Goal: Task Accomplishment & Management: Use online tool/utility

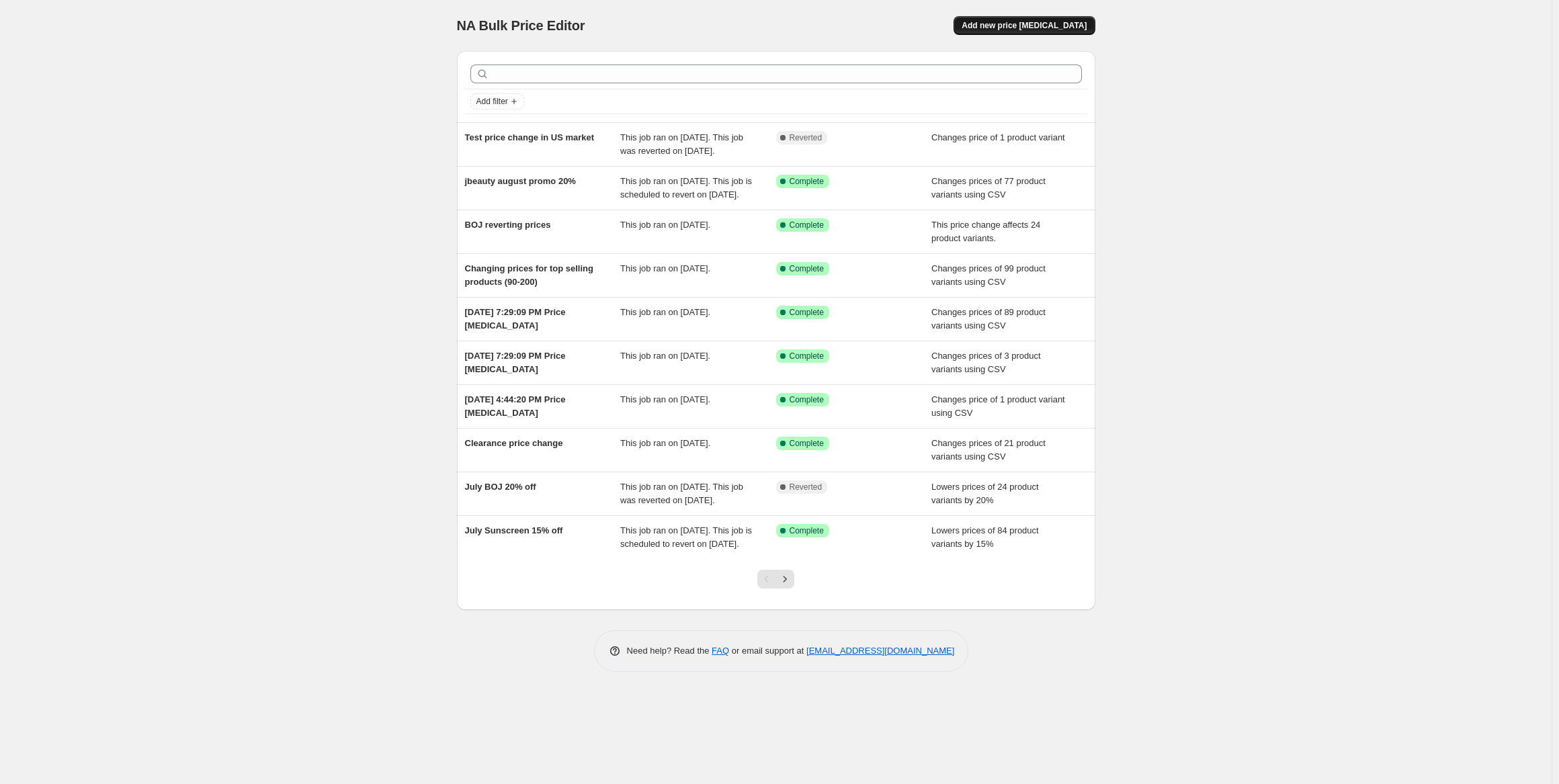
click at [1055, 26] on span "Add new price [MEDICAL_DATA]" at bounding box center [1024, 26] width 125 height 11
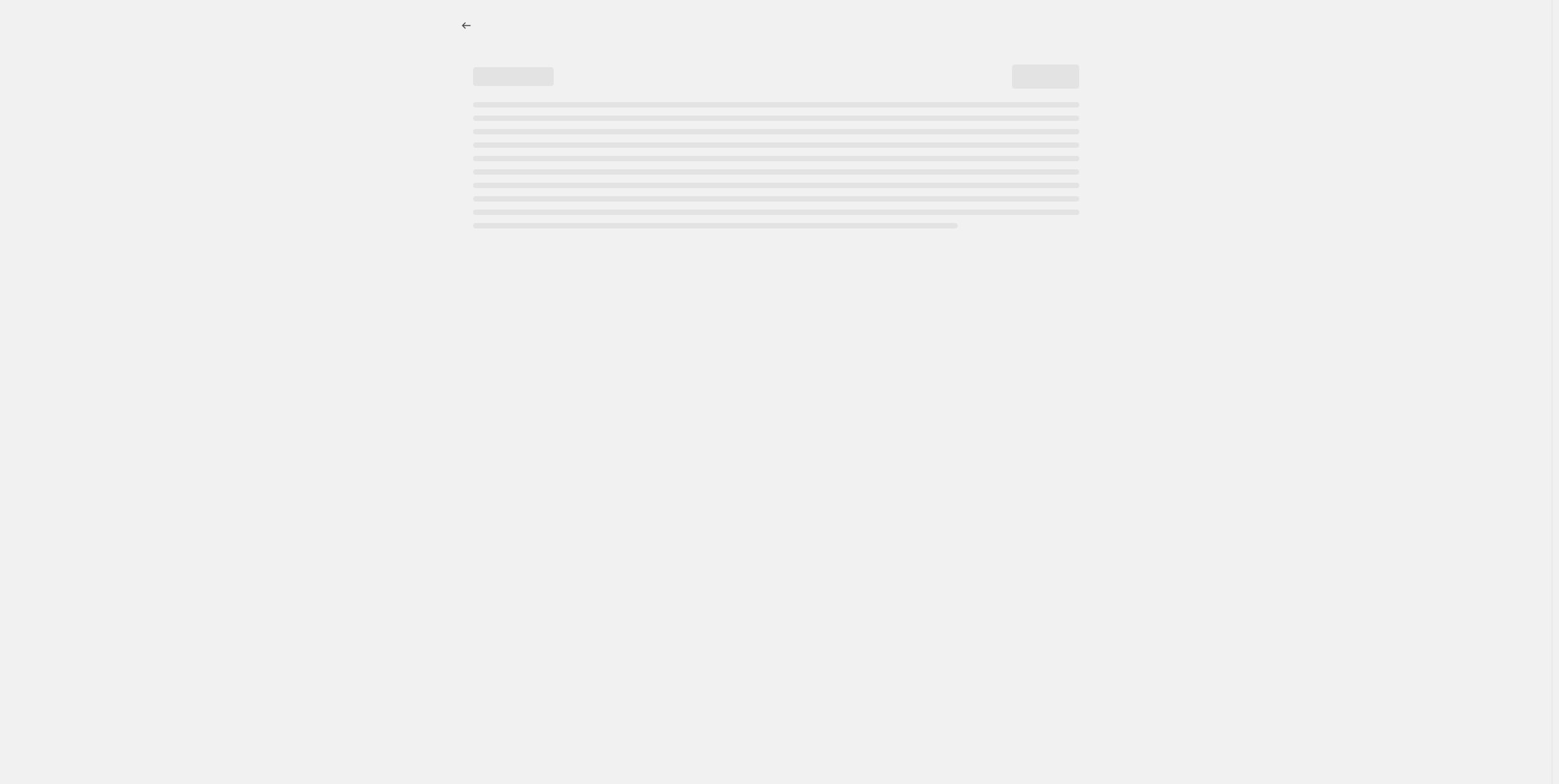
select select "percentage"
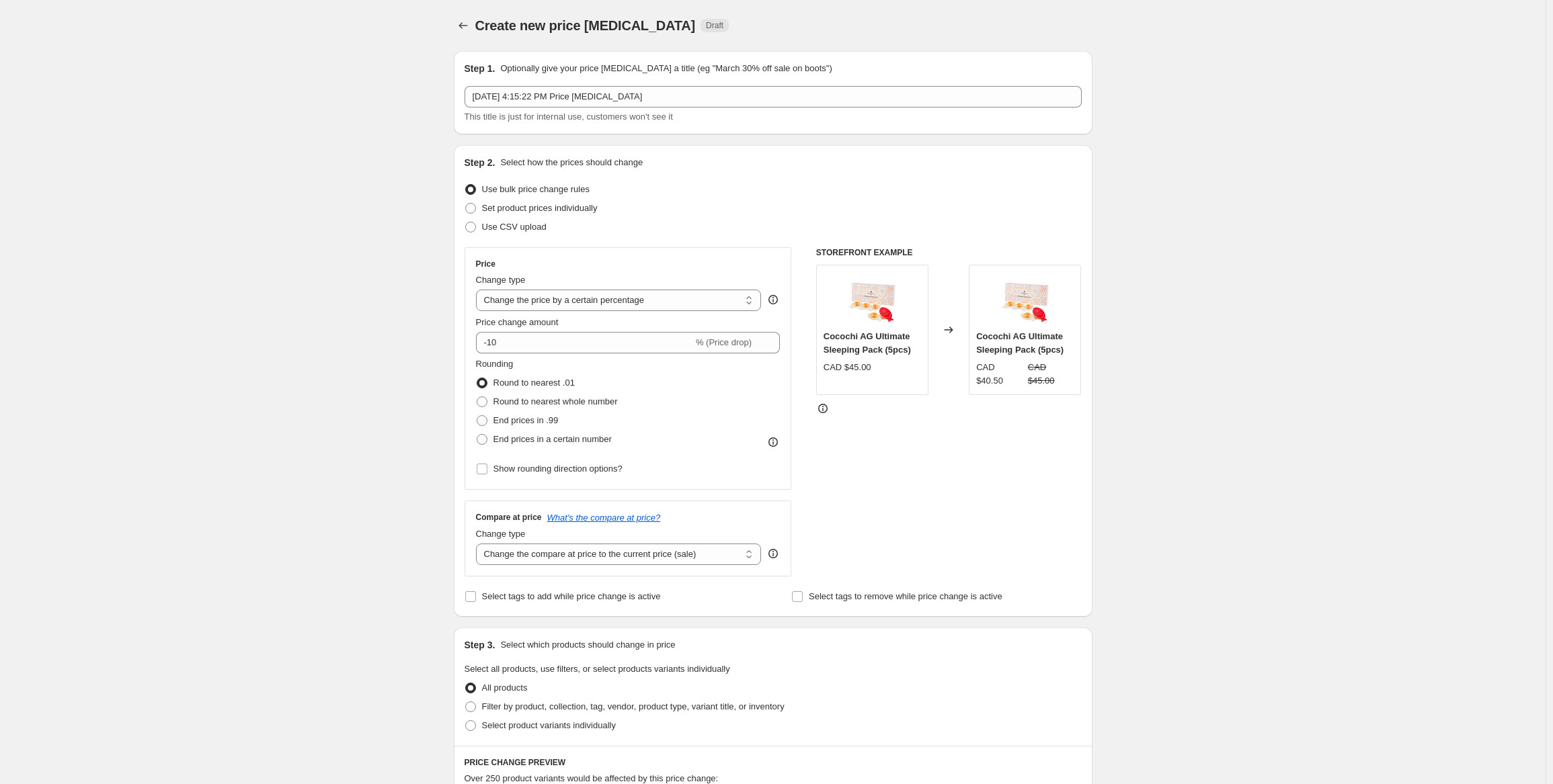
click at [419, 117] on div "Create new price [MEDICAL_DATA]. This page is ready Create new price [MEDICAL_D…" at bounding box center [772, 709] width 1545 height 1418
click at [629, 300] on select "Change the price to a certain amount Change the price by a certain amount Chang…" at bounding box center [619, 300] width 286 height 22
click at [479, 290] on select "Change the price to a certain amount Change the price by a certain amount Chang…" at bounding box center [619, 300] width 286 height 22
click at [556, 345] on input "-10" at bounding box center [584, 342] width 217 height 22
drag, startPoint x: 551, startPoint y: 343, endPoint x: 539, endPoint y: 343, distance: 12.0
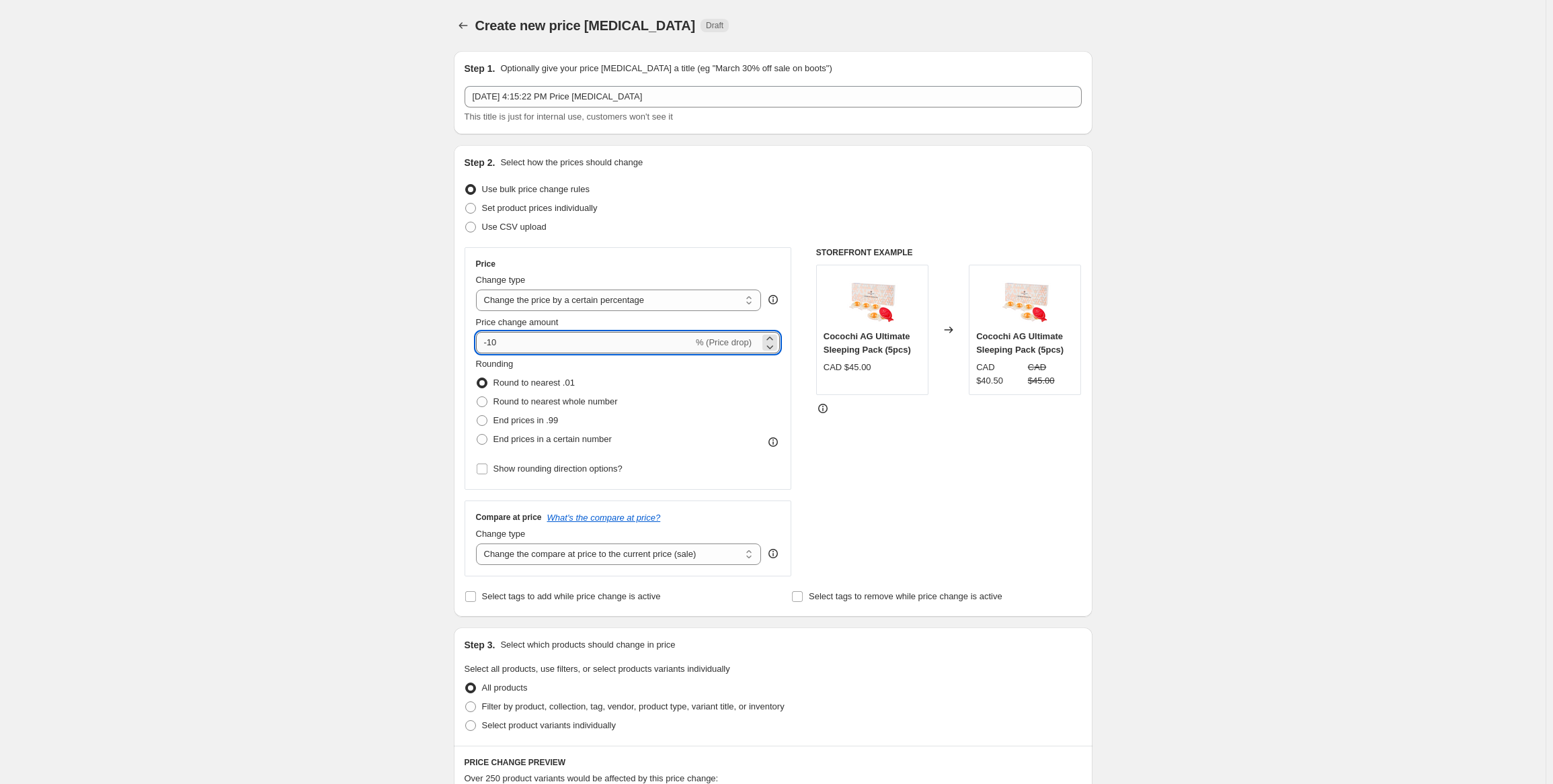
click at [540, 343] on input "-10" at bounding box center [584, 342] width 217 height 22
click at [777, 334] on icon at bounding box center [770, 339] width 14 height 14
click at [775, 333] on icon at bounding box center [770, 339] width 14 height 14
click at [773, 332] on icon at bounding box center [770, 339] width 14 height 14
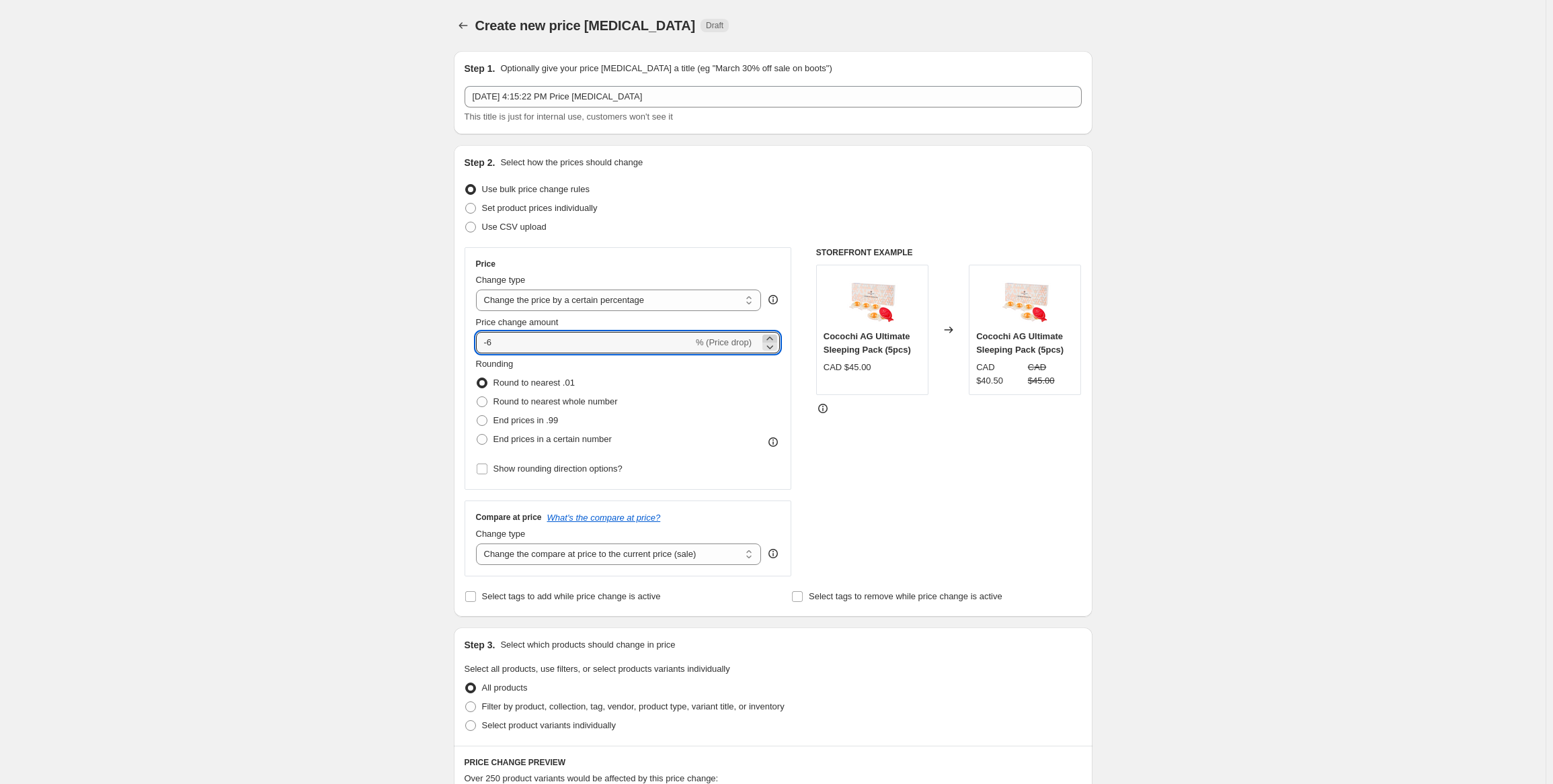
click at [773, 332] on icon at bounding box center [770, 339] width 14 height 14
click at [769, 330] on div "Price change amount -4 % (Price drop)" at bounding box center [628, 335] width 305 height 38
click at [769, 330] on div "Price change amount -4 % (Price drop)" at bounding box center [628, 335] width 305 height 38
click at [769, 336] on icon at bounding box center [770, 339] width 14 height 14
click at [769, 338] on icon at bounding box center [770, 339] width 14 height 14
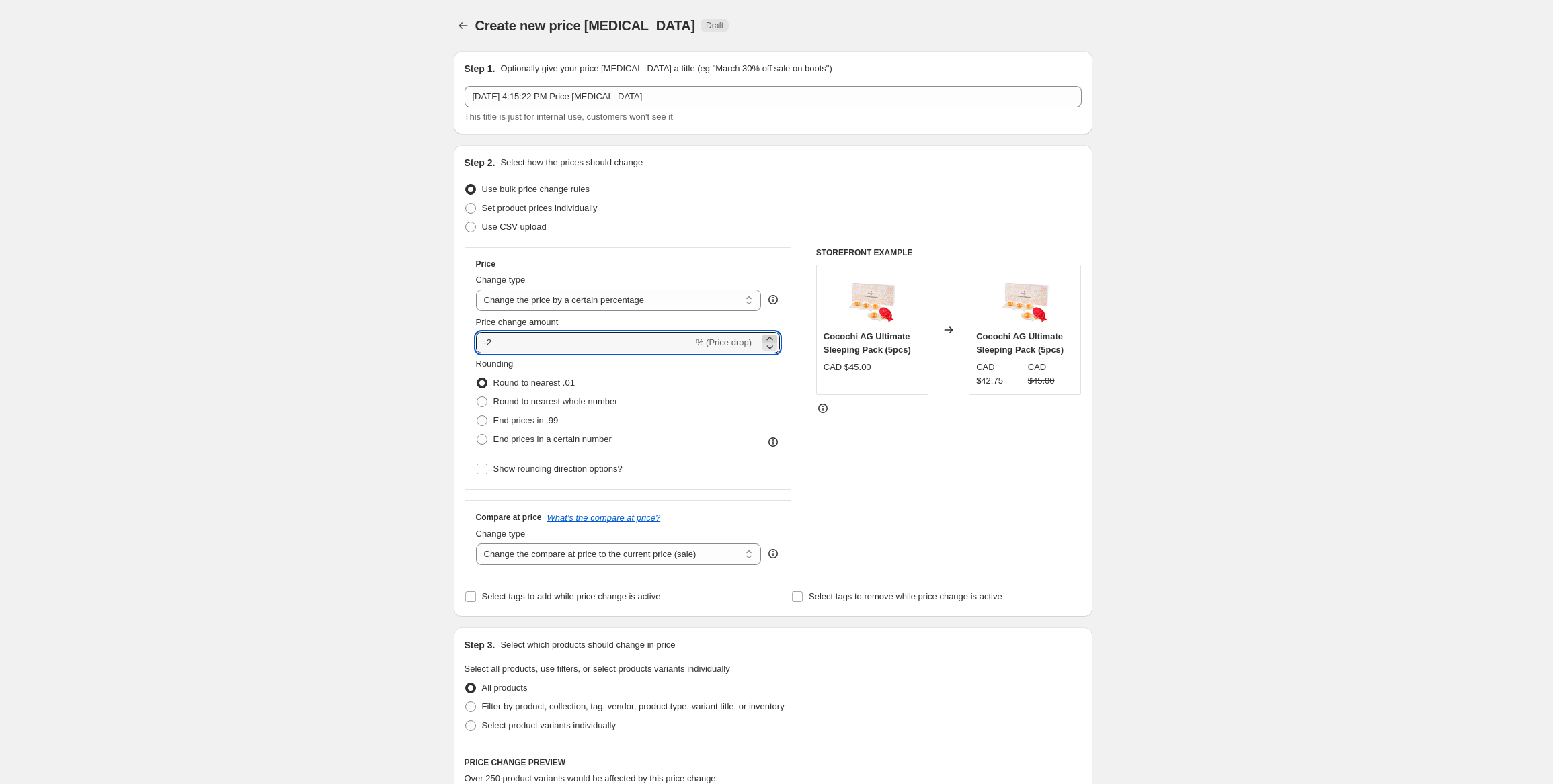
click at [769, 338] on icon at bounding box center [770, 339] width 14 height 14
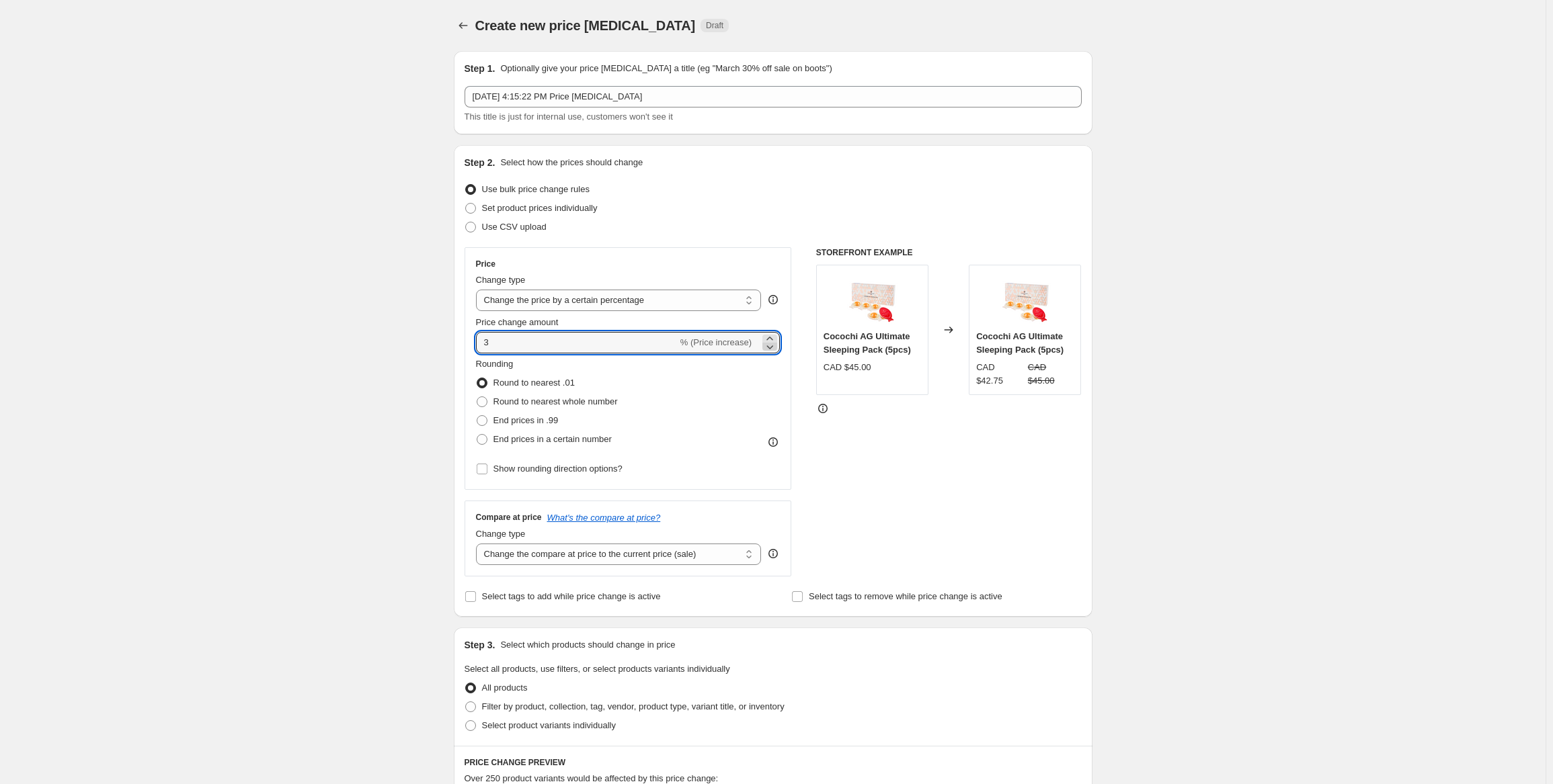
click at [770, 341] on div at bounding box center [770, 342] width 15 height 16
click at [770, 341] on icon at bounding box center [770, 347] width 14 height 14
click at [771, 336] on icon at bounding box center [770, 339] width 14 height 14
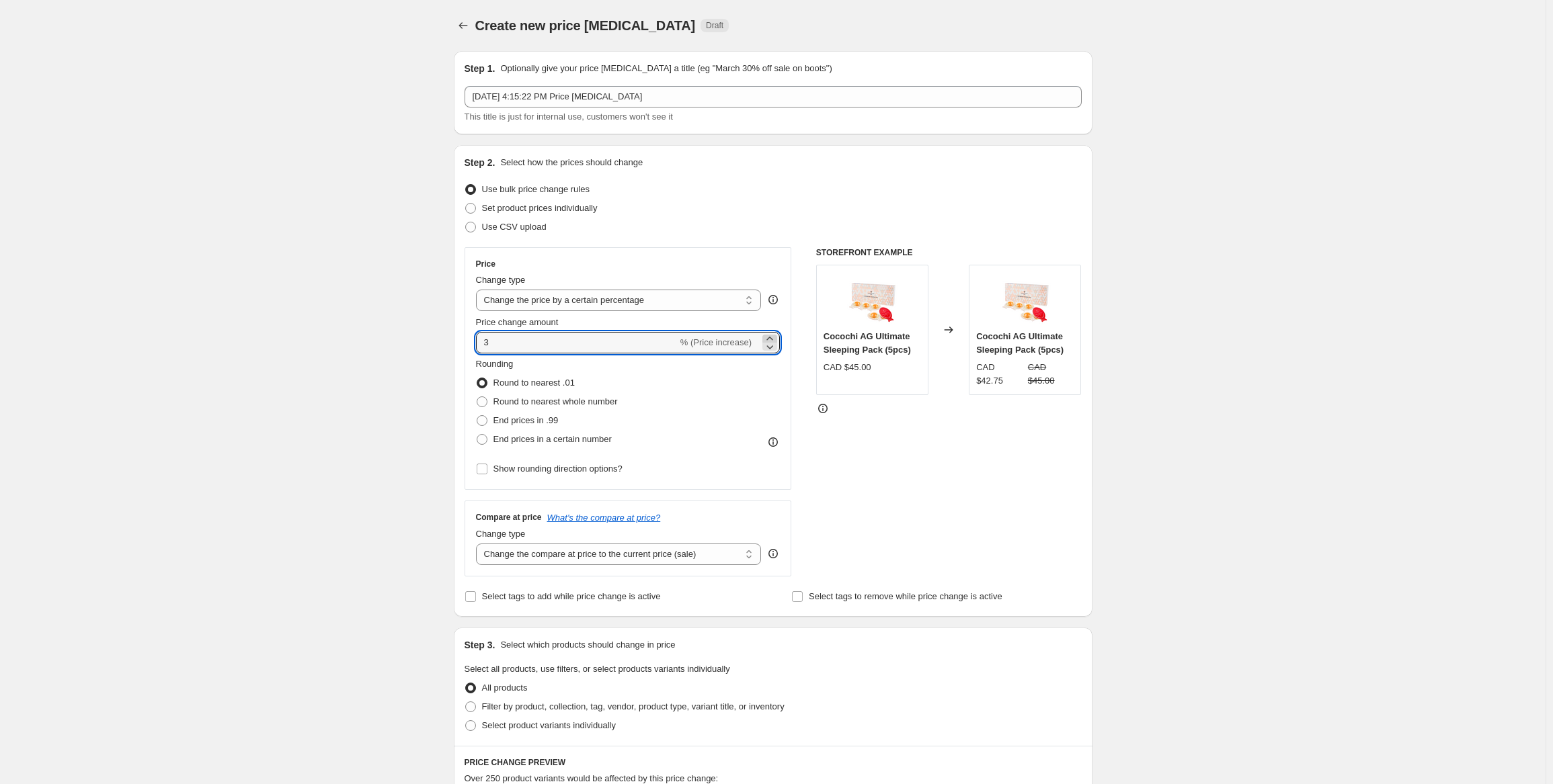
click at [771, 337] on icon at bounding box center [770, 339] width 14 height 14
click at [771, 336] on icon at bounding box center [770, 339] width 14 height 14
click at [771, 337] on icon at bounding box center [770, 339] width 14 height 14
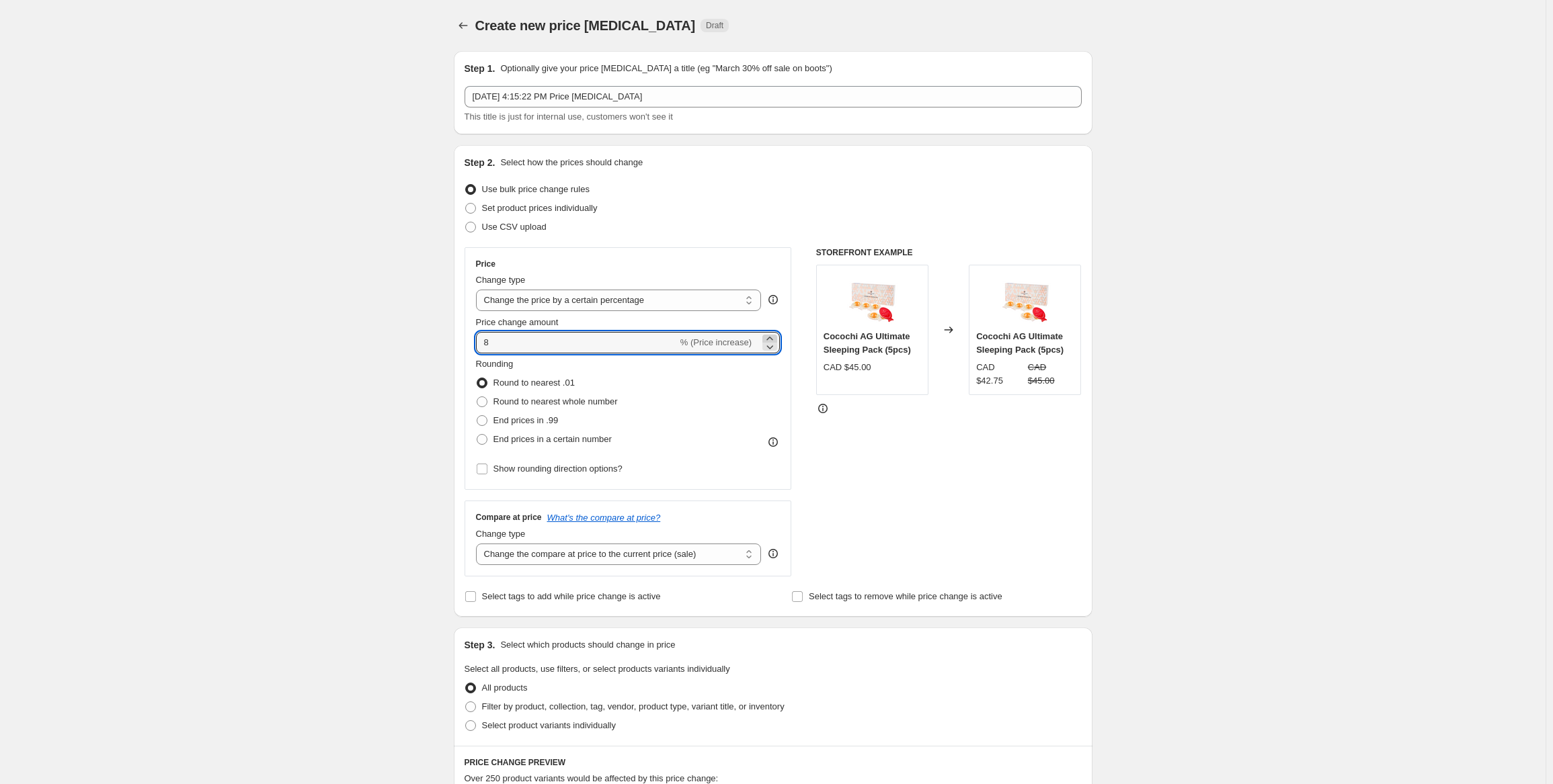
click at [771, 337] on icon at bounding box center [770, 339] width 14 height 14
type input "10"
click at [405, 377] on div "Create new price [MEDICAL_DATA]. This page is ready Create new price [MEDICAL_D…" at bounding box center [772, 709] width 1545 height 1418
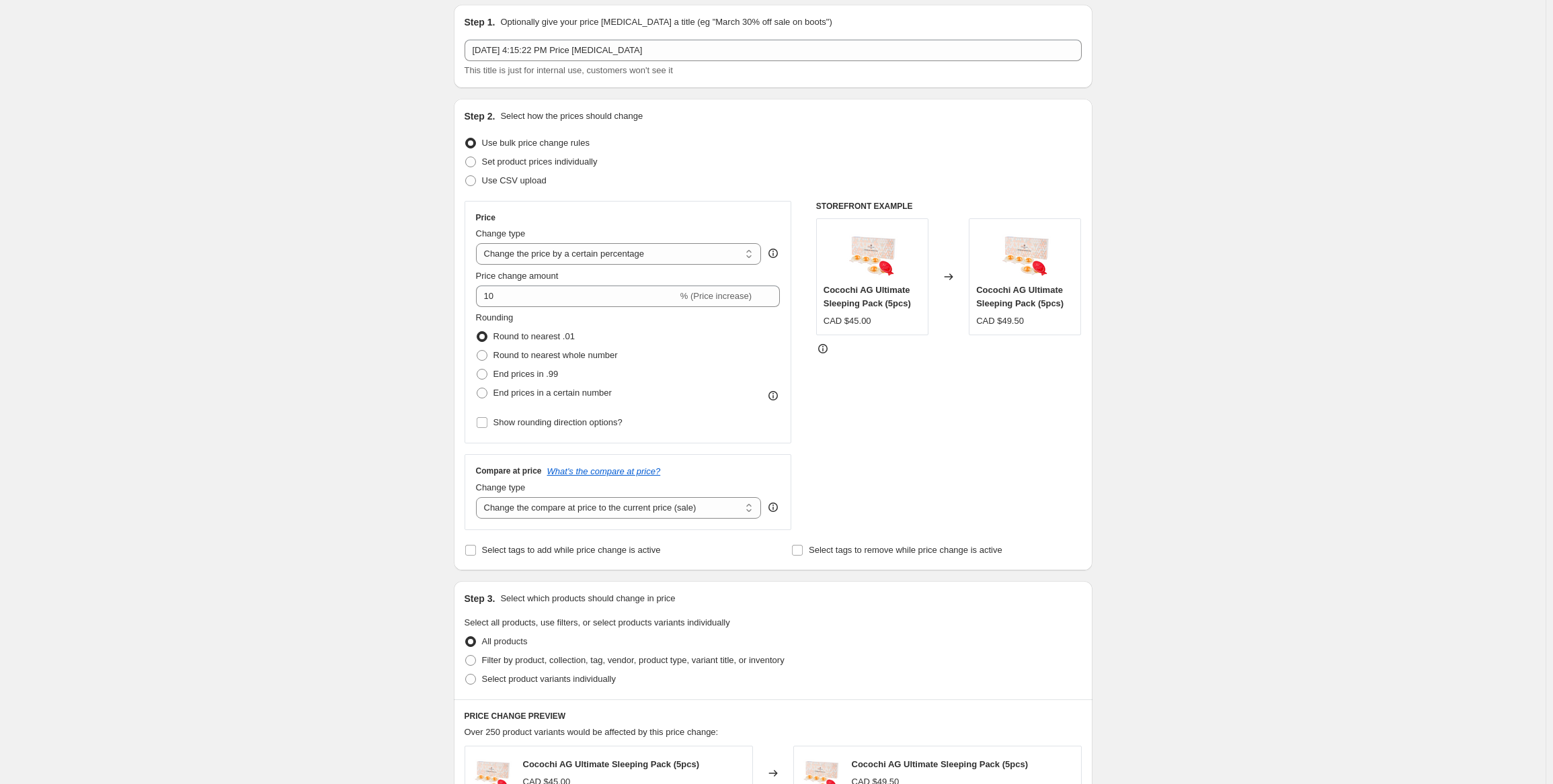
scroll to position [67, 0]
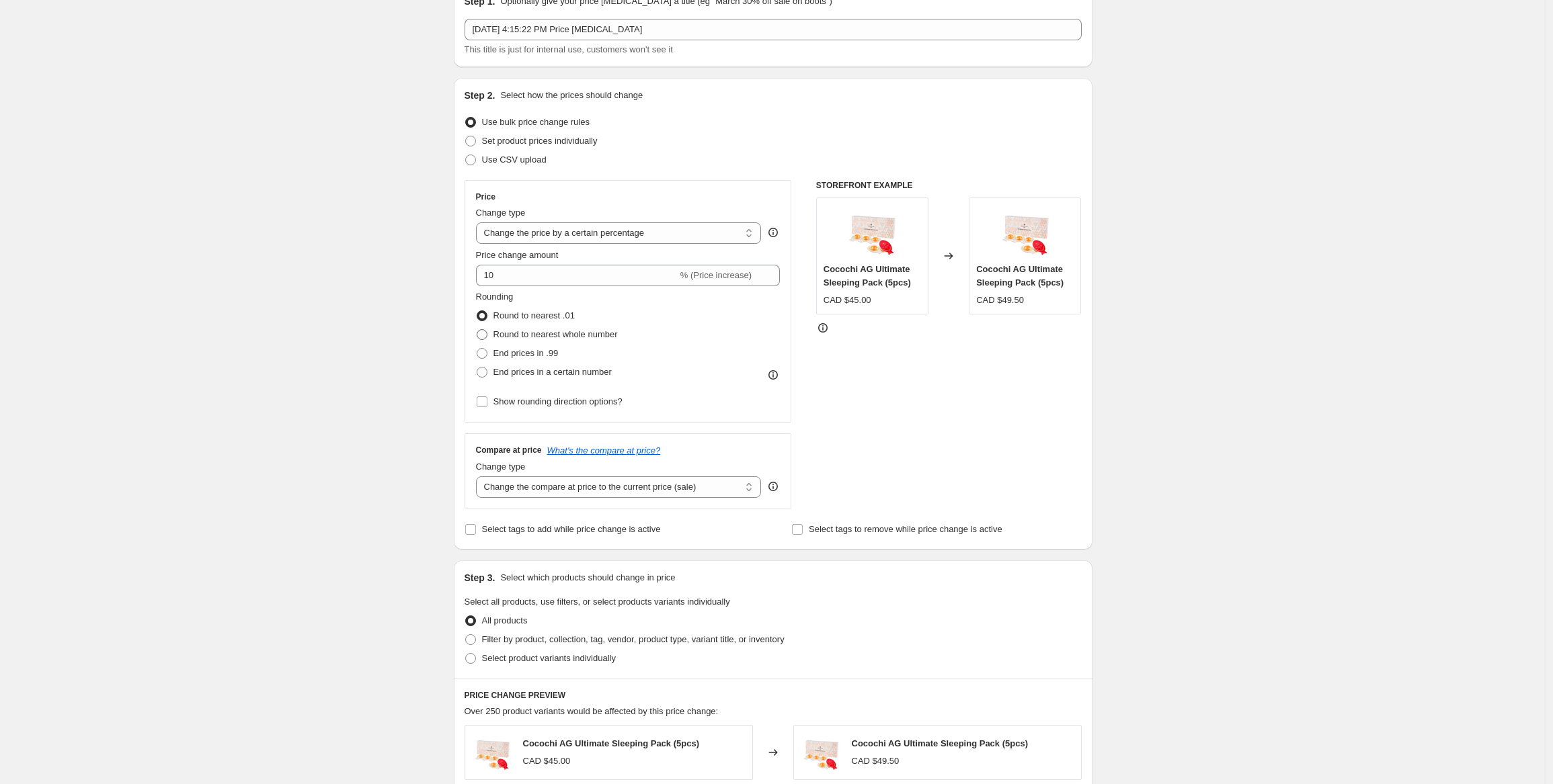
click at [565, 333] on span "Round to nearest whole number" at bounding box center [556, 334] width 124 height 10
click at [477, 330] on input "Round to nearest whole number" at bounding box center [477, 330] width 1 height 1
radio input "true"
click at [345, 318] on div "Create new price [MEDICAL_DATA]. This page is ready Create new price [MEDICAL_D…" at bounding box center [772, 642] width 1545 height 1418
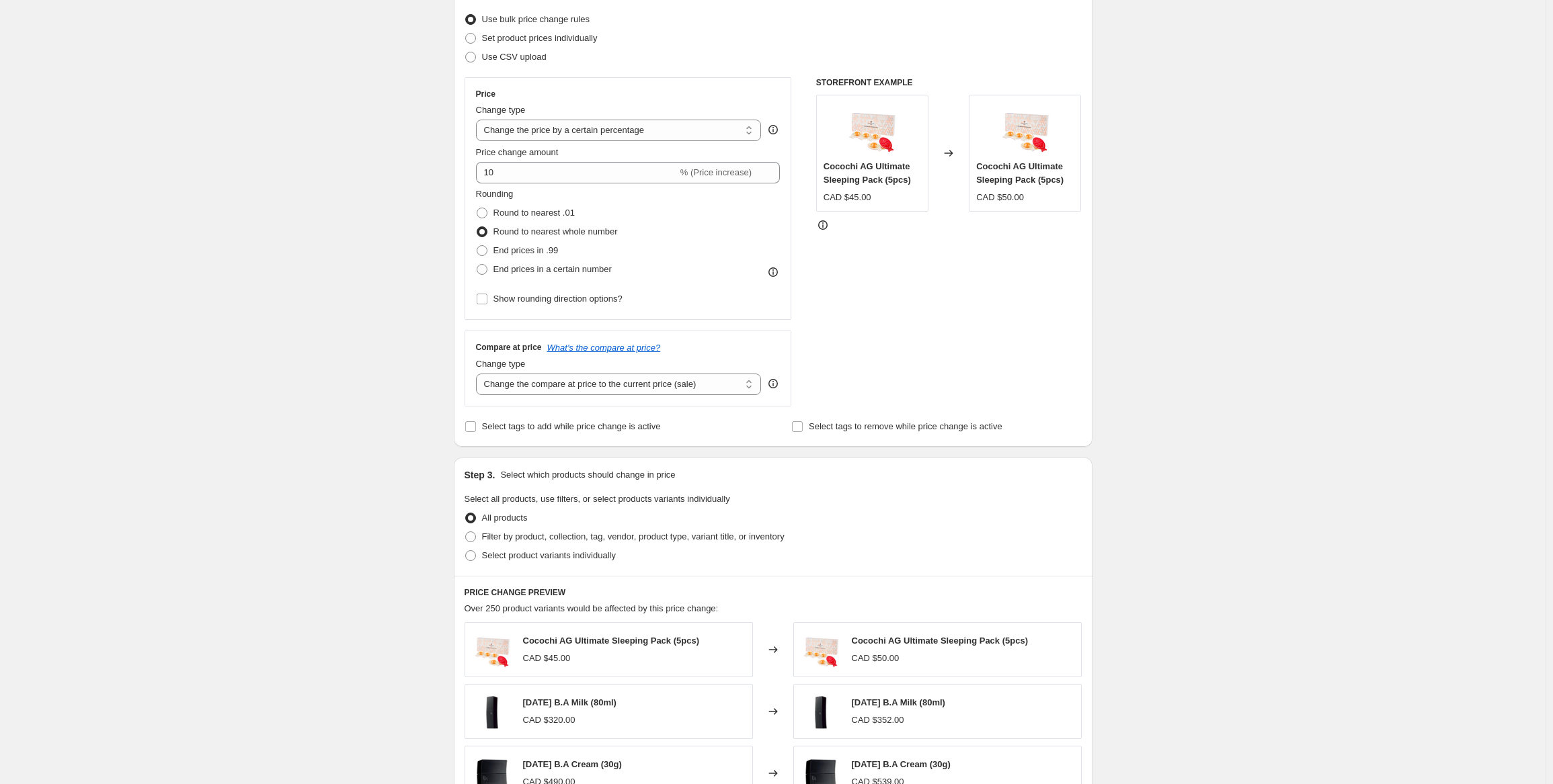
scroll to position [202, 0]
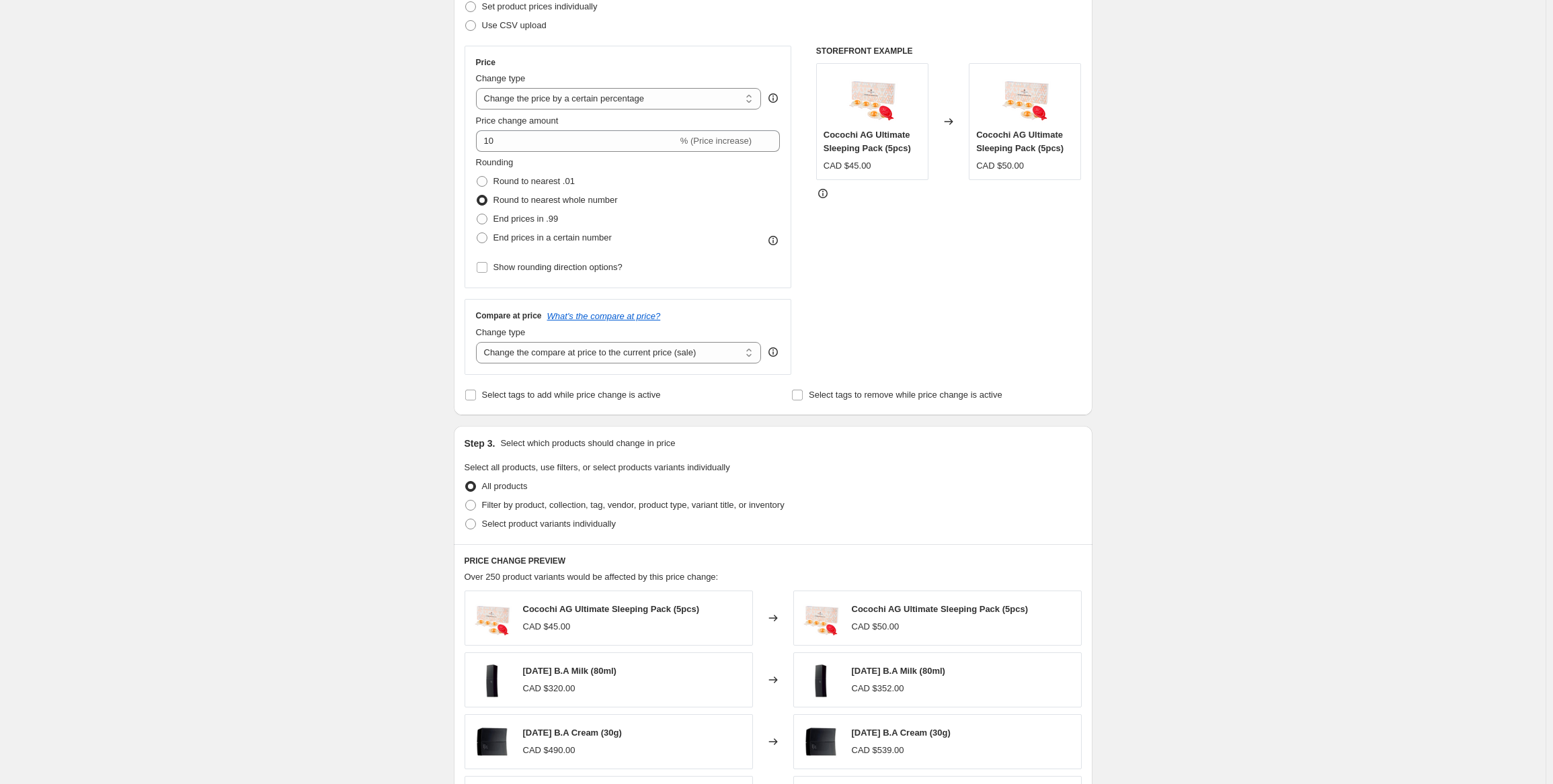
click at [349, 319] on div "Create new price [MEDICAL_DATA]. This page is ready Create new price [MEDICAL_D…" at bounding box center [772, 507] width 1545 height 1418
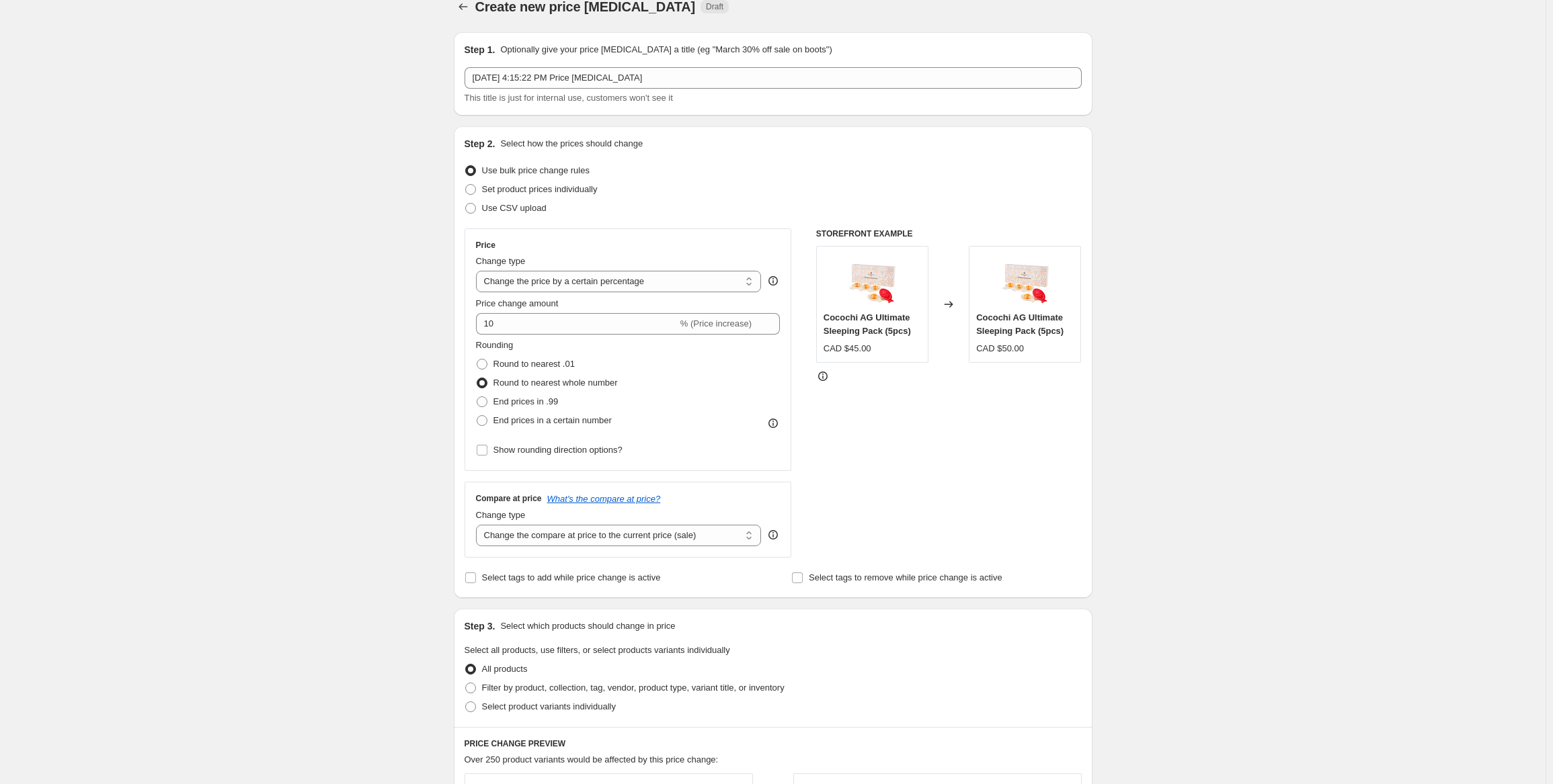
scroll to position [0, 0]
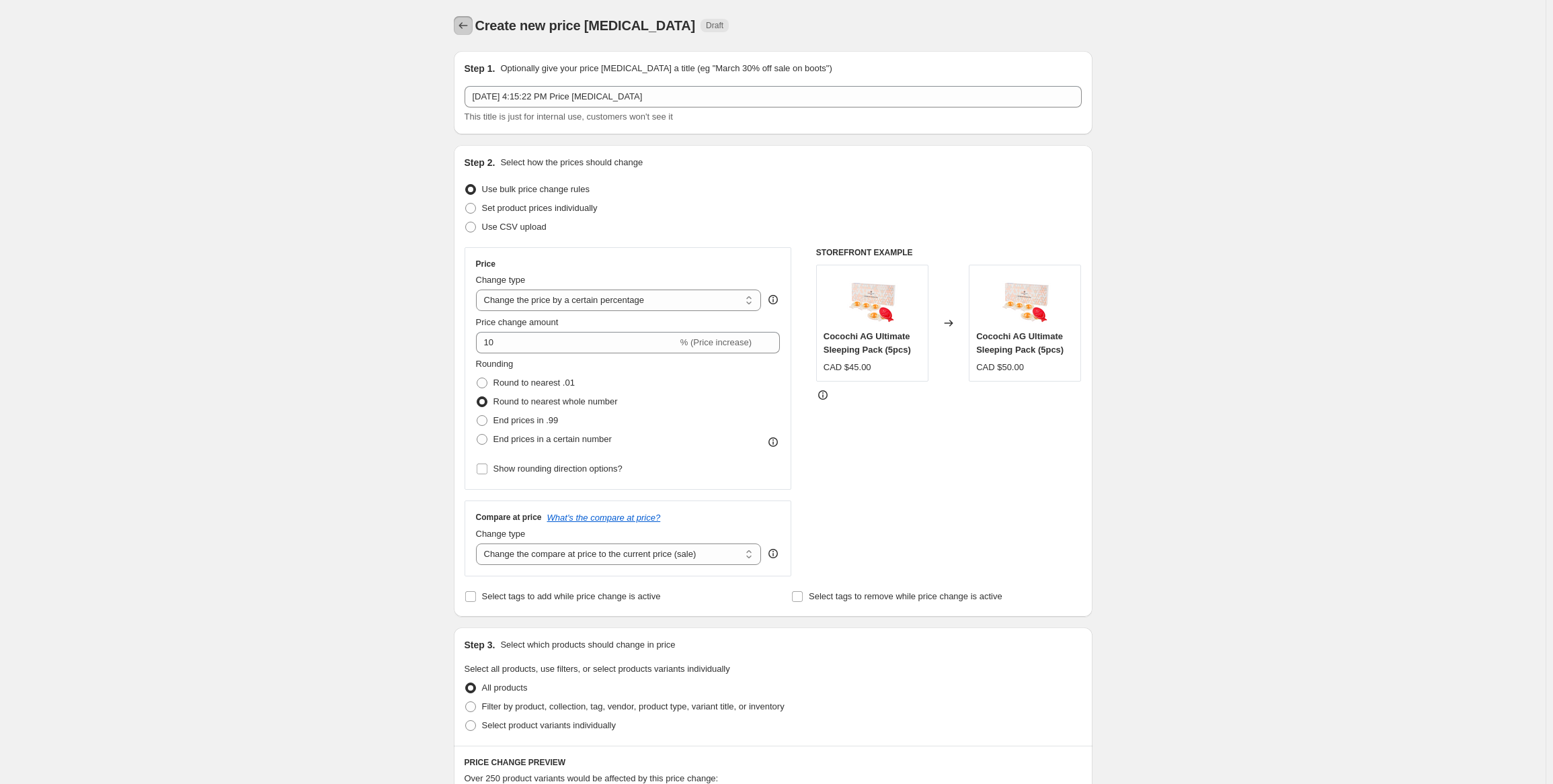
click at [469, 23] on icon "Price change jobs" at bounding box center [463, 26] width 14 height 14
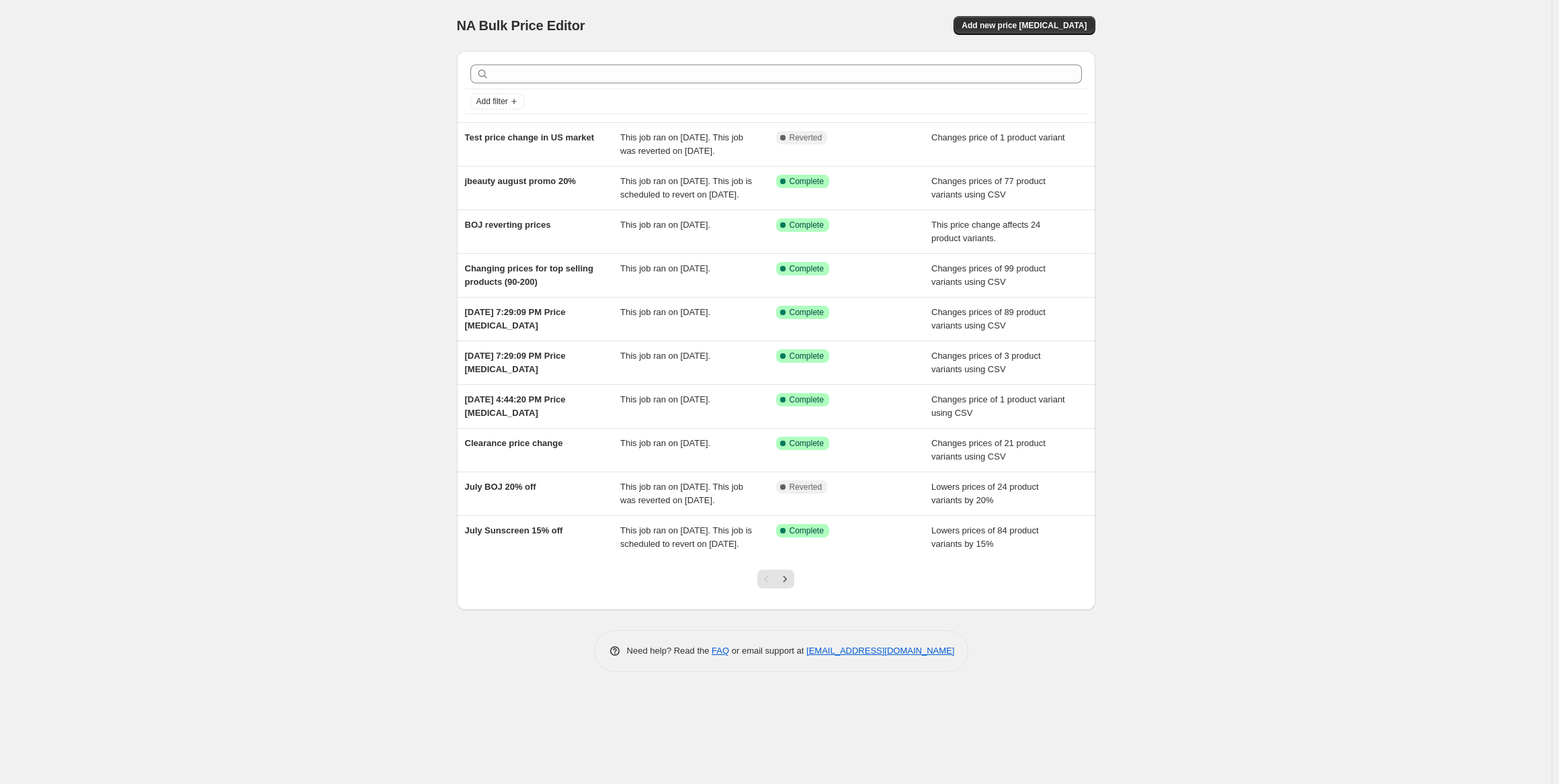
click at [335, 157] on div "NA Bulk Price Editor. This page is ready NA Bulk Price Editor Add new price [ME…" at bounding box center [776, 392] width 1551 height 784
click at [281, 135] on div "NA Bulk Price Editor. This page is ready NA Bulk Price Editor Add new price [ME…" at bounding box center [776, 392] width 1551 height 784
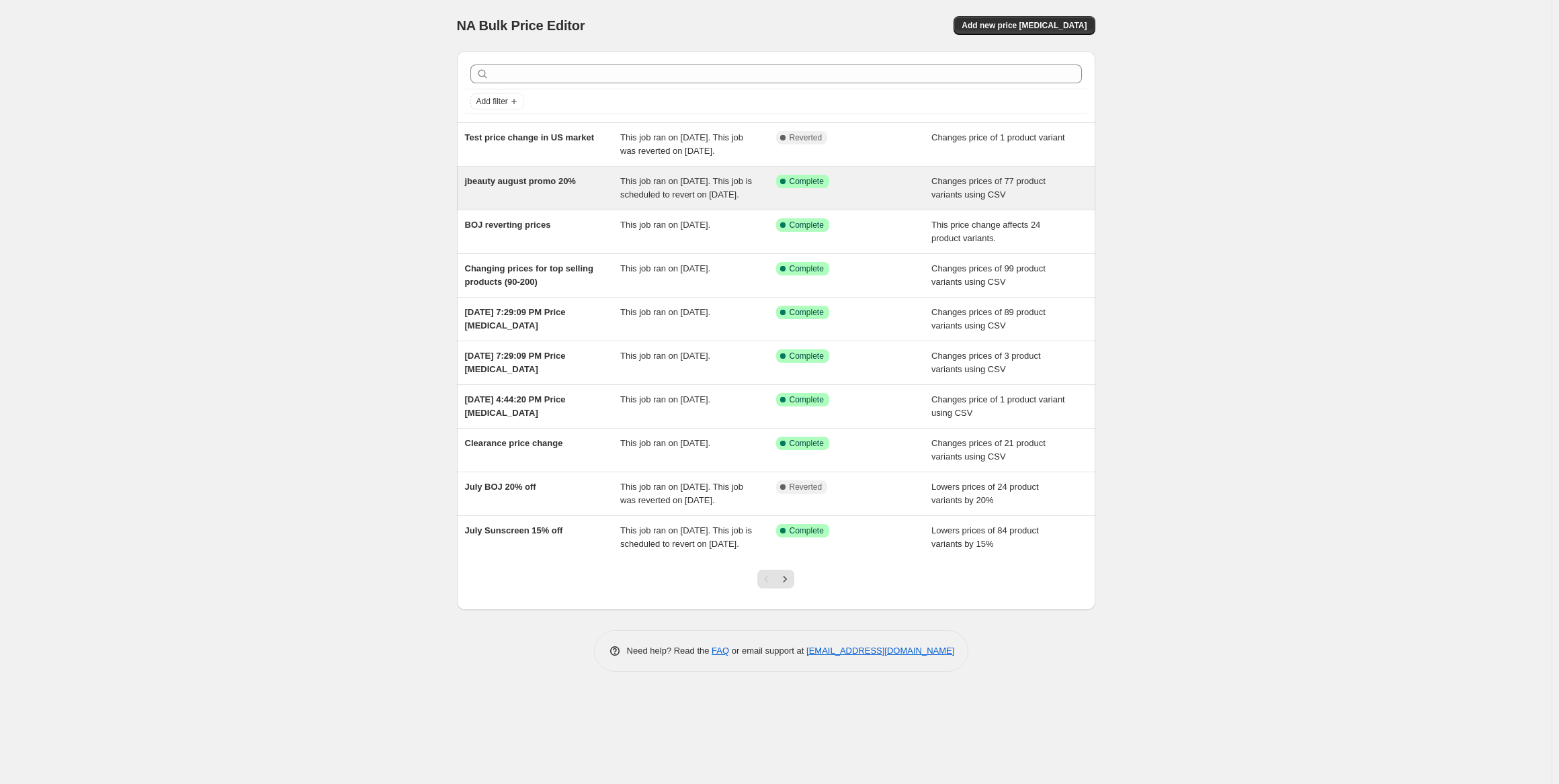
click at [594, 202] on div "jbeauty august promo 20%" at bounding box center [542, 188] width 156 height 27
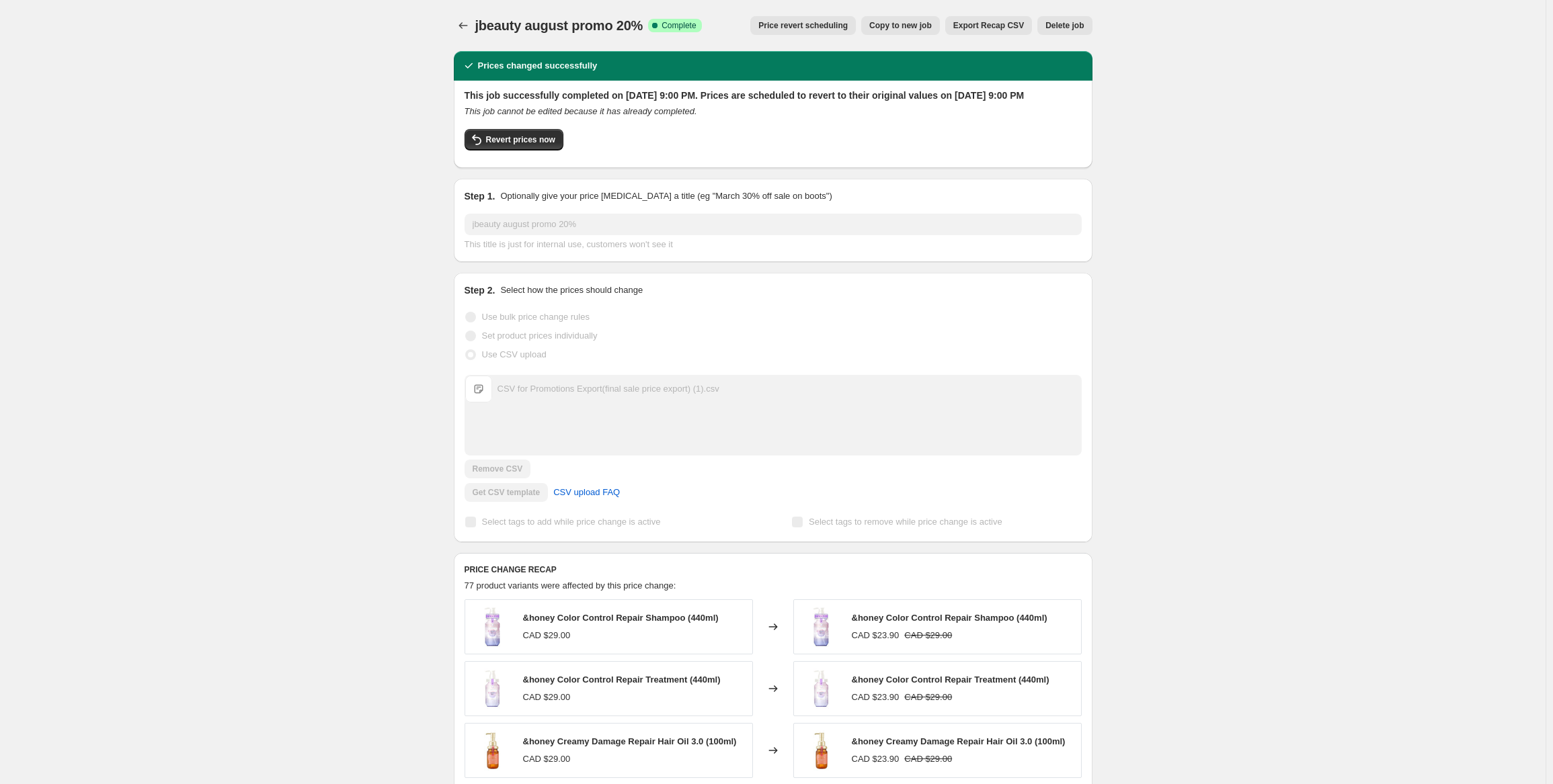
click at [388, 221] on div "jbeauty august promo 20%. This page is ready jbeauty august promo 20% Success C…" at bounding box center [772, 686] width 1545 height 1372
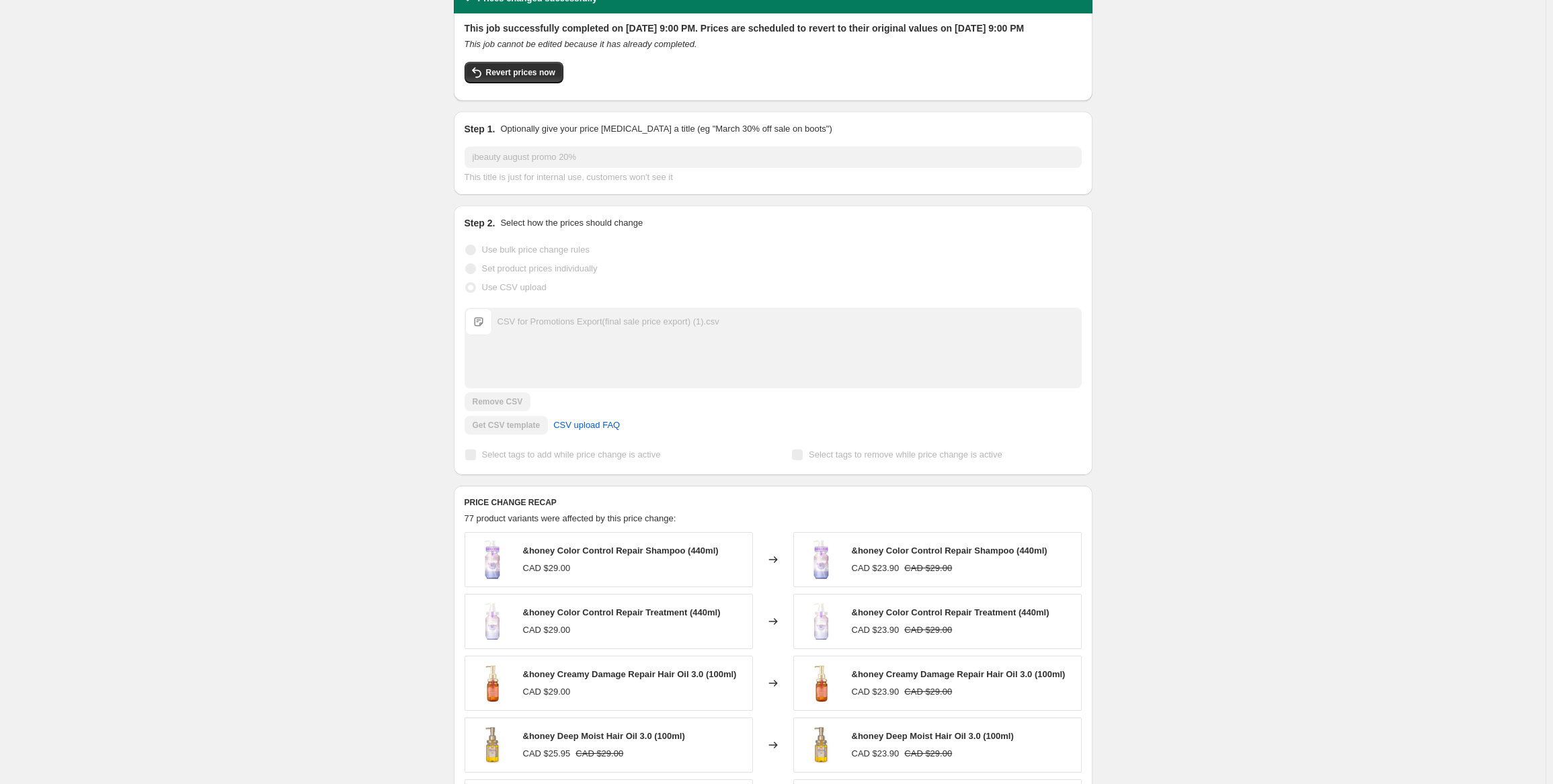
click at [346, 223] on div "jbeauty august promo 20%. This page is ready jbeauty august promo 20% Success C…" at bounding box center [772, 619] width 1545 height 1372
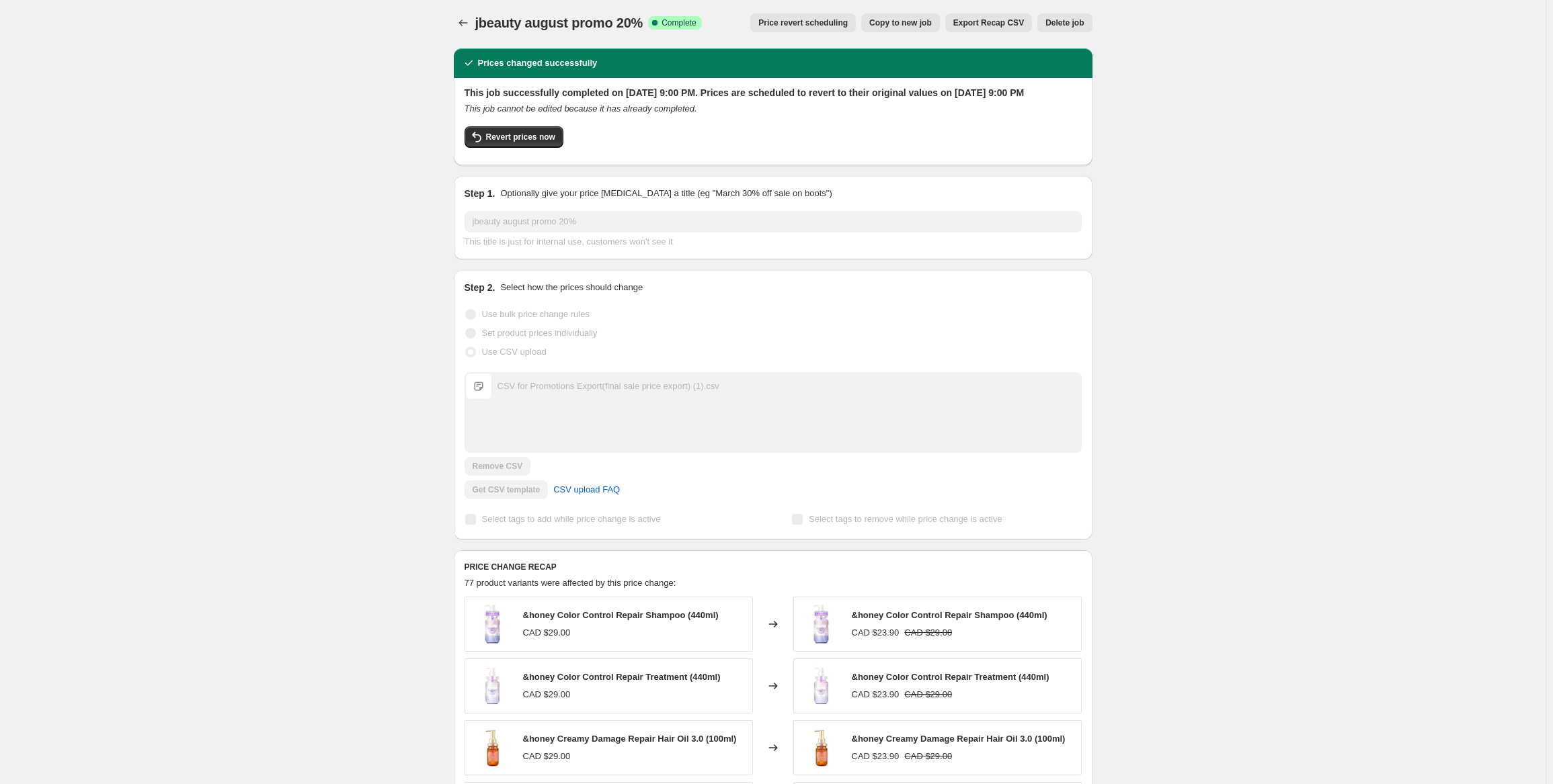
scroll to position [0, 0]
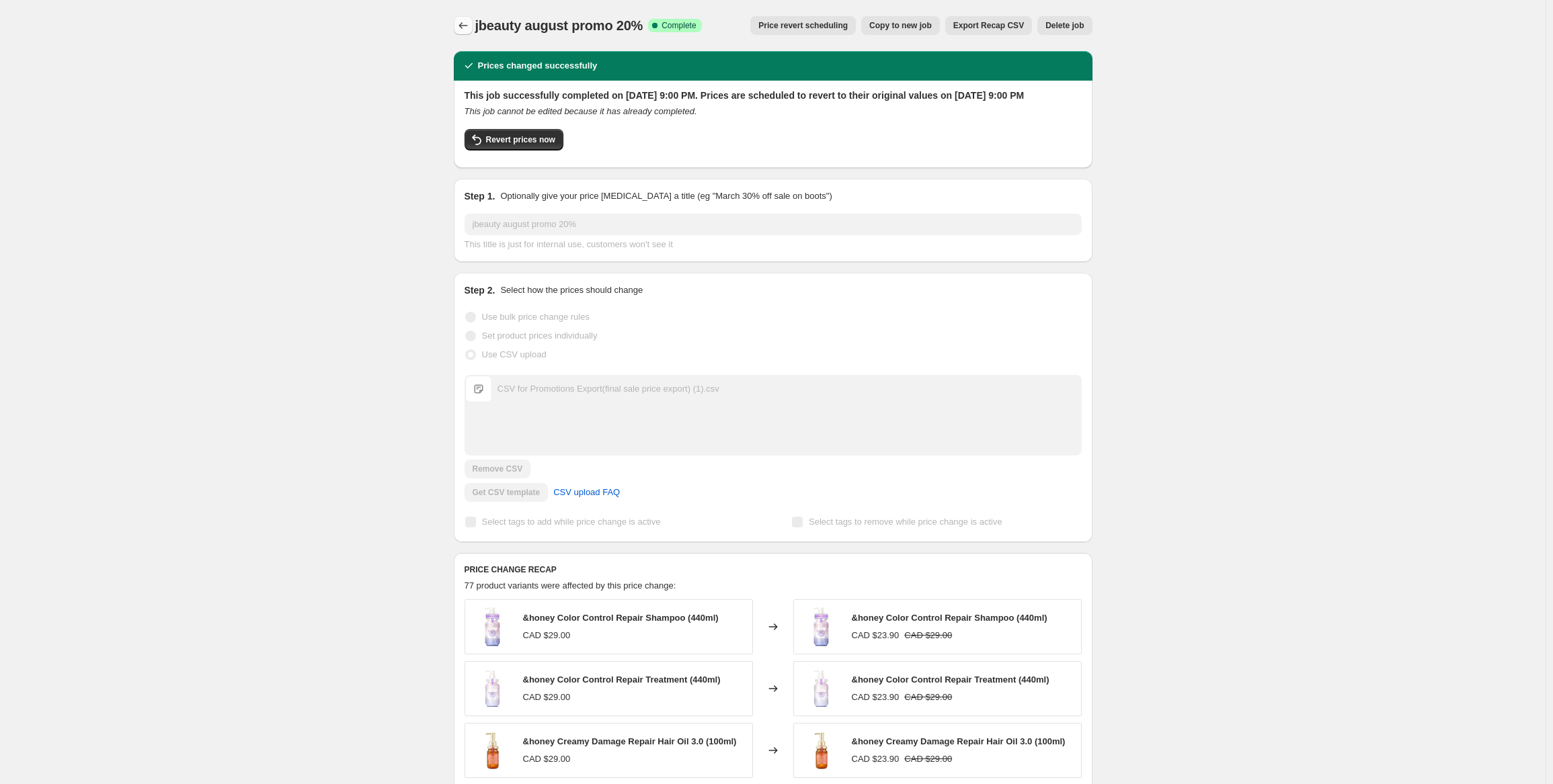
click at [467, 22] on icon "Price change jobs" at bounding box center [463, 26] width 14 height 14
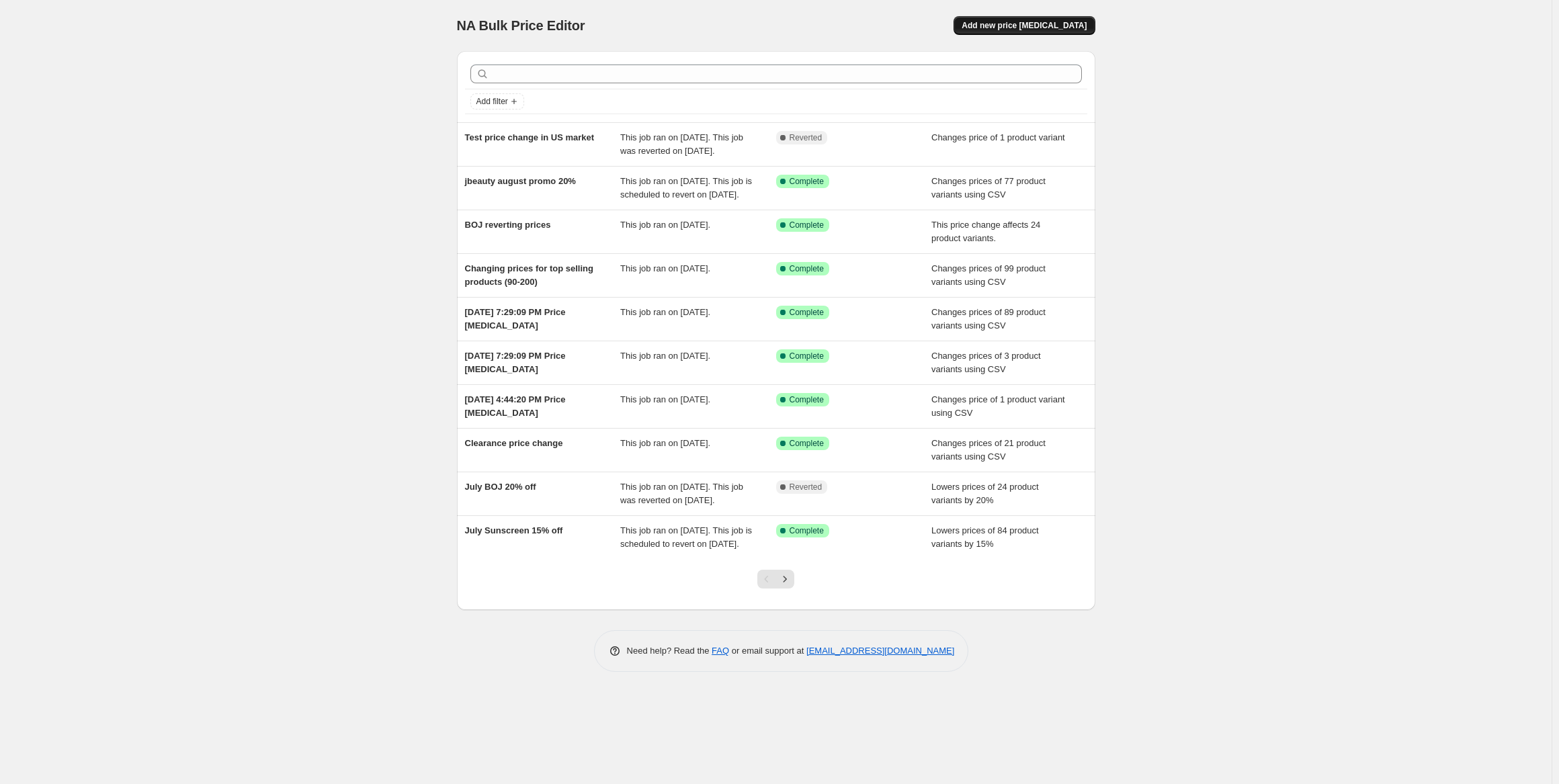
click at [1040, 24] on span "Add new price [MEDICAL_DATA]" at bounding box center [1024, 26] width 125 height 11
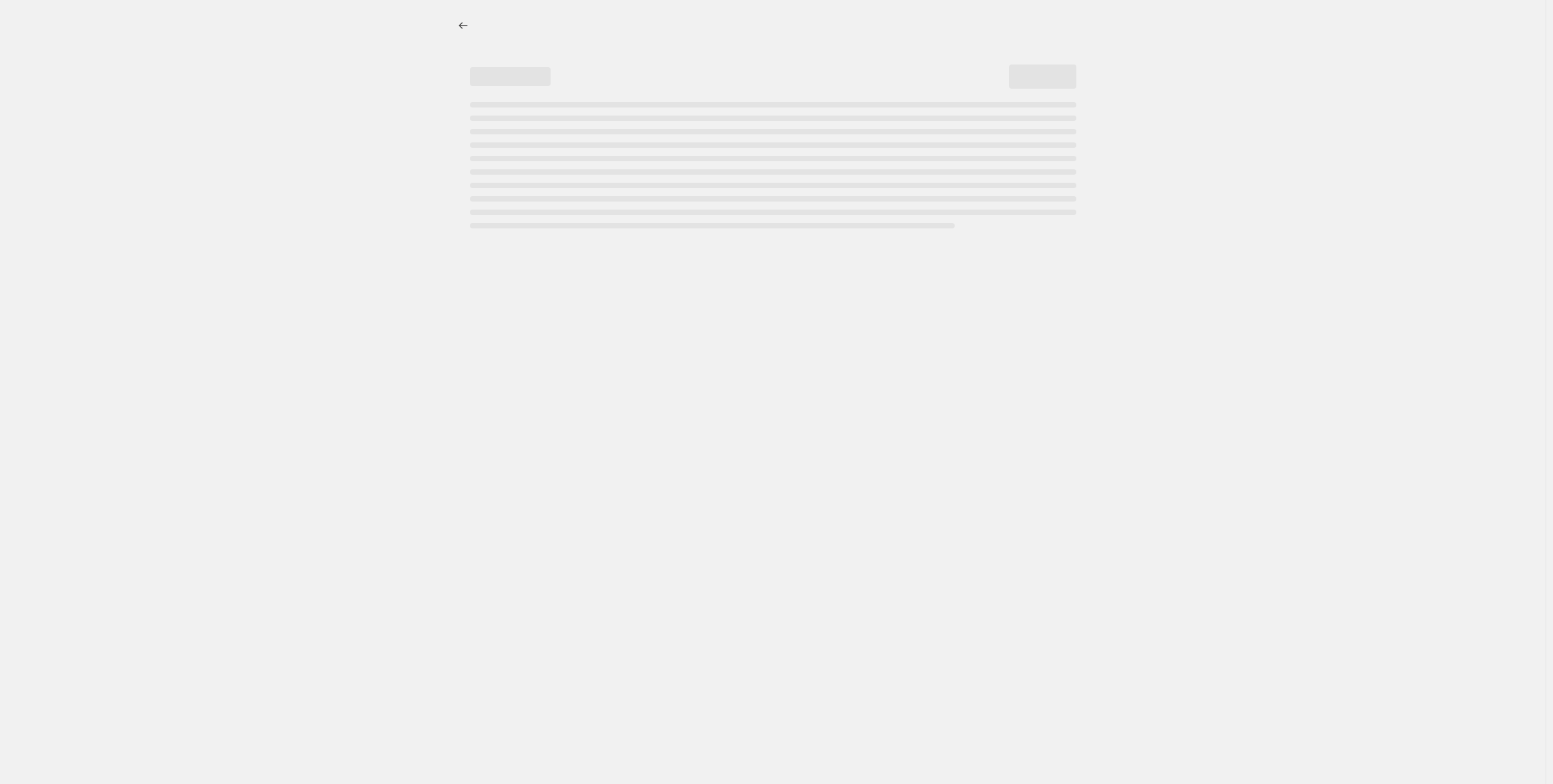
select select "percentage"
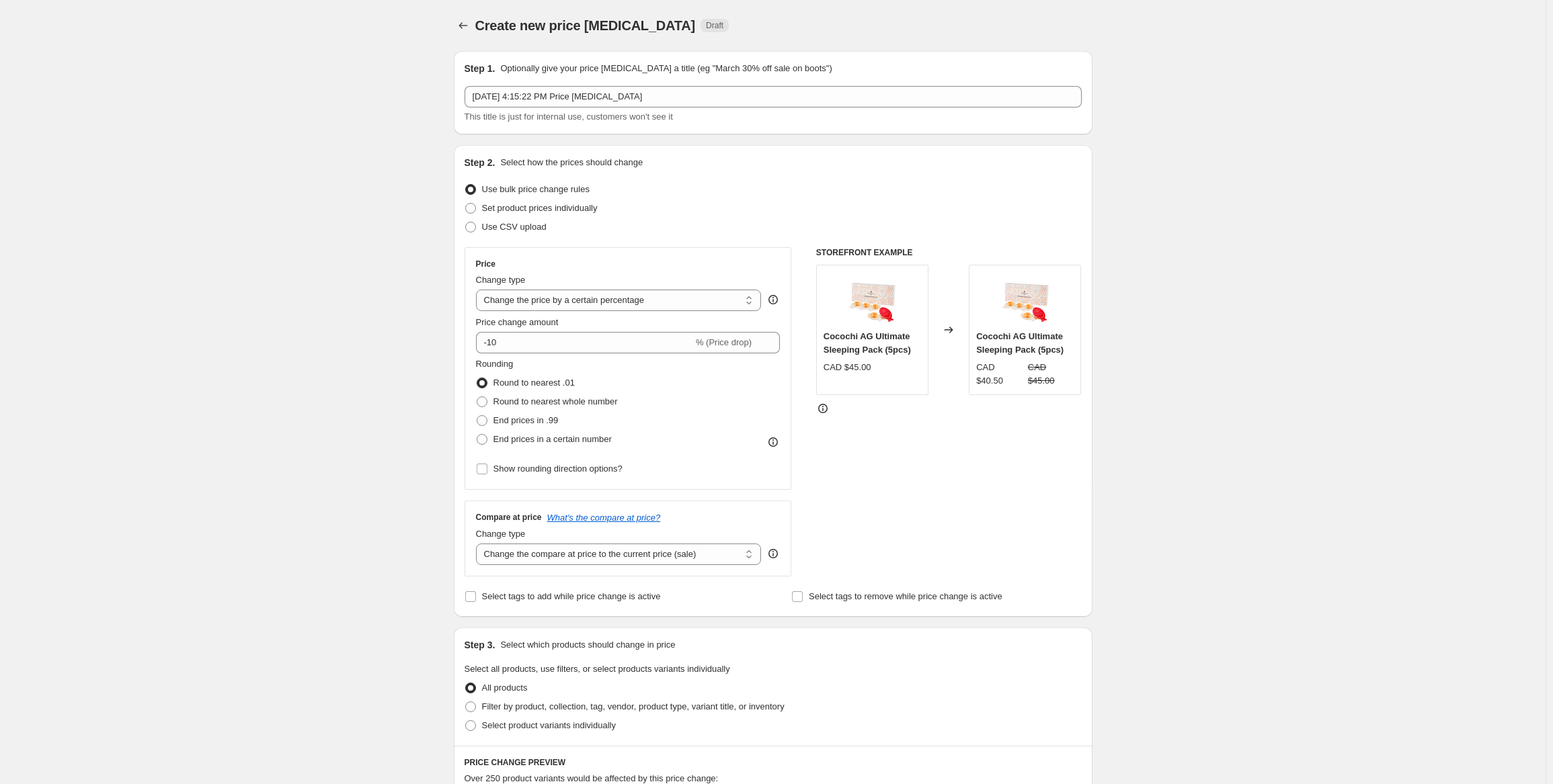
click at [412, 204] on div "Create new price [MEDICAL_DATA]. This page is ready Create new price [MEDICAL_D…" at bounding box center [772, 709] width 1545 height 1418
click at [512, 205] on span "Set product prices individually" at bounding box center [540, 208] width 116 height 10
click at [466, 204] on input "Set product prices individually" at bounding box center [465, 203] width 1 height 1
radio input "true"
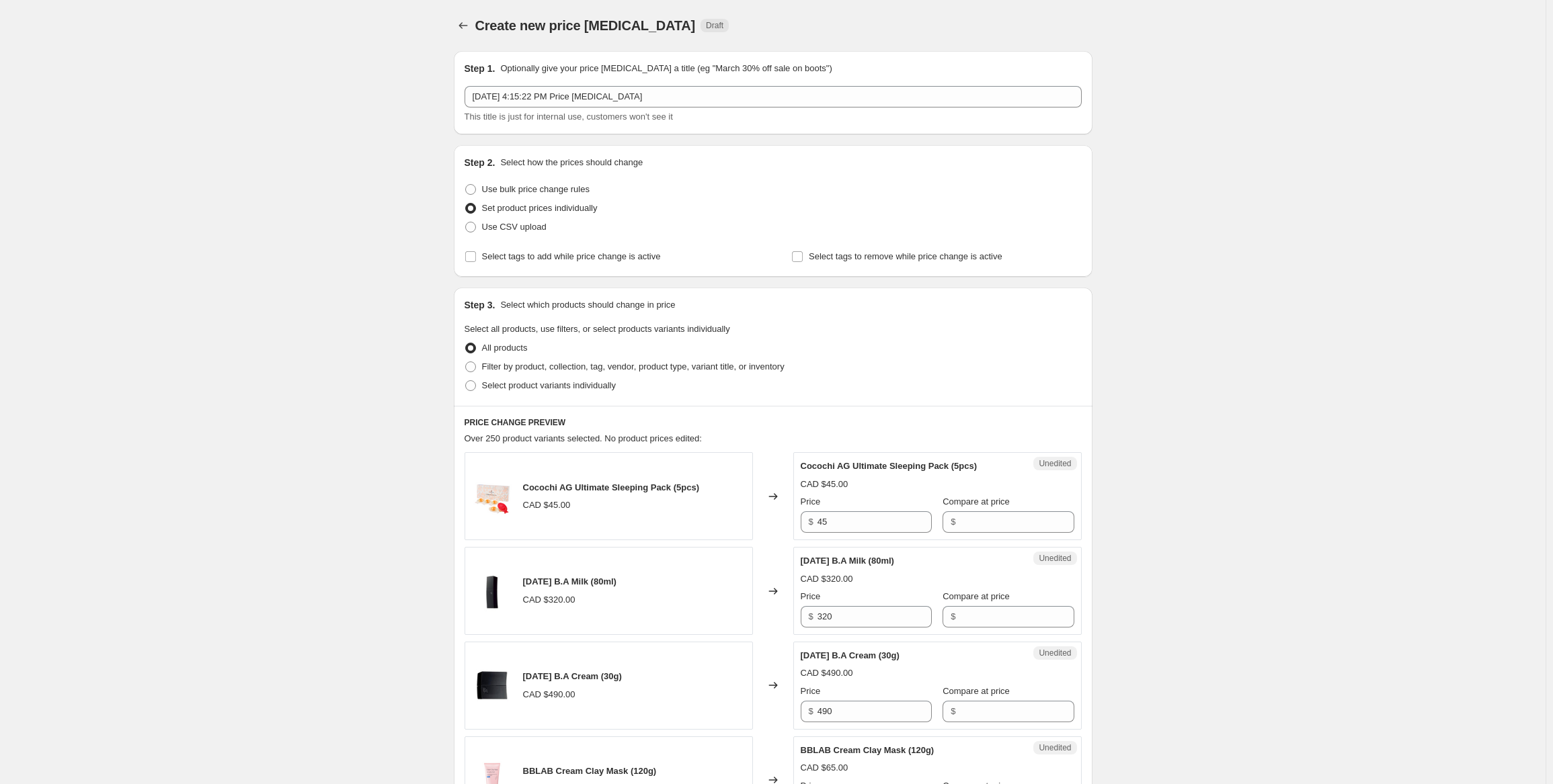
click at [508, 197] on label "Use bulk price change rules" at bounding box center [527, 189] width 125 height 19
click at [466, 185] on input "Use bulk price change rules" at bounding box center [465, 184] width 1 height 1
radio input "true"
select select "percentage"
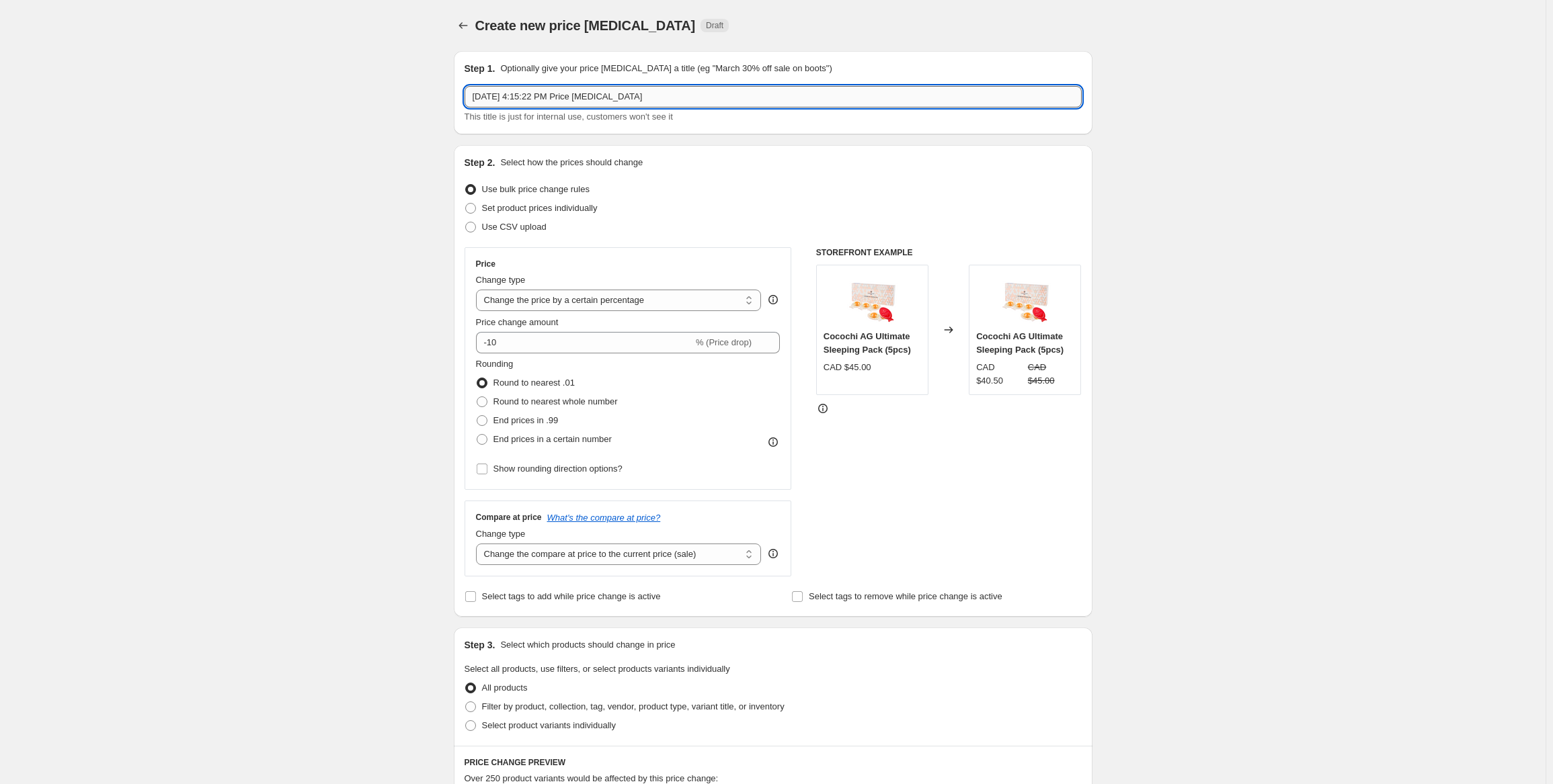
click at [651, 99] on input "[DATE] 4:15:22 PM Price [MEDICAL_DATA]" at bounding box center [773, 96] width 617 height 22
drag, startPoint x: 651, startPoint y: 99, endPoint x: 325, endPoint y: 78, distance: 326.7
click at [325, 78] on div "Create new price [MEDICAL_DATA]. This page is ready Create new price [MEDICAL_D…" at bounding box center [772, 709] width 1545 height 1418
type input "Test US Price Change"
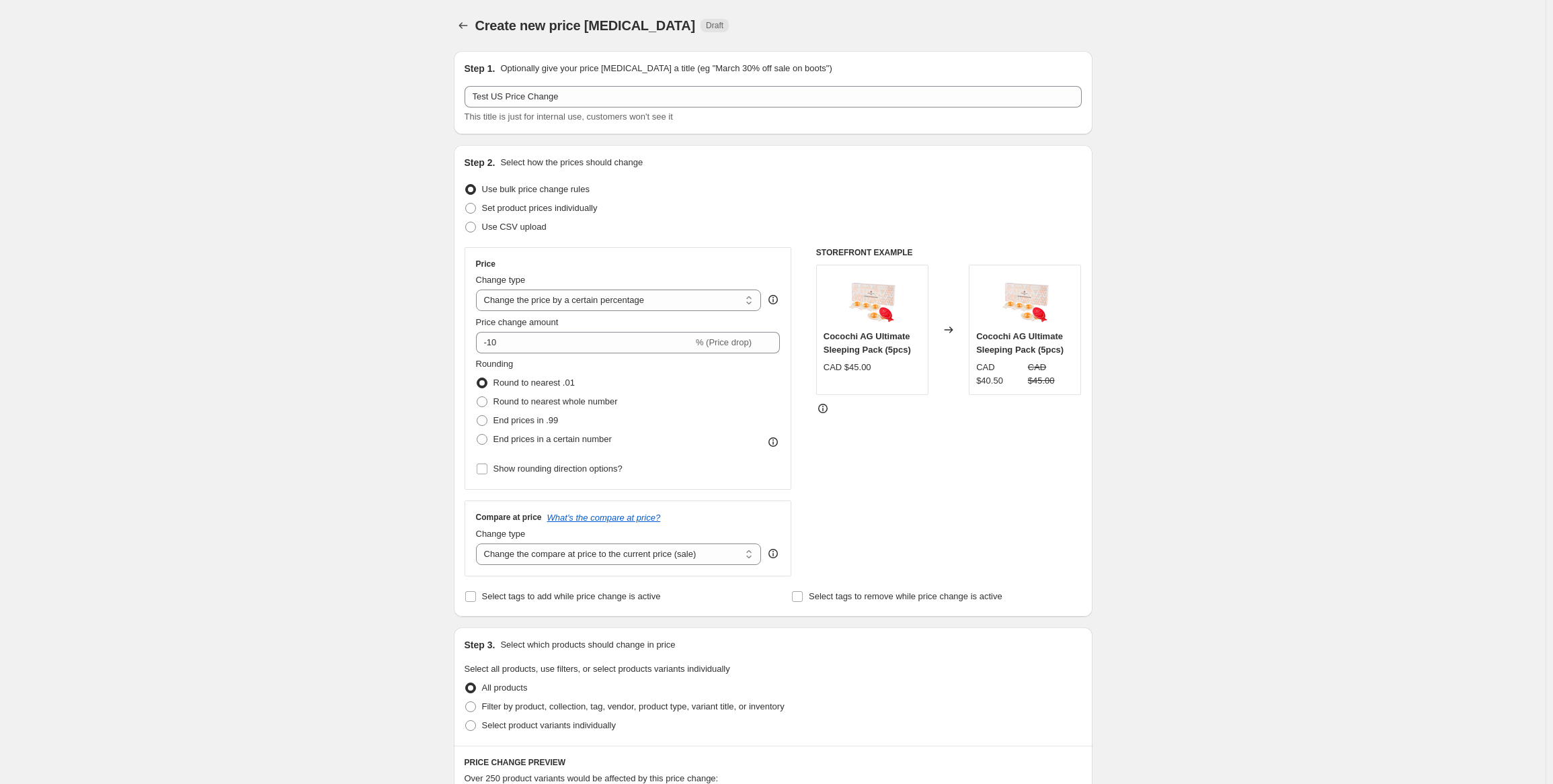
click at [422, 242] on div "Create new price [MEDICAL_DATA]. This page is ready Create new price [MEDICAL_D…" at bounding box center [772, 709] width 1545 height 1418
drag, startPoint x: 550, startPoint y: 346, endPoint x: 387, endPoint y: 321, distance: 164.9
click at [387, 321] on div "Create new price [MEDICAL_DATA]. This page is ready Create new price [MEDICAL_D…" at bounding box center [772, 709] width 1545 height 1418
type input "10"
click at [456, 349] on div "Step 2. Select how the prices should change Use bulk price change rules Set pro…" at bounding box center [773, 381] width 638 height 472
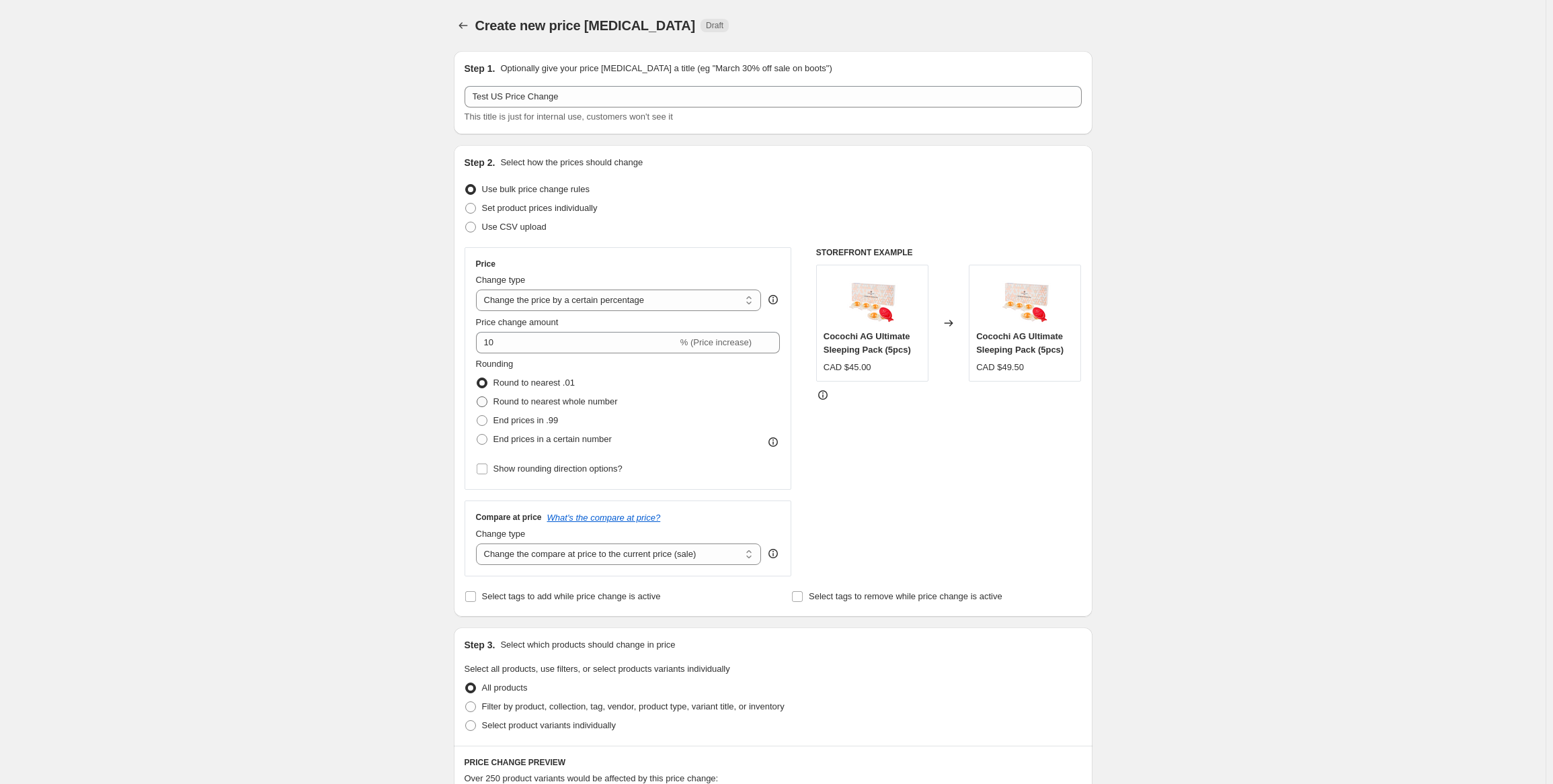
click at [523, 409] on label "Round to nearest whole number" at bounding box center [547, 402] width 142 height 19
click at [477, 397] on input "Round to nearest whole number" at bounding box center [477, 397] width 1 height 1
radio input "true"
click at [400, 378] on div "Create new price [MEDICAL_DATA]. This page is ready Create new price [MEDICAL_D…" at bounding box center [772, 709] width 1545 height 1418
click at [626, 300] on select "Change the price to a certain amount Change the price by a certain amount Chang…" at bounding box center [619, 300] width 286 height 22
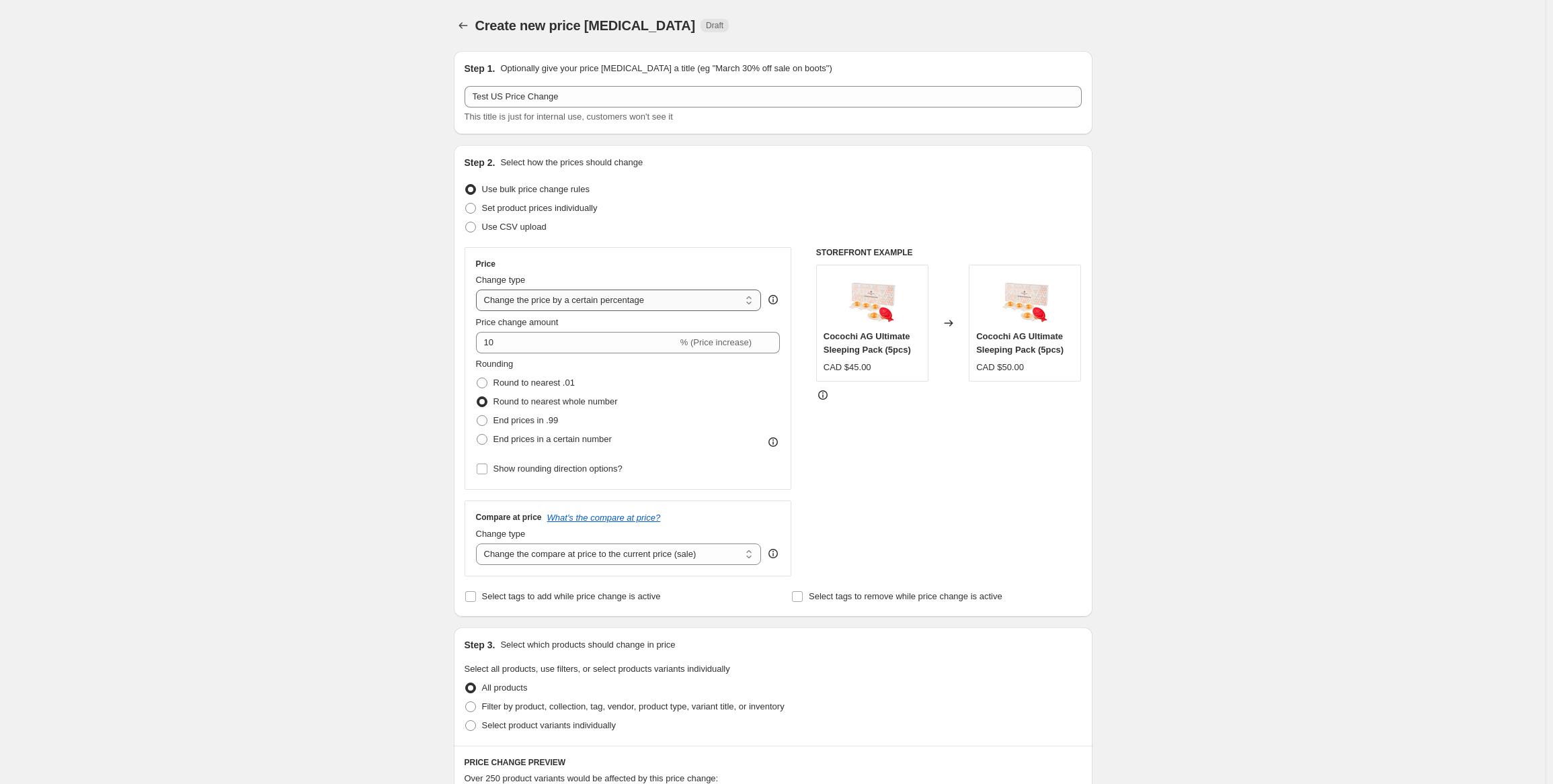
click at [479, 290] on select "Change the price to a certain amount Change the price by a certain amount Chang…" at bounding box center [619, 300] width 286 height 22
click at [317, 431] on div "Create new price [MEDICAL_DATA]. This page is ready Create new price [MEDICAL_D…" at bounding box center [772, 709] width 1545 height 1418
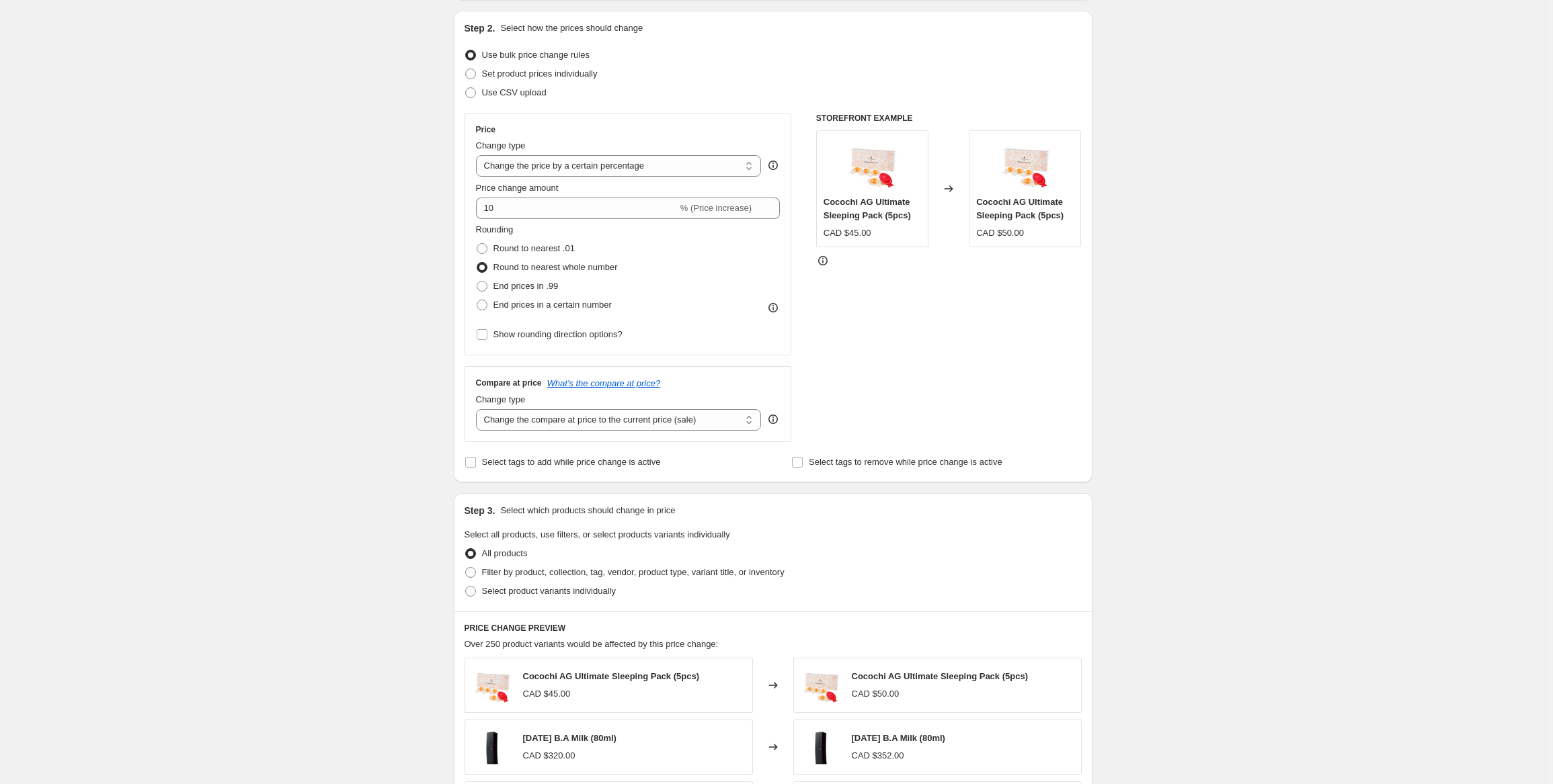
click at [276, 390] on div "Create new price [MEDICAL_DATA]. This page is ready Create new price [MEDICAL_D…" at bounding box center [772, 574] width 1545 height 1418
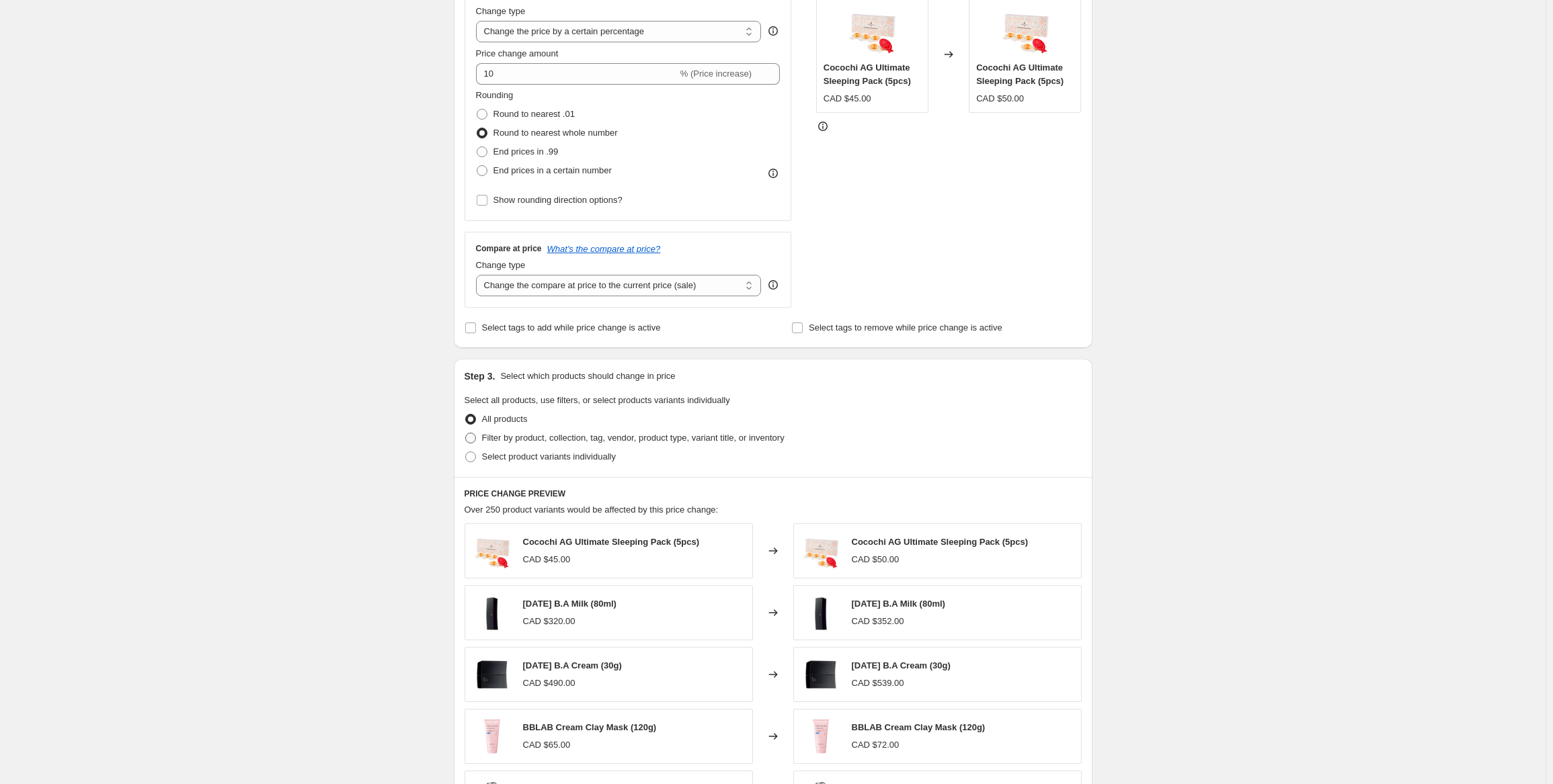
click at [522, 442] on span "Filter by product, collection, tag, vendor, product type, variant title, or inv…" at bounding box center [633, 437] width 303 height 10
click at [466, 433] on input "Filter by product, collection, tag, vendor, product type, variant title, or inv…" at bounding box center [465, 433] width 1 height 1
radio input "true"
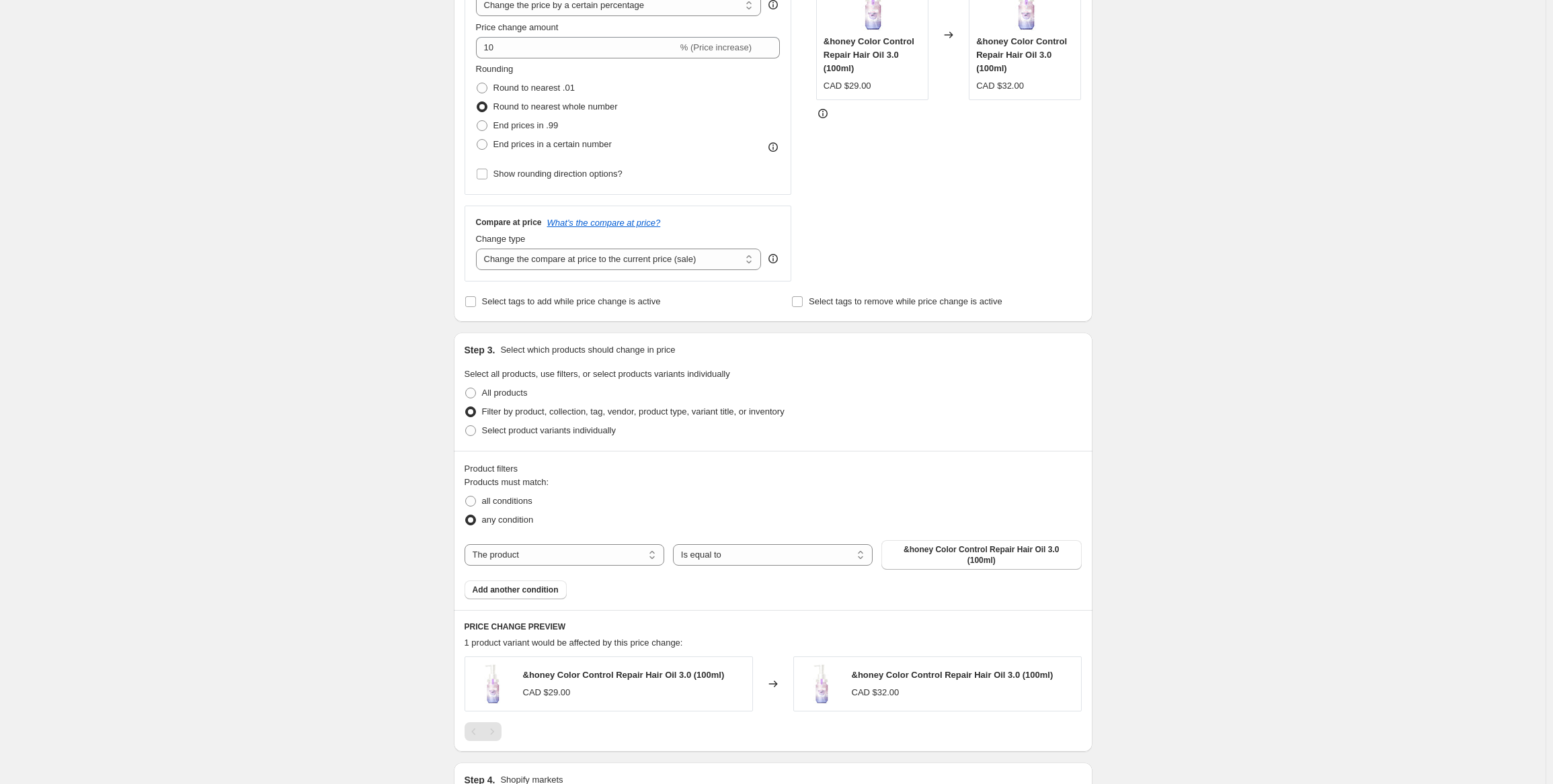
scroll to position [336, 0]
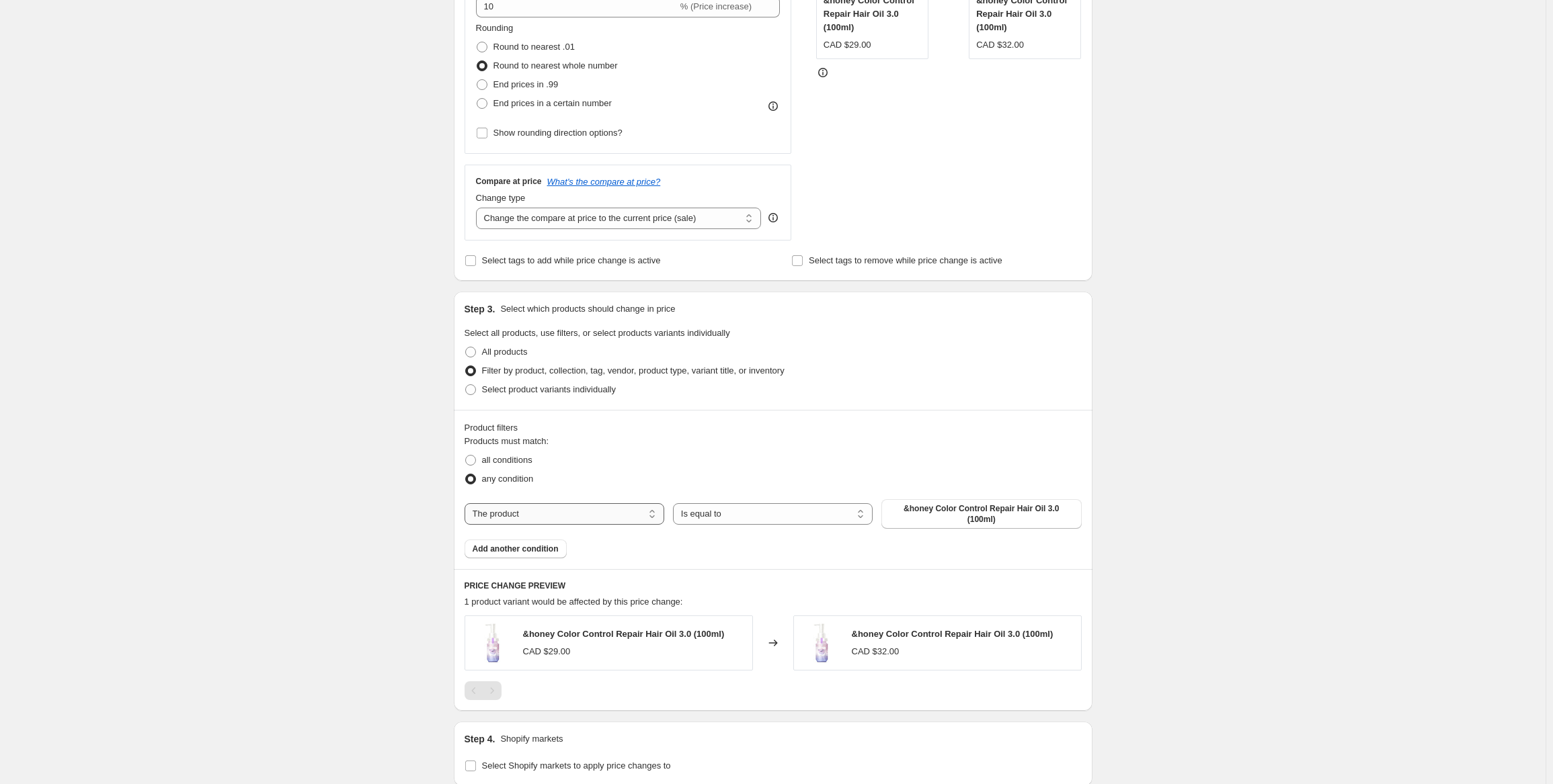
click at [532, 503] on select "The product The product's collection The product's tag The product's vendor The…" at bounding box center [564, 514] width 199 height 22
click at [531, 506] on select "The product The product's collection The product's tag The product's vendor The…" at bounding box center [564, 514] width 199 height 22
click at [954, 505] on span "&honey Color Control Repair Hair Oil 3.0 (100ml)" at bounding box center [982, 514] width 184 height 22
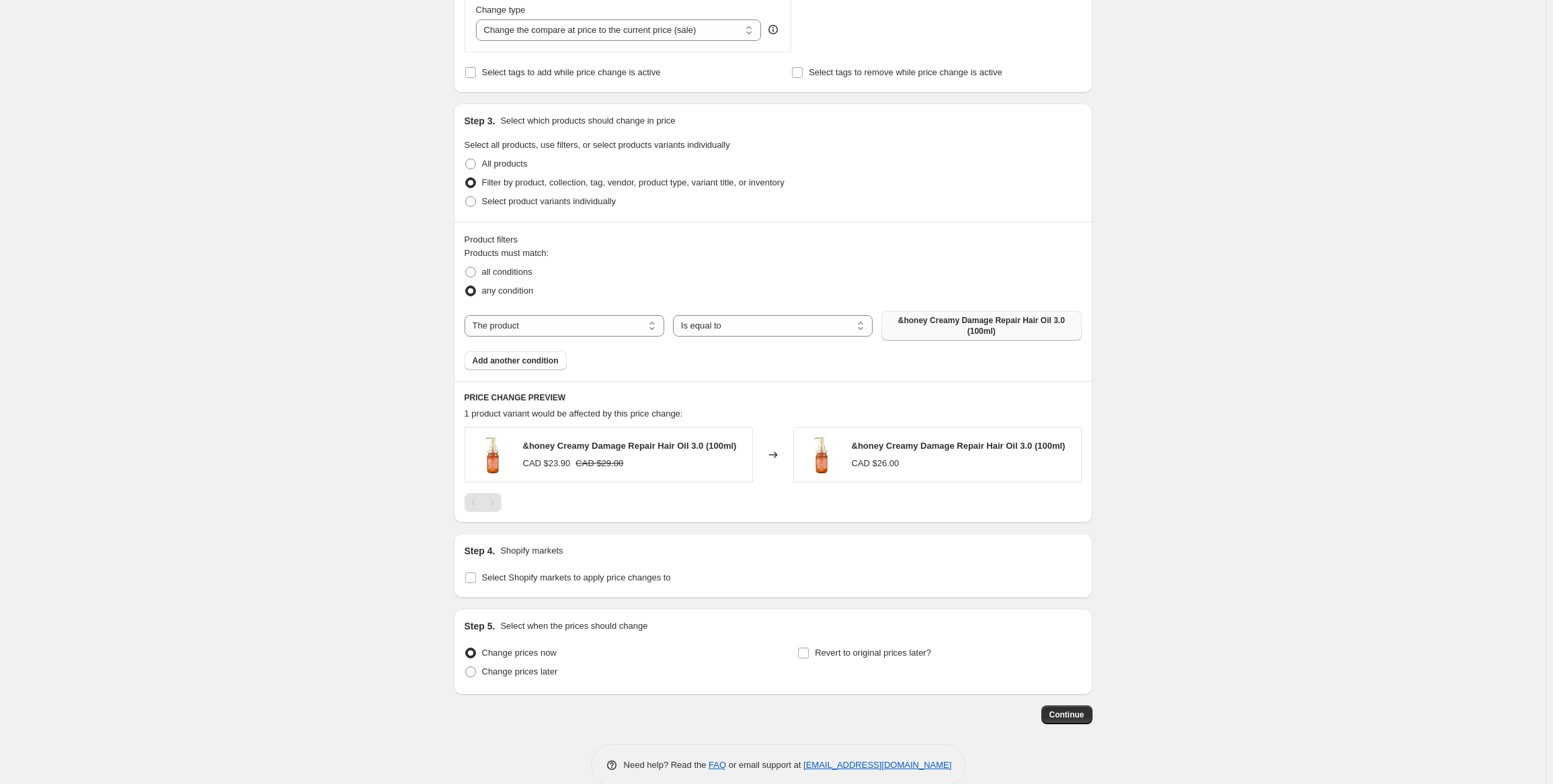
scroll to position [537, 0]
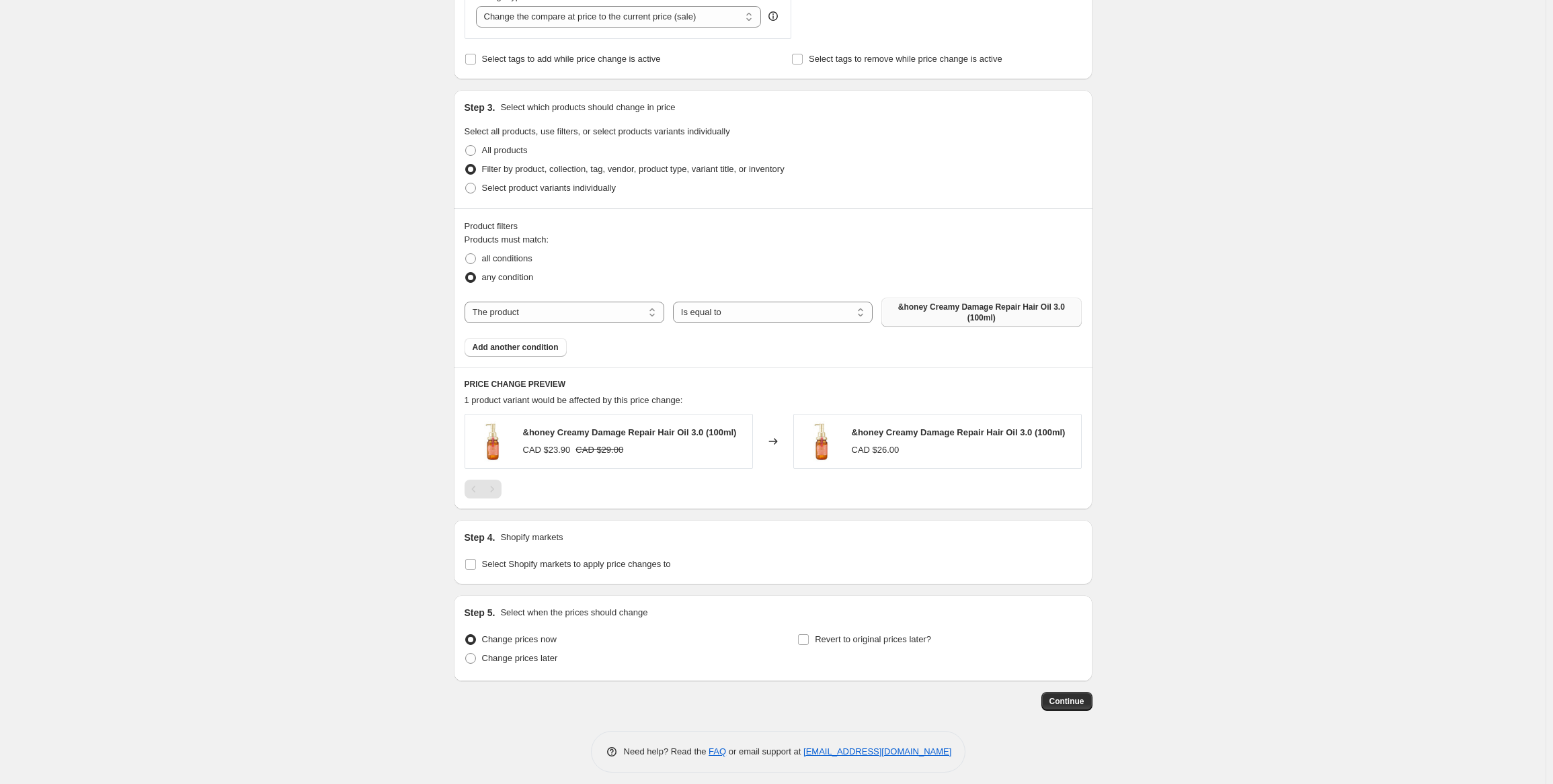
click at [431, 245] on div "Create new price [MEDICAL_DATA]. This page is ready Create new price [MEDICAL_D…" at bounding box center [772, 128] width 1545 height 1330
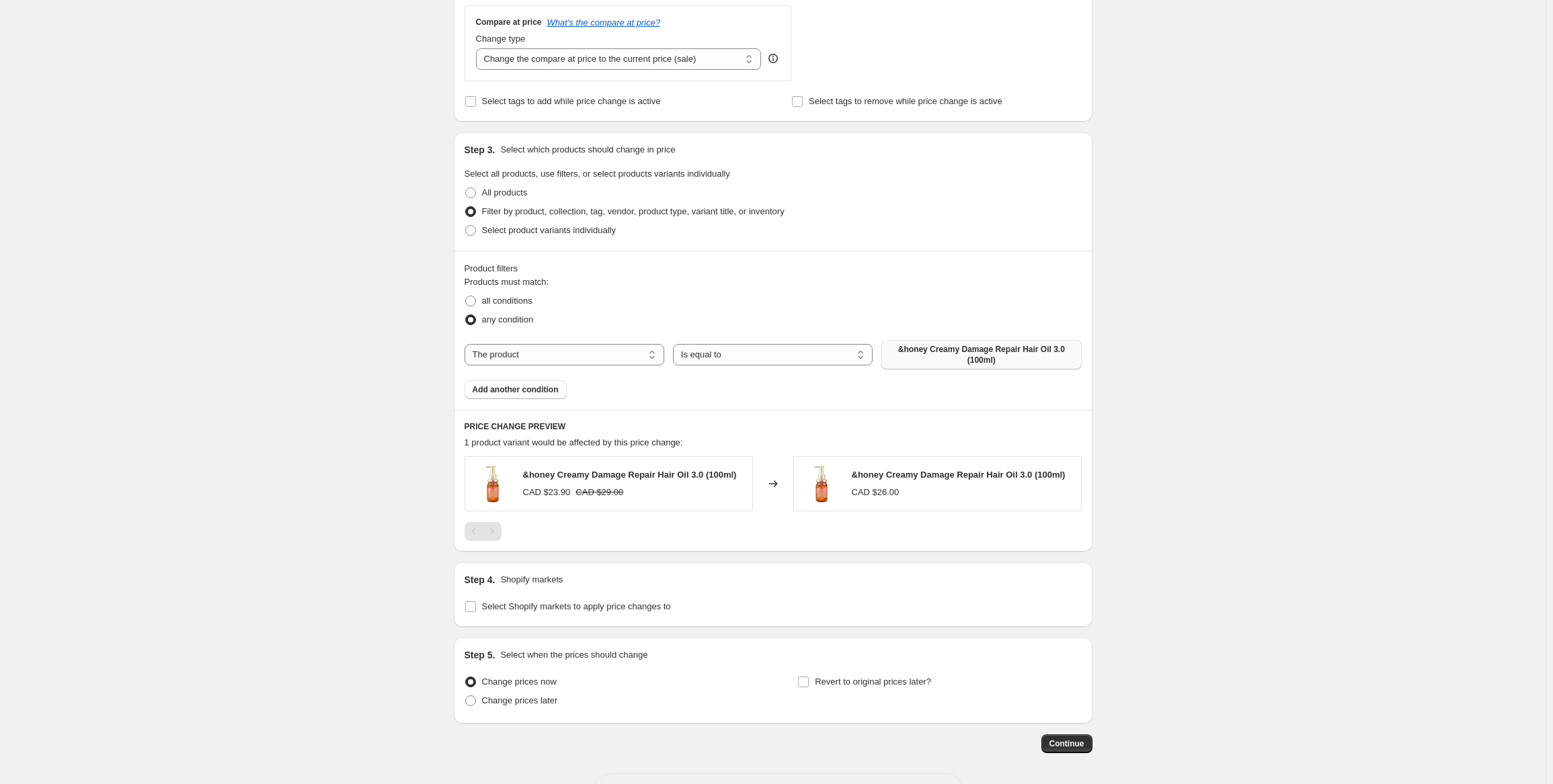
scroll to position [269, 0]
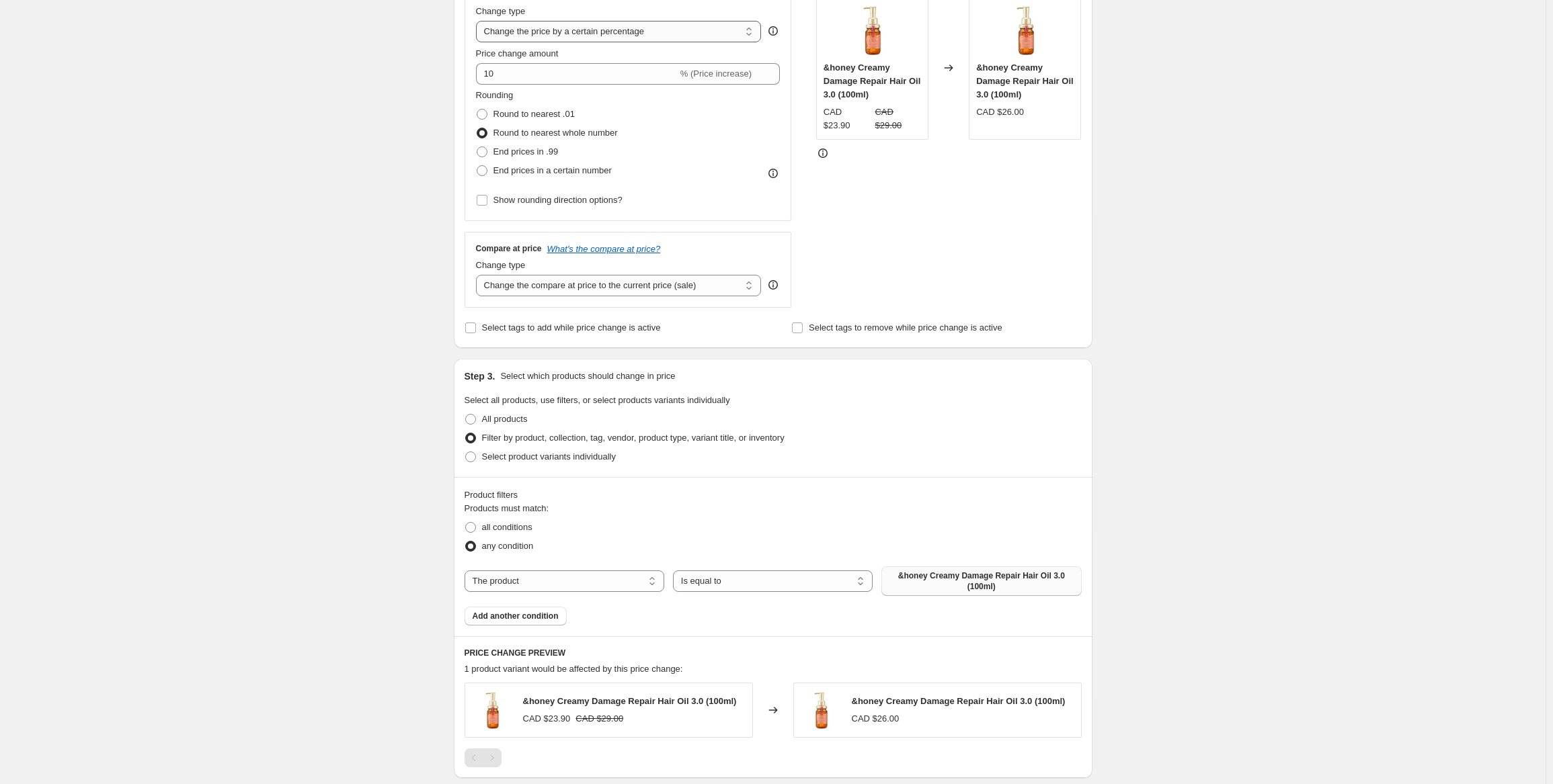
click at [604, 35] on select "Change the price to a certain amount Change the price by a certain amount Chang…" at bounding box center [619, 32] width 286 height 22
click at [479, 21] on select "Change the price to a certain amount Change the price by a certain amount Chang…" at bounding box center [619, 32] width 286 height 22
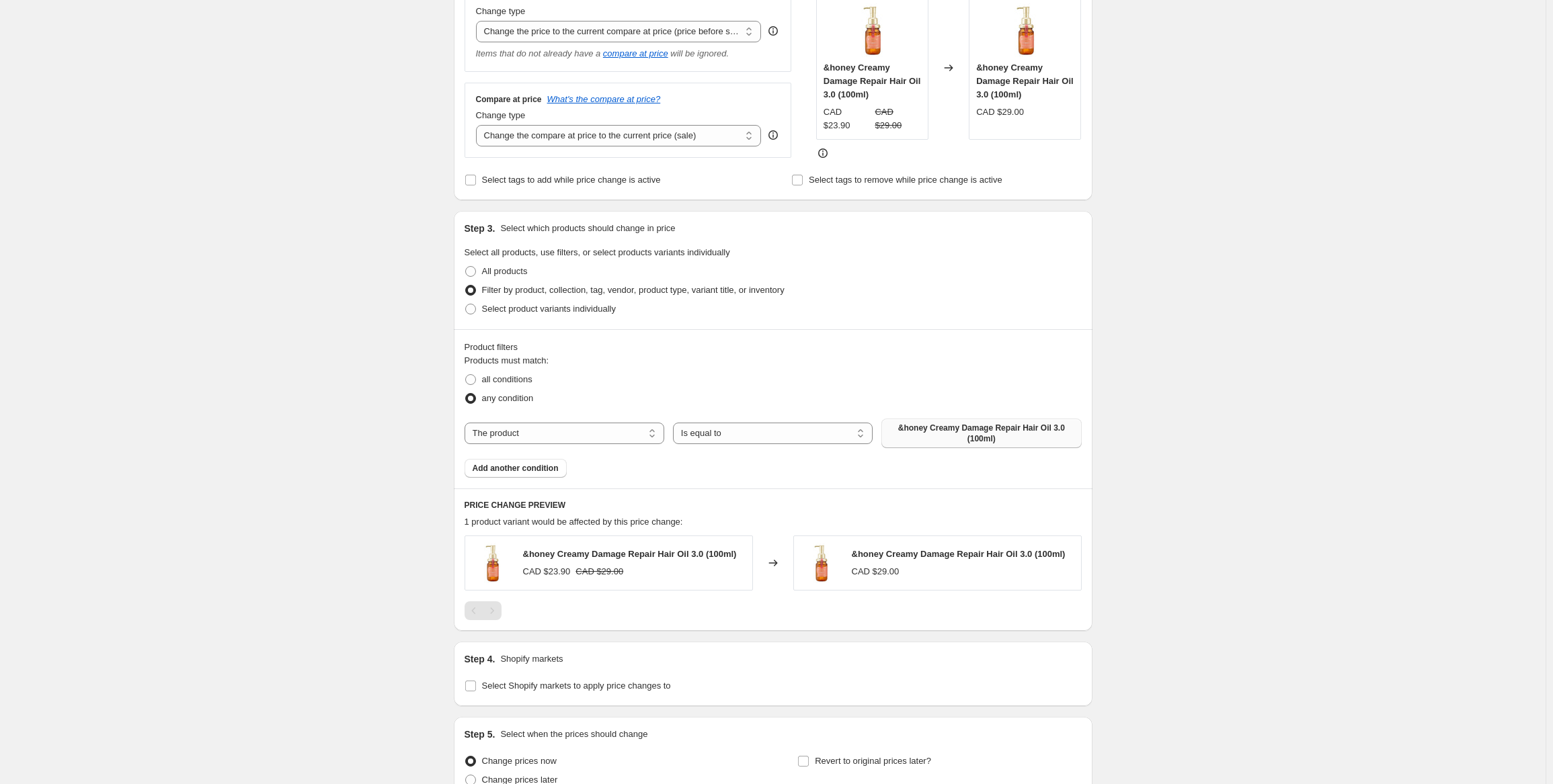
click at [335, 148] on div "Create new price [MEDICAL_DATA]. This page is ready Create new price [MEDICAL_D…" at bounding box center [772, 323] width 1545 height 1184
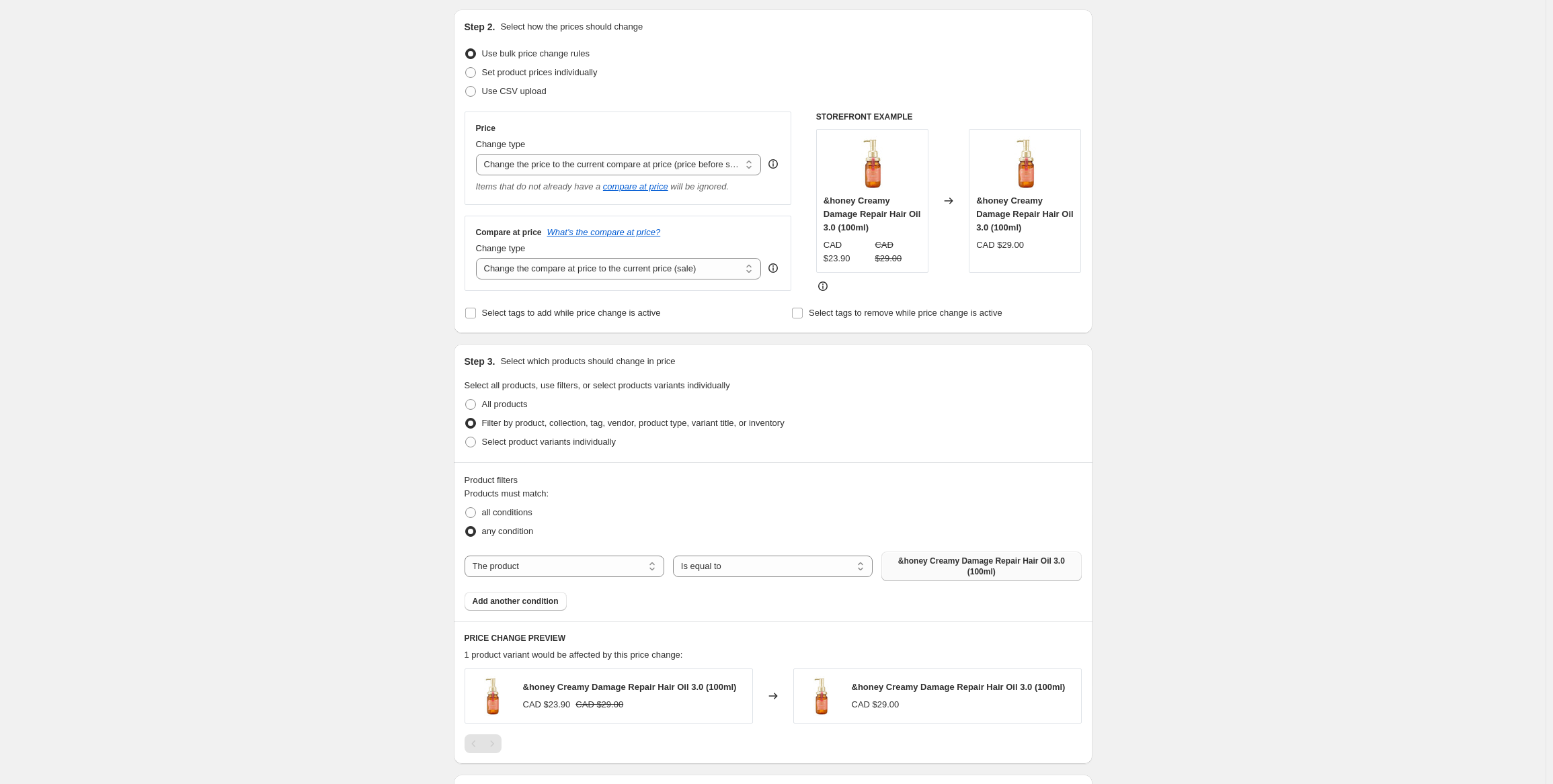
scroll to position [135, 0]
click at [556, 160] on select "Change the price to a certain amount Change the price by a certain amount Chang…" at bounding box center [619, 166] width 286 height 22
click at [479, 155] on select "Change the price to a certain amount Change the price by a certain amount Chang…" at bounding box center [619, 166] width 286 height 22
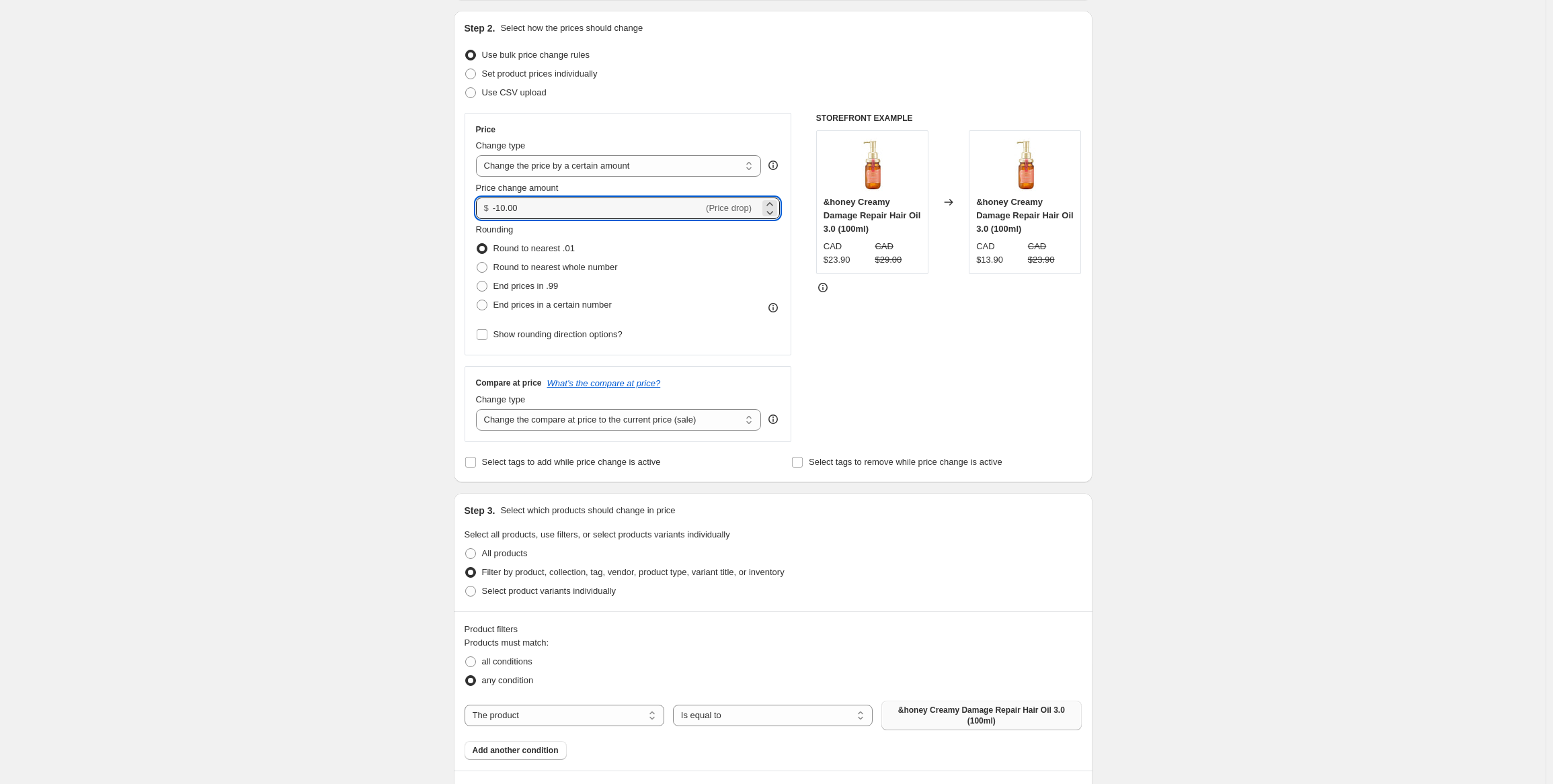
drag, startPoint x: 559, startPoint y: 205, endPoint x: 576, endPoint y: 181, distance: 29.4
click at [559, 205] on input "-10.00" at bounding box center [598, 208] width 211 height 22
click at [581, 160] on select "Change the price to a certain amount Change the price by a certain amount Chang…" at bounding box center [619, 166] width 286 height 22
select select "percentage"
click at [479, 155] on select "Change the price to a certain amount Change the price by a certain amount Chang…" at bounding box center [619, 166] width 286 height 22
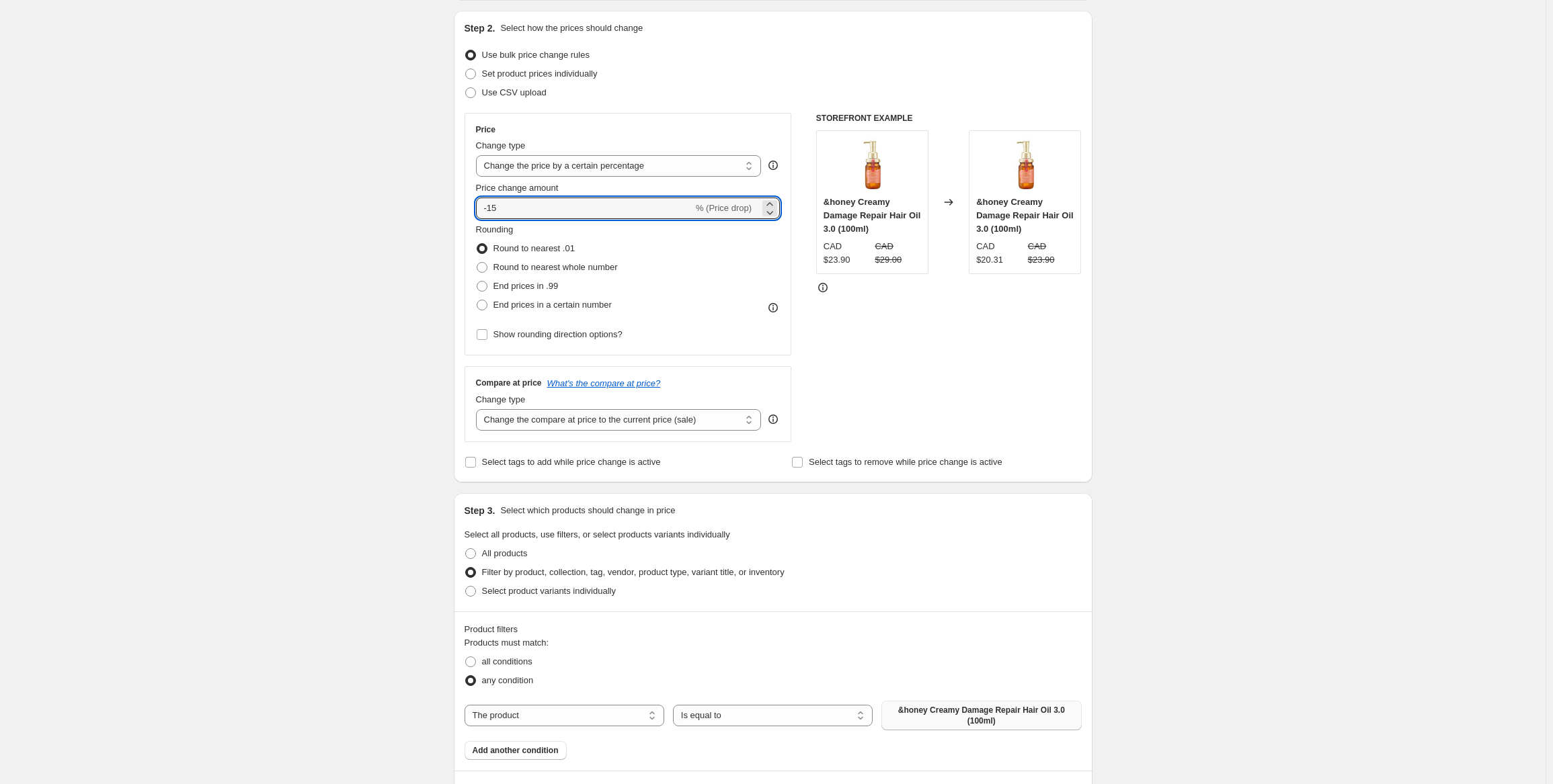
drag, startPoint x: 555, startPoint y: 211, endPoint x: 430, endPoint y: 187, distance: 127.3
click at [431, 187] on div "Create new price [MEDICAL_DATA]. This page is ready Create new price [MEDICAL_D…" at bounding box center [772, 530] width 1545 height 1330
type input "10"
click at [440, 197] on div "Create new price [MEDICAL_DATA]. This page is ready Create new price [MEDICAL_D…" at bounding box center [772, 530] width 1545 height 1330
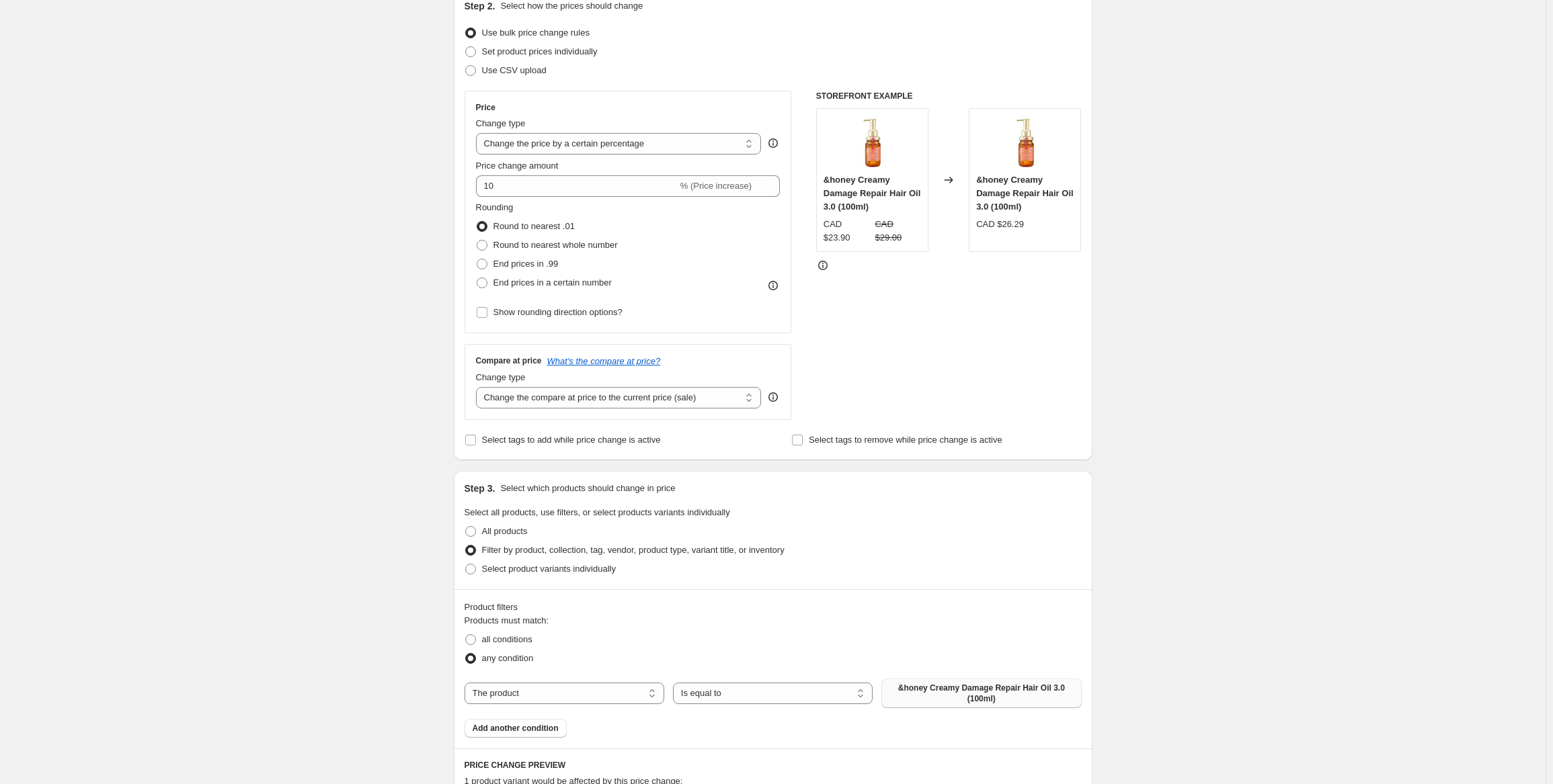
scroll to position [67, 0]
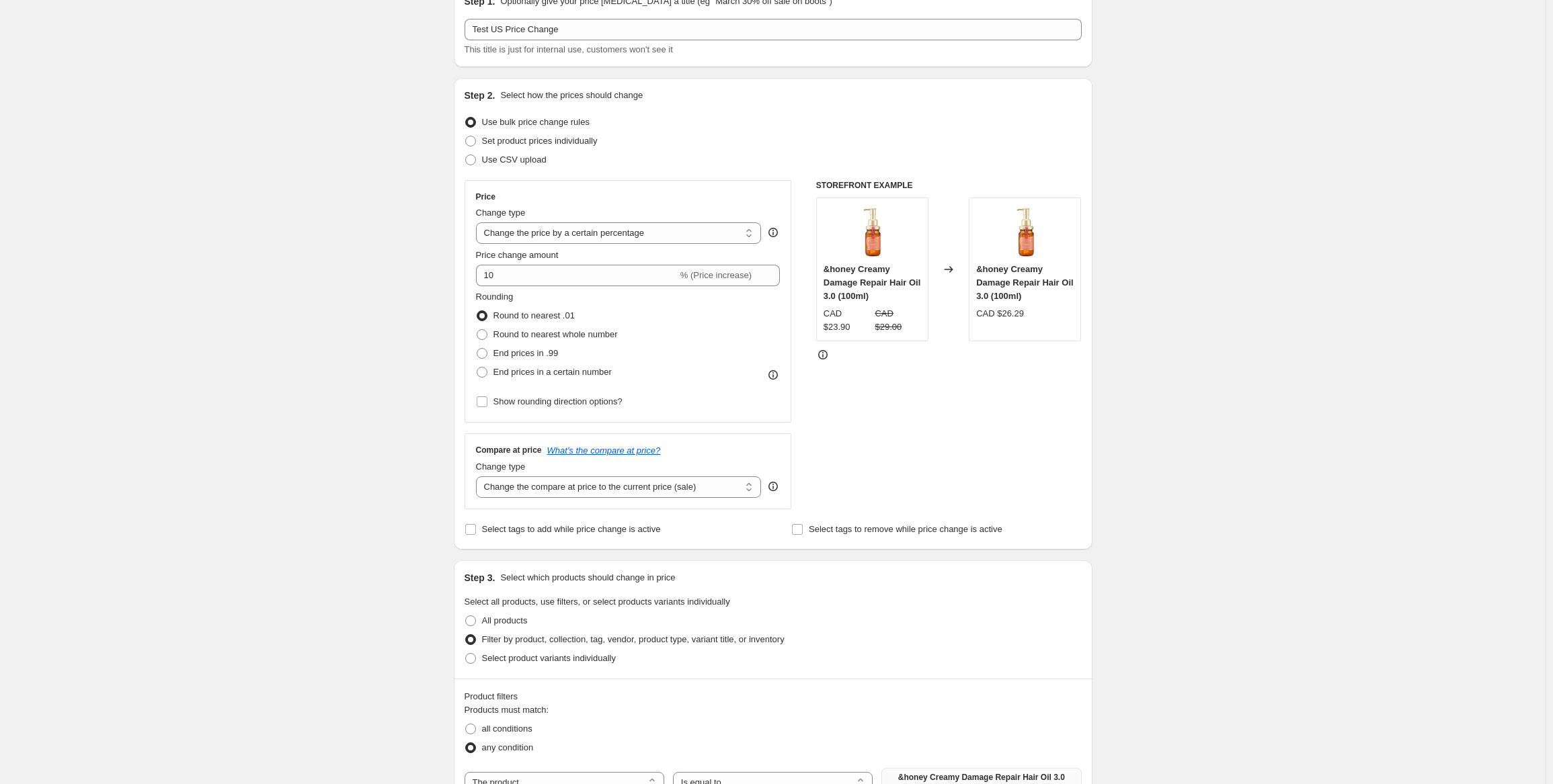
click at [443, 246] on div "Create new price [MEDICAL_DATA]. This page is ready Create new price [MEDICAL_D…" at bounding box center [772, 598] width 671 height 1330
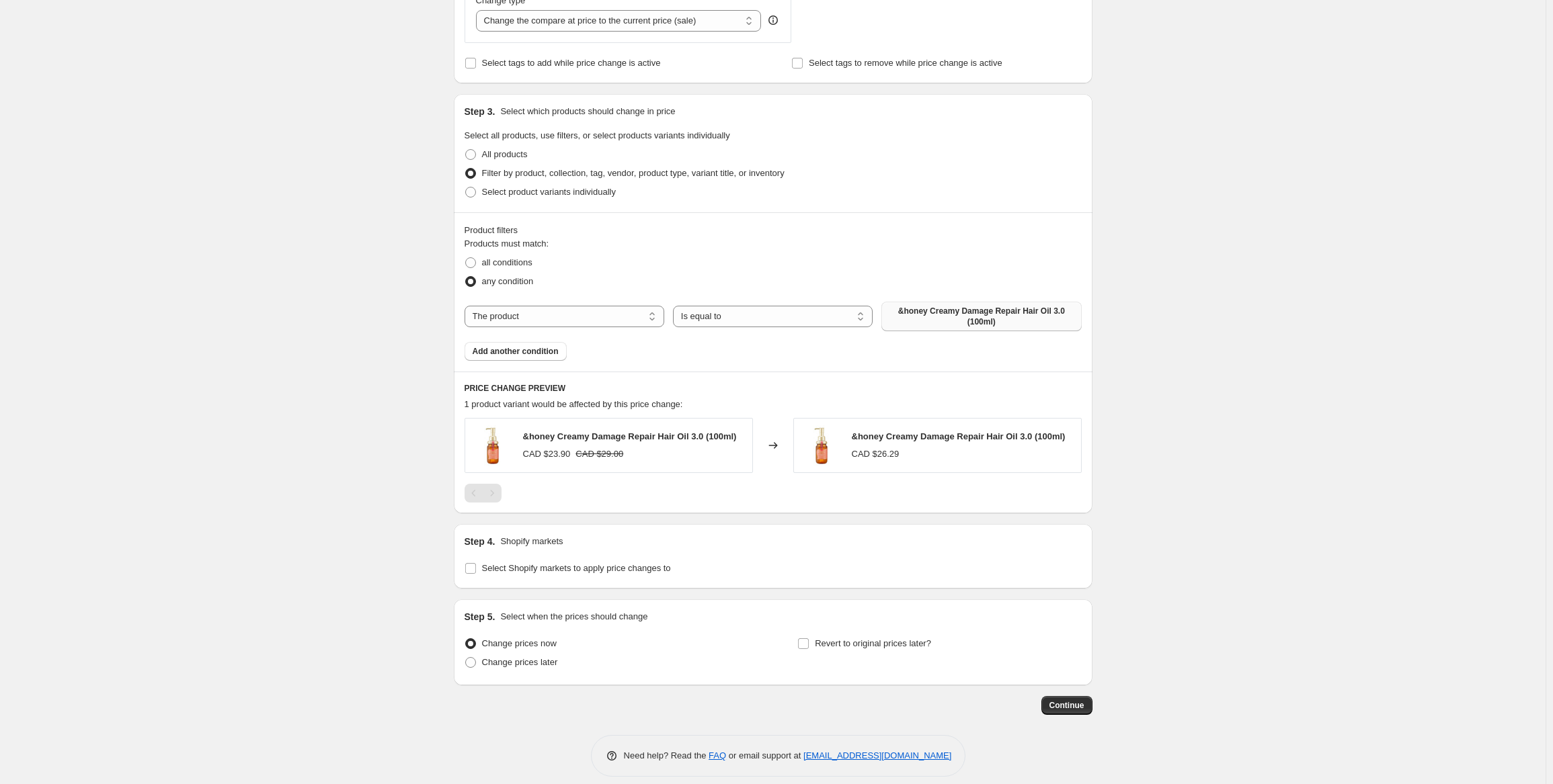
scroll to position [544, 0]
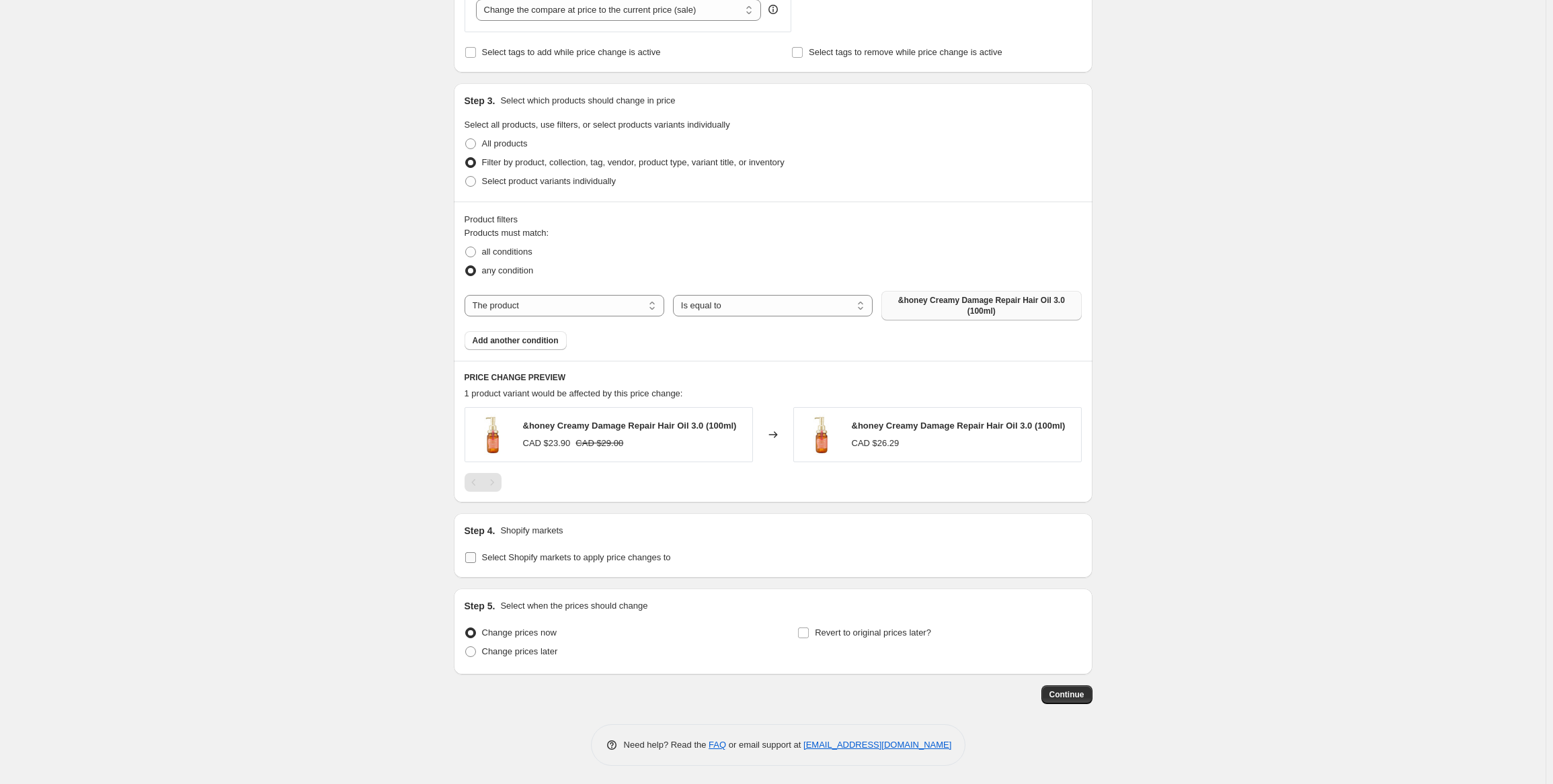
click at [585, 558] on span "Select Shopify markets to apply price changes to" at bounding box center [576, 557] width 189 height 10
click at [476, 558] on input "Select Shopify markets to apply price changes to" at bounding box center [470, 558] width 11 height 11
checkbox input "true"
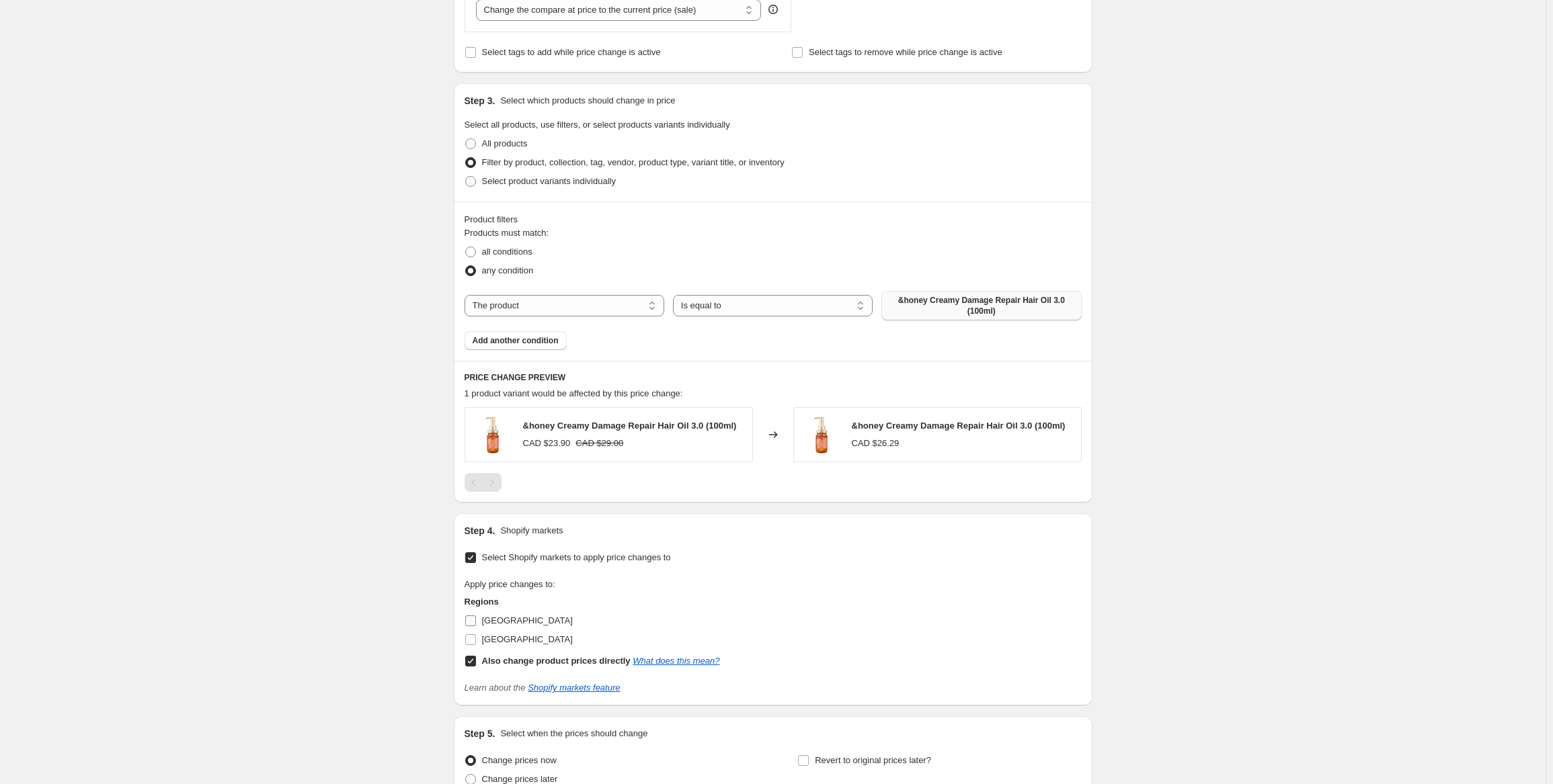
click at [491, 640] on span "[GEOGRAPHIC_DATA]" at bounding box center [527, 639] width 91 height 10
click at [476, 640] on input "[GEOGRAPHIC_DATA]" at bounding box center [470, 640] width 11 height 11
checkbox input "true"
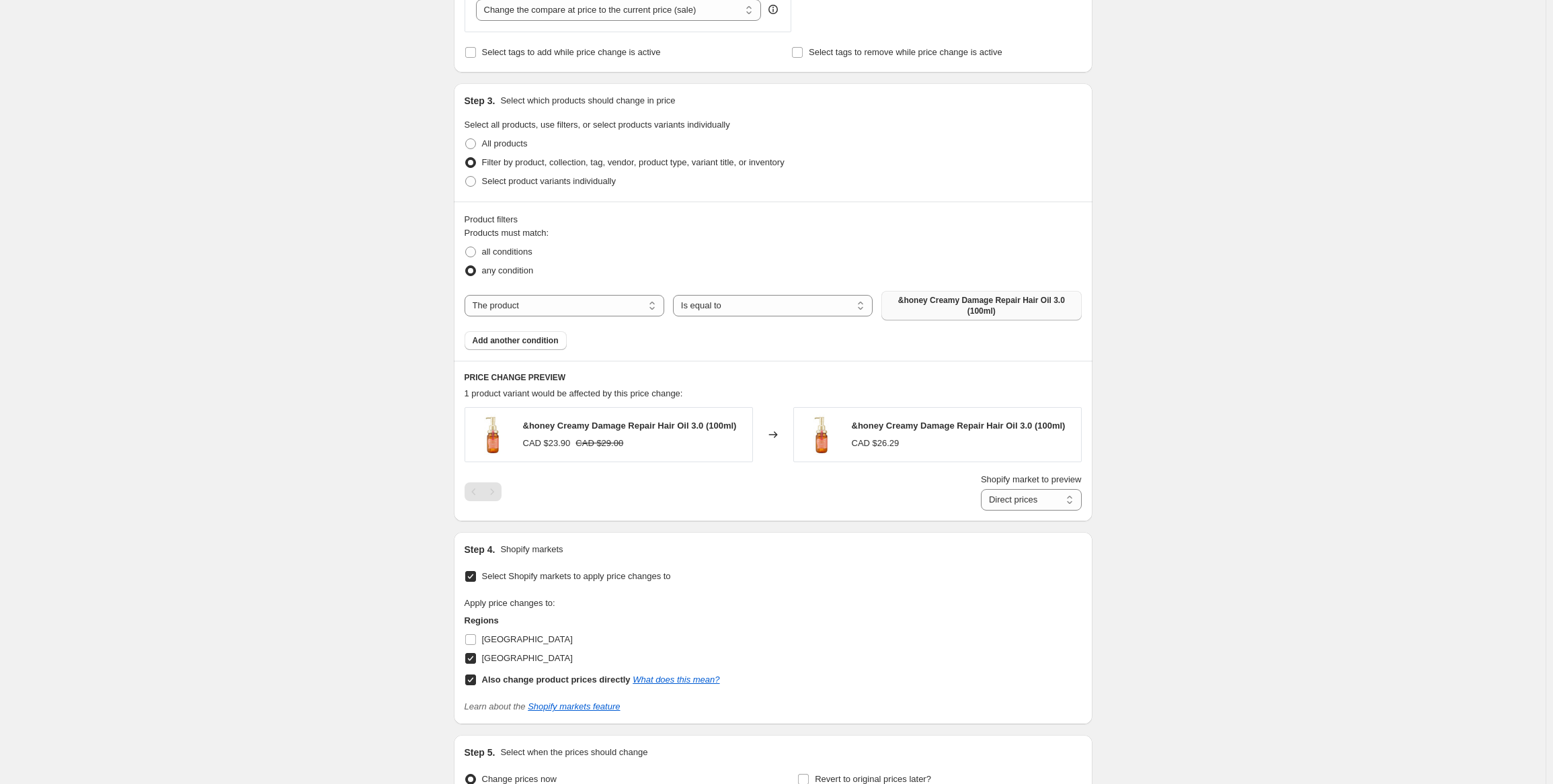
click at [381, 599] on div "Create new price [MEDICAL_DATA]. This page is ready Create new price [MEDICAL_D…" at bounding box center [772, 194] width 1545 height 1477
click at [1057, 498] on select "Direct prices [GEOGRAPHIC_DATA]" at bounding box center [1031, 500] width 101 height 22
select select "594739436"
click at [984, 511] on select "Direct prices [GEOGRAPHIC_DATA]" at bounding box center [1031, 500] width 101 height 22
click at [1167, 474] on div "Create new price [MEDICAL_DATA]. This page is ready Create new price [MEDICAL_D…" at bounding box center [772, 194] width 1545 height 1477
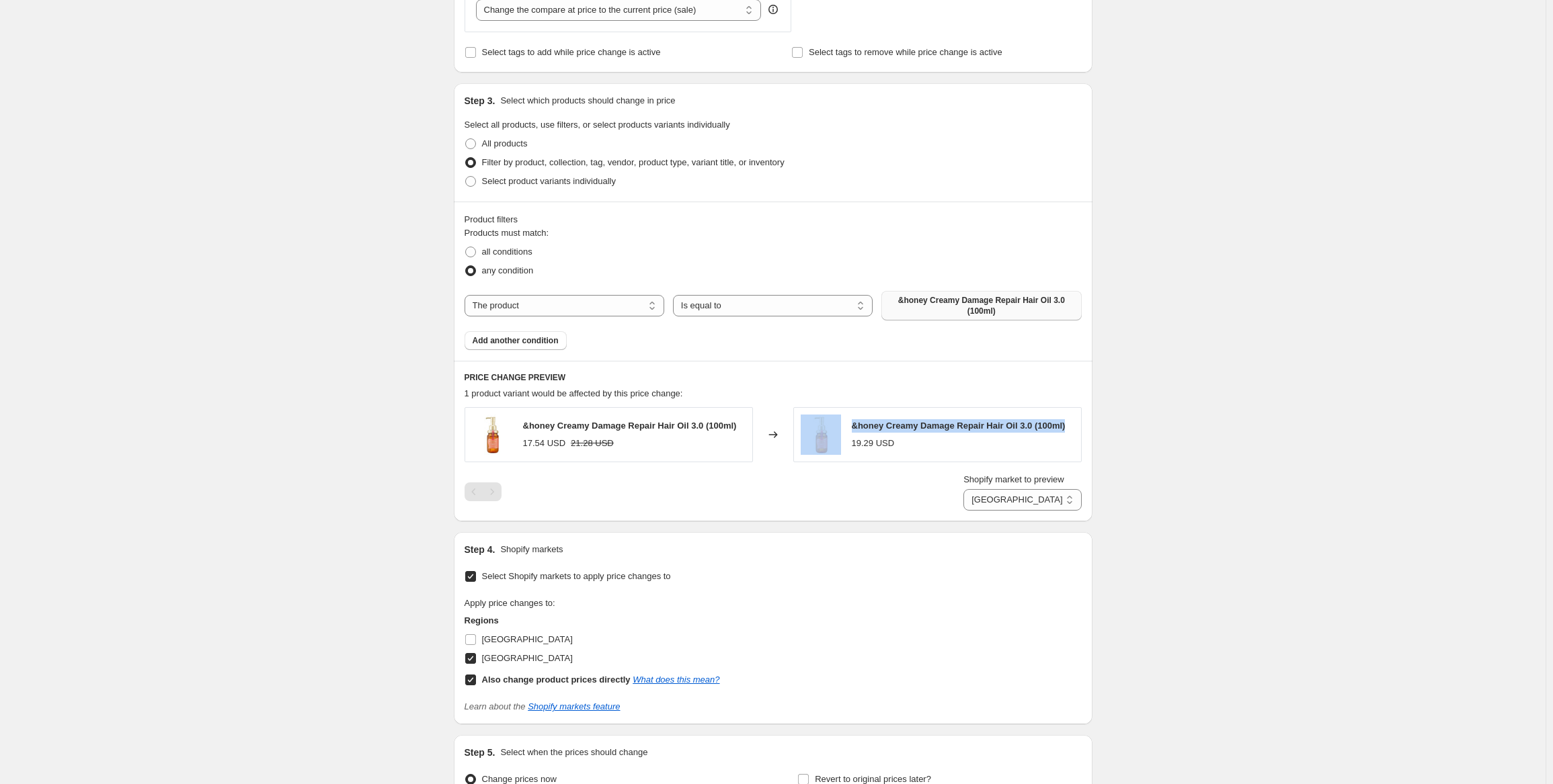
drag, startPoint x: 1084, startPoint y: 419, endPoint x: 840, endPoint y: 418, distance: 244.0
click at [840, 418] on div "&honey Creamy Damage Repair Hair Oil 3.0 (100ml) 19.29 USD" at bounding box center [937, 434] width 288 height 55
copy div "&honey Creamy Damage Repair Hair Oil 3.0 (100ml)"
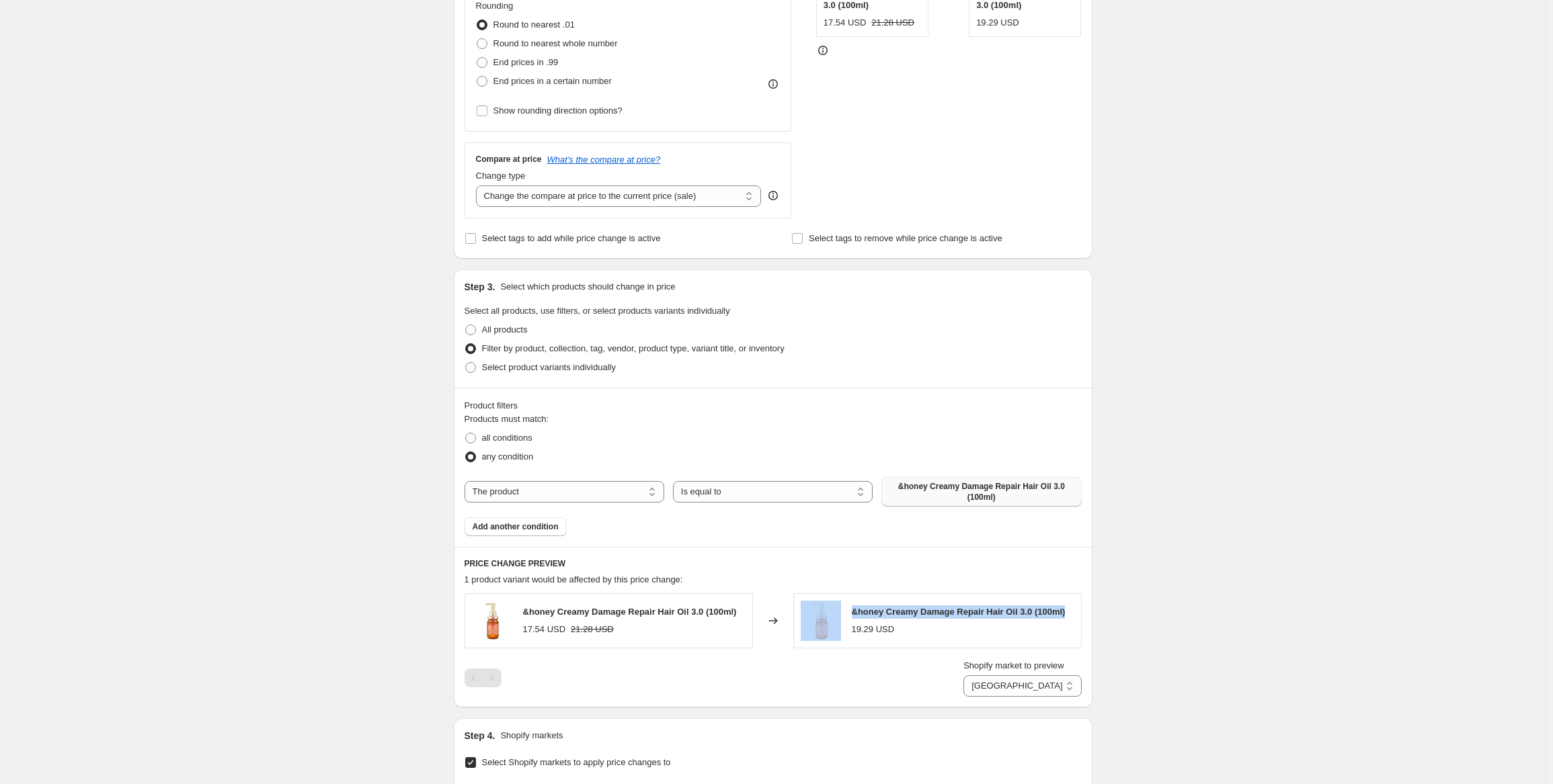
scroll to position [141, 0]
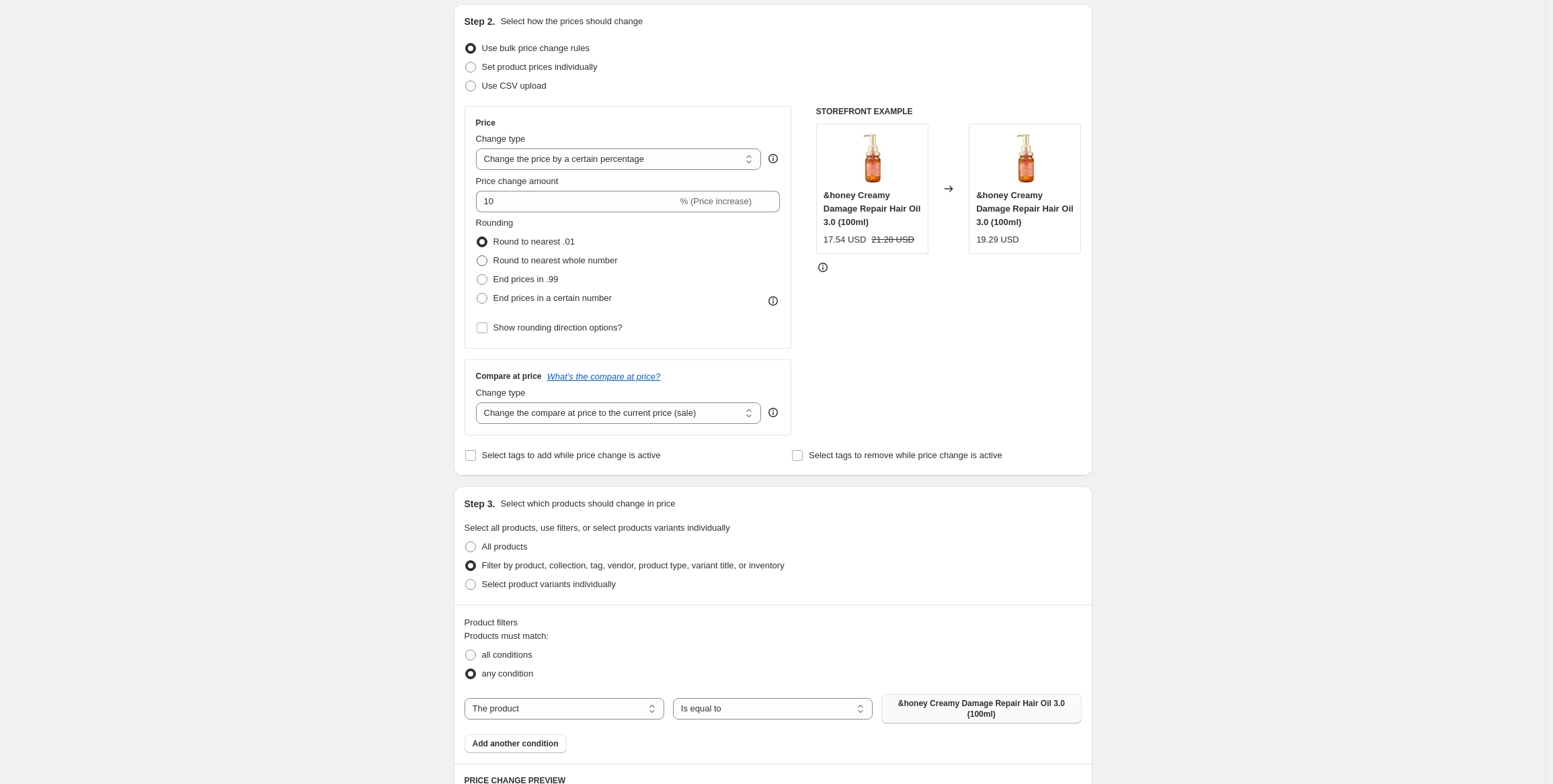
click at [577, 261] on span "Round to nearest whole number" at bounding box center [556, 260] width 124 height 10
click at [477, 256] on input "Round to nearest whole number" at bounding box center [477, 255] width 1 height 1
radio input "true"
click at [375, 254] on div "Create new price [MEDICAL_DATA]. This page is ready Create new price [MEDICAL_D…" at bounding box center [772, 597] width 1545 height 1477
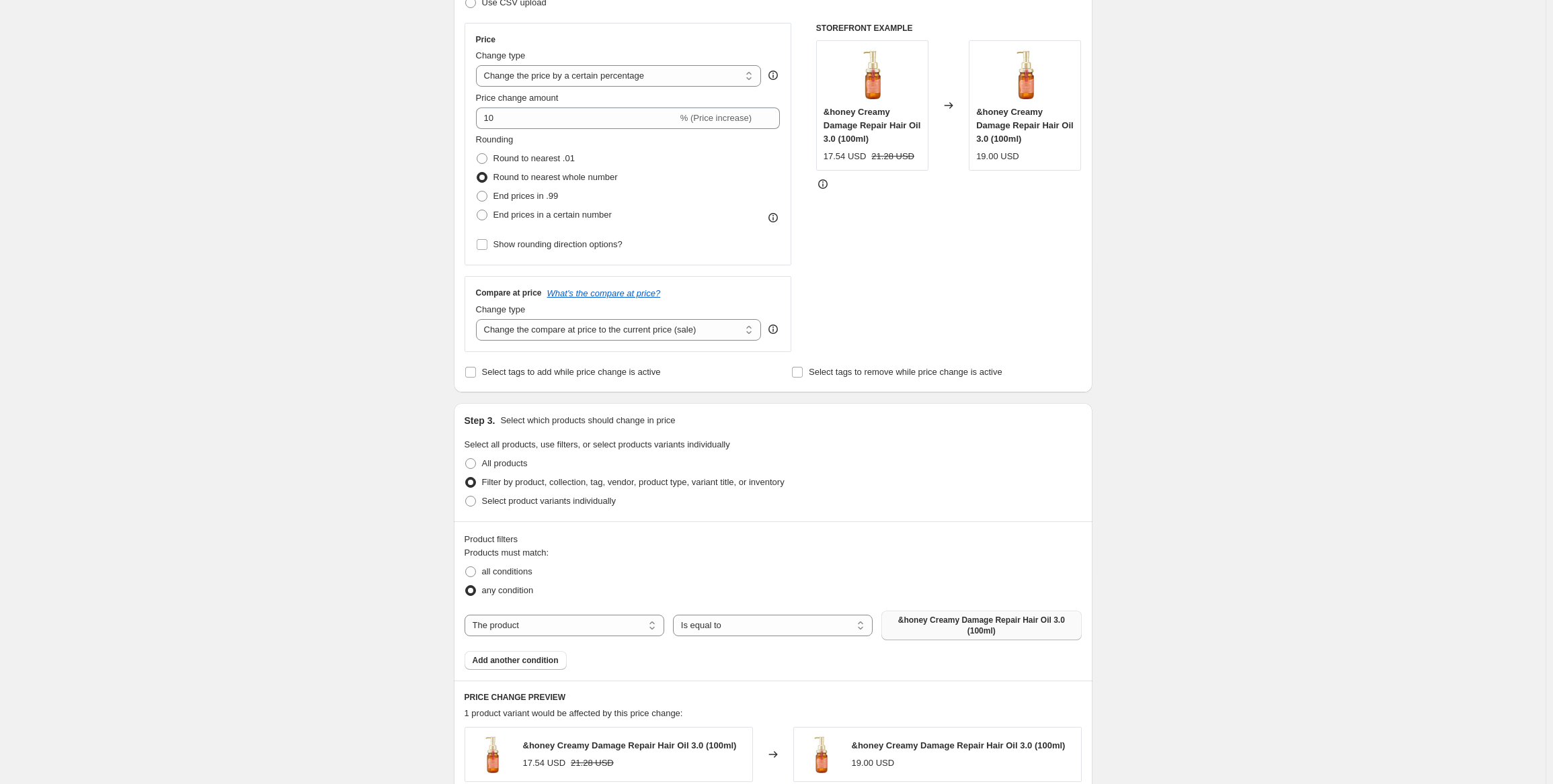
scroll to position [74, 0]
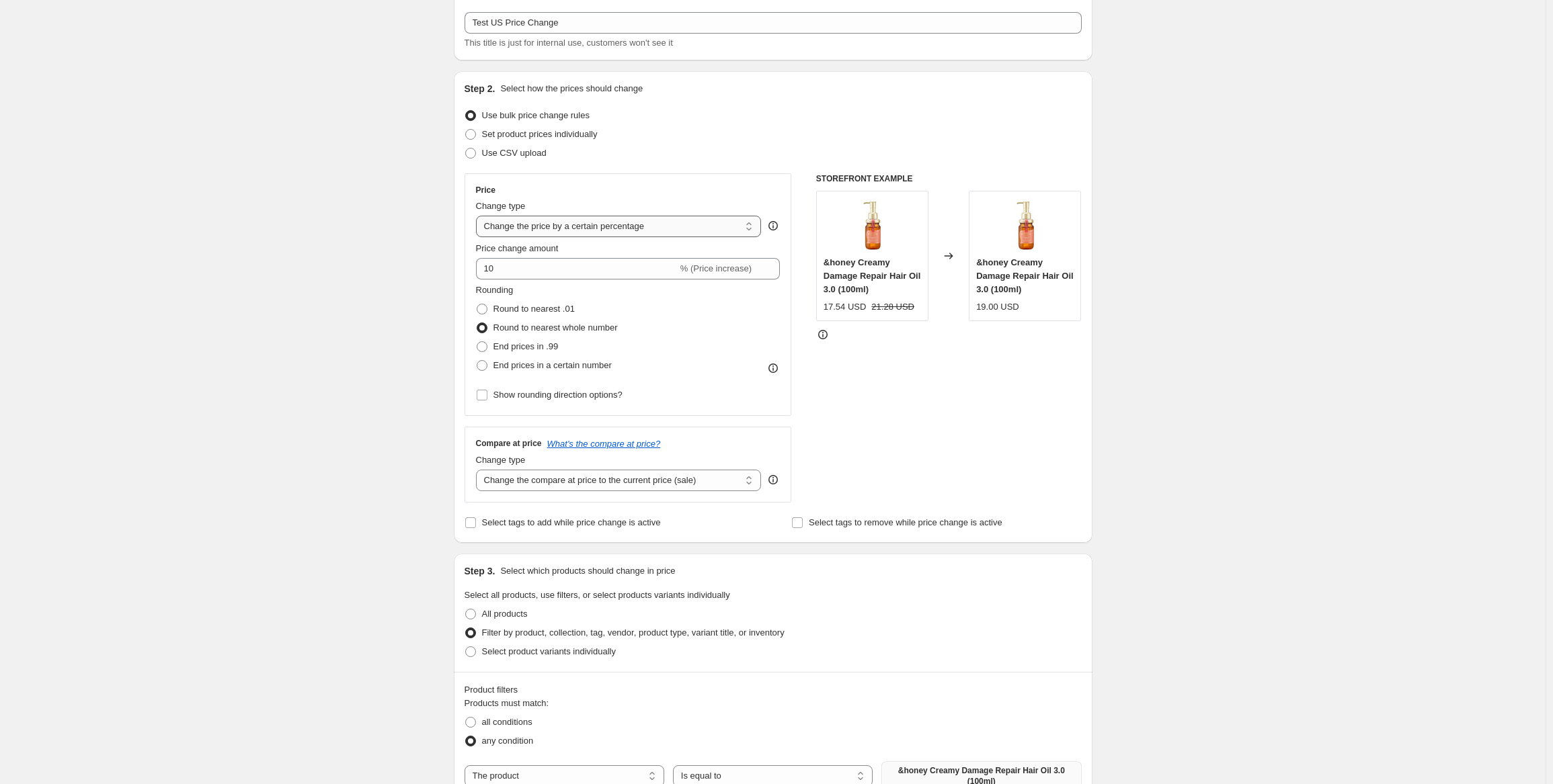
click at [559, 229] on select "Change the price to a certain amount Change the price by a certain amount Chang…" at bounding box center [619, 226] width 286 height 22
select select "pcap"
click at [479, 216] on select "Change the price to a certain amount Change the price by a certain amount Chang…" at bounding box center [619, 226] width 286 height 22
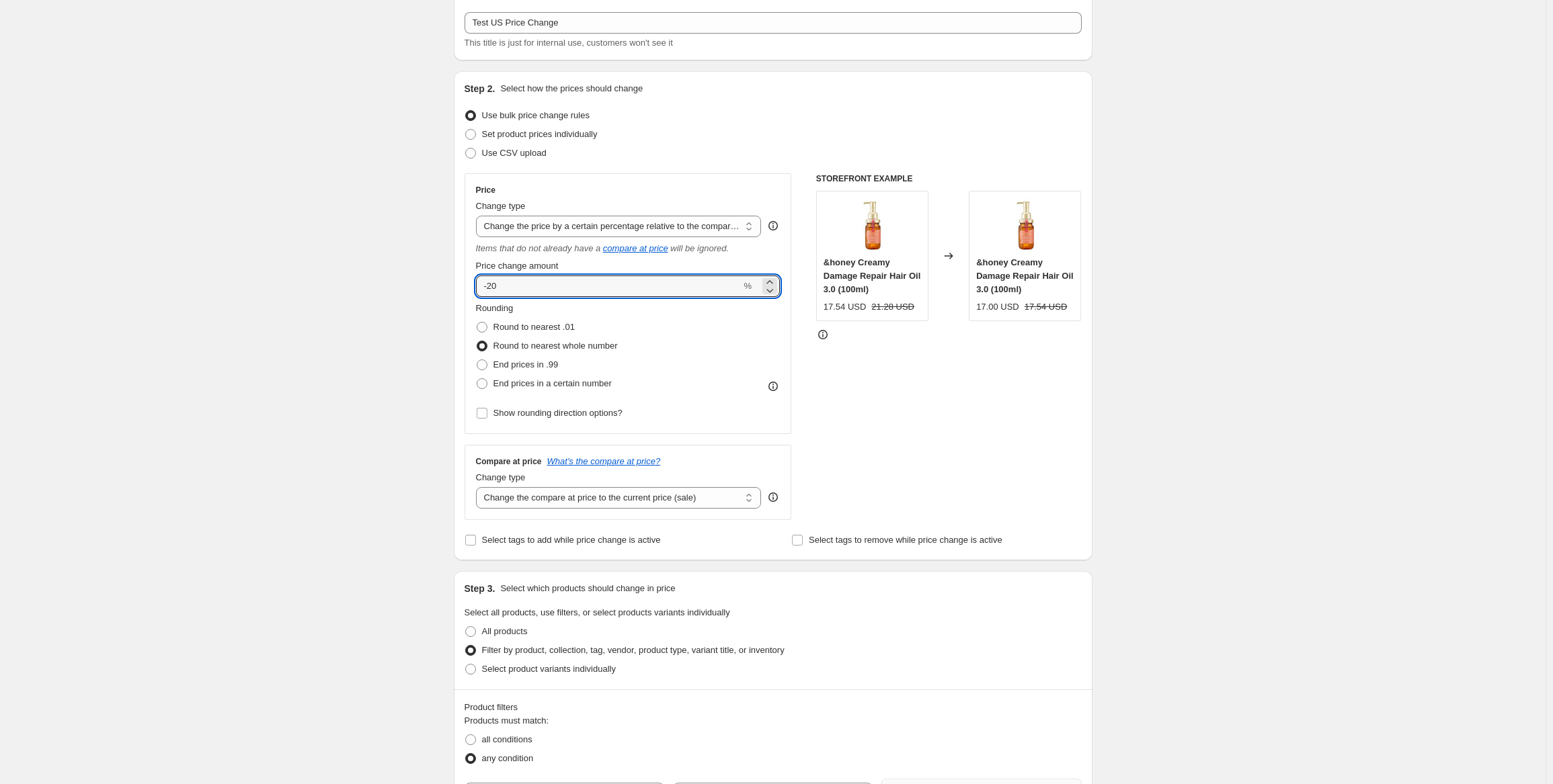
drag, startPoint x: 566, startPoint y: 292, endPoint x: 419, endPoint y: 266, distance: 149.3
click at [419, 266] on div "Create new price [MEDICAL_DATA]. This page is ready Create new price [MEDICAL_D…" at bounding box center [772, 673] width 1545 height 1495
type input "10"
click at [1199, 319] on div "Create new price [MEDICAL_DATA]. This page is ready Create new price [MEDICAL_D…" at bounding box center [772, 673] width 1545 height 1495
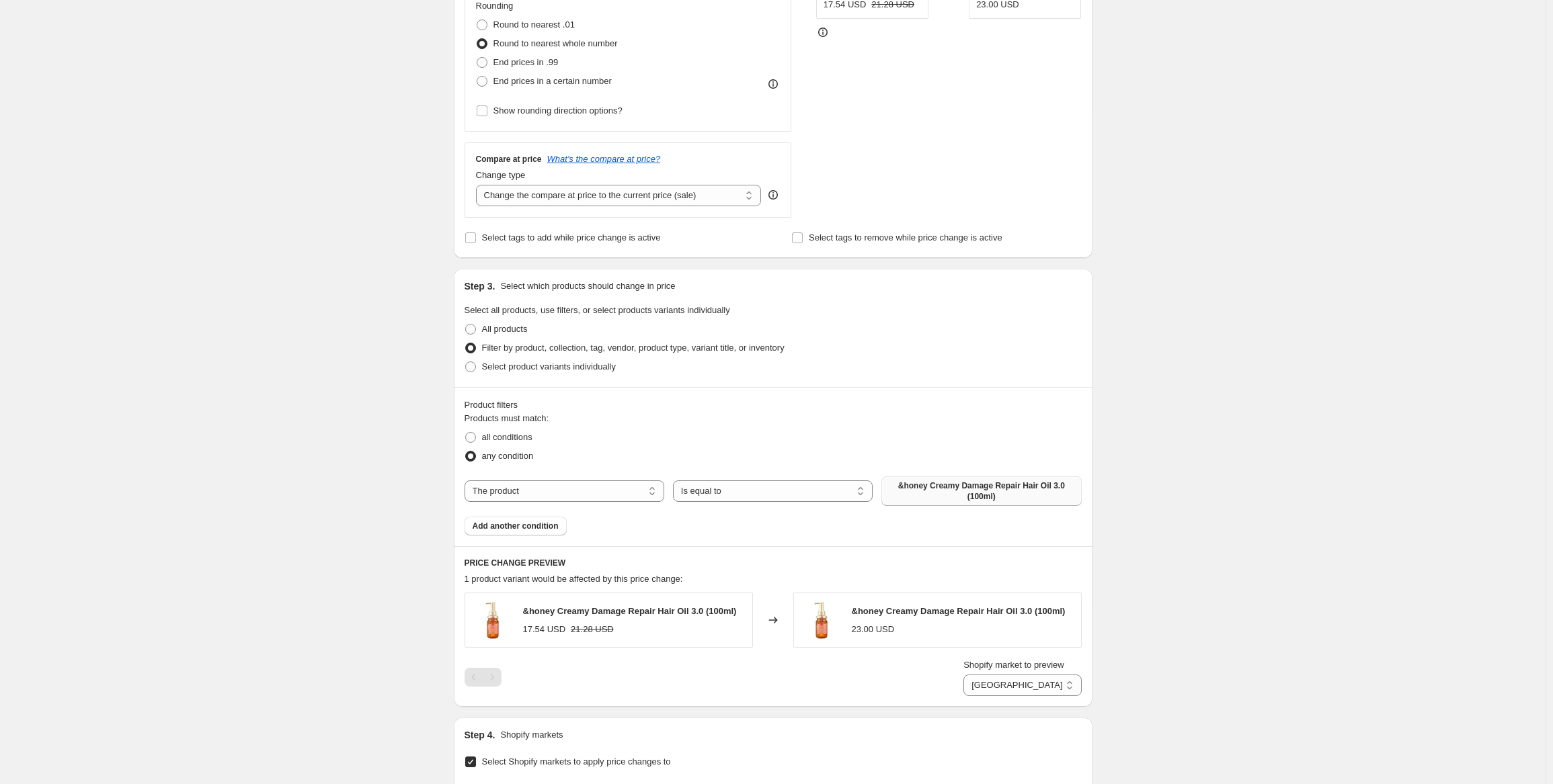
scroll to position [410, 0]
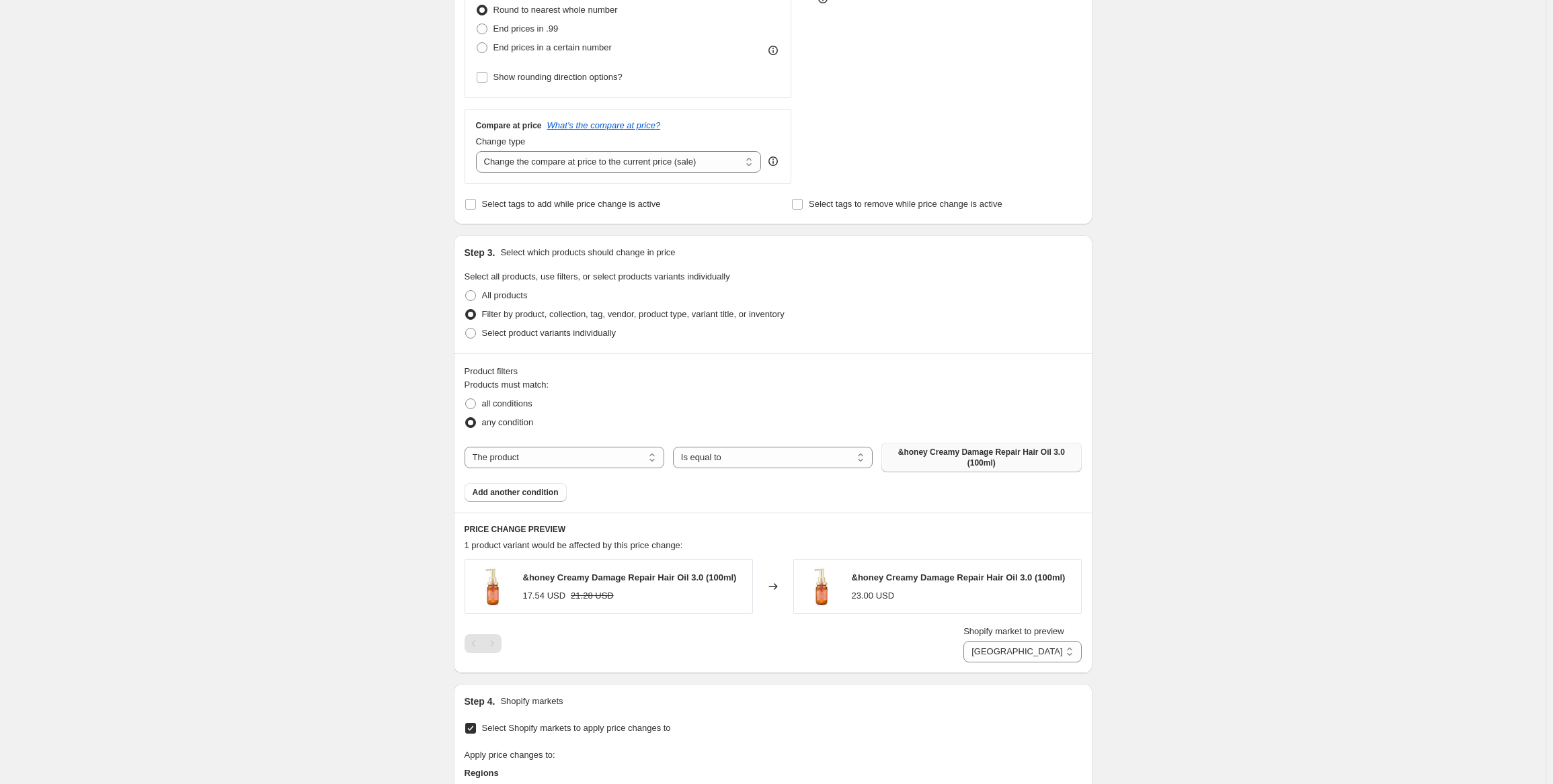
click at [1181, 351] on div "Create new price [MEDICAL_DATA]. This page is ready Create new price [MEDICAL_D…" at bounding box center [772, 337] width 1545 height 1495
click at [1172, 327] on div "Create new price [MEDICAL_DATA]. This page is ready Create new price [MEDICAL_D…" at bounding box center [772, 337] width 1545 height 1495
click at [621, 583] on div "&honey Creamy Damage Repair Hair Oil 3.0 (100ml)" at bounding box center [630, 578] width 214 height 14
click at [641, 623] on div "&honey Creamy Damage Repair Hair Oil 3.0 (100ml) 17.54 USD 21.28 USD Changed to…" at bounding box center [773, 611] width 617 height 104
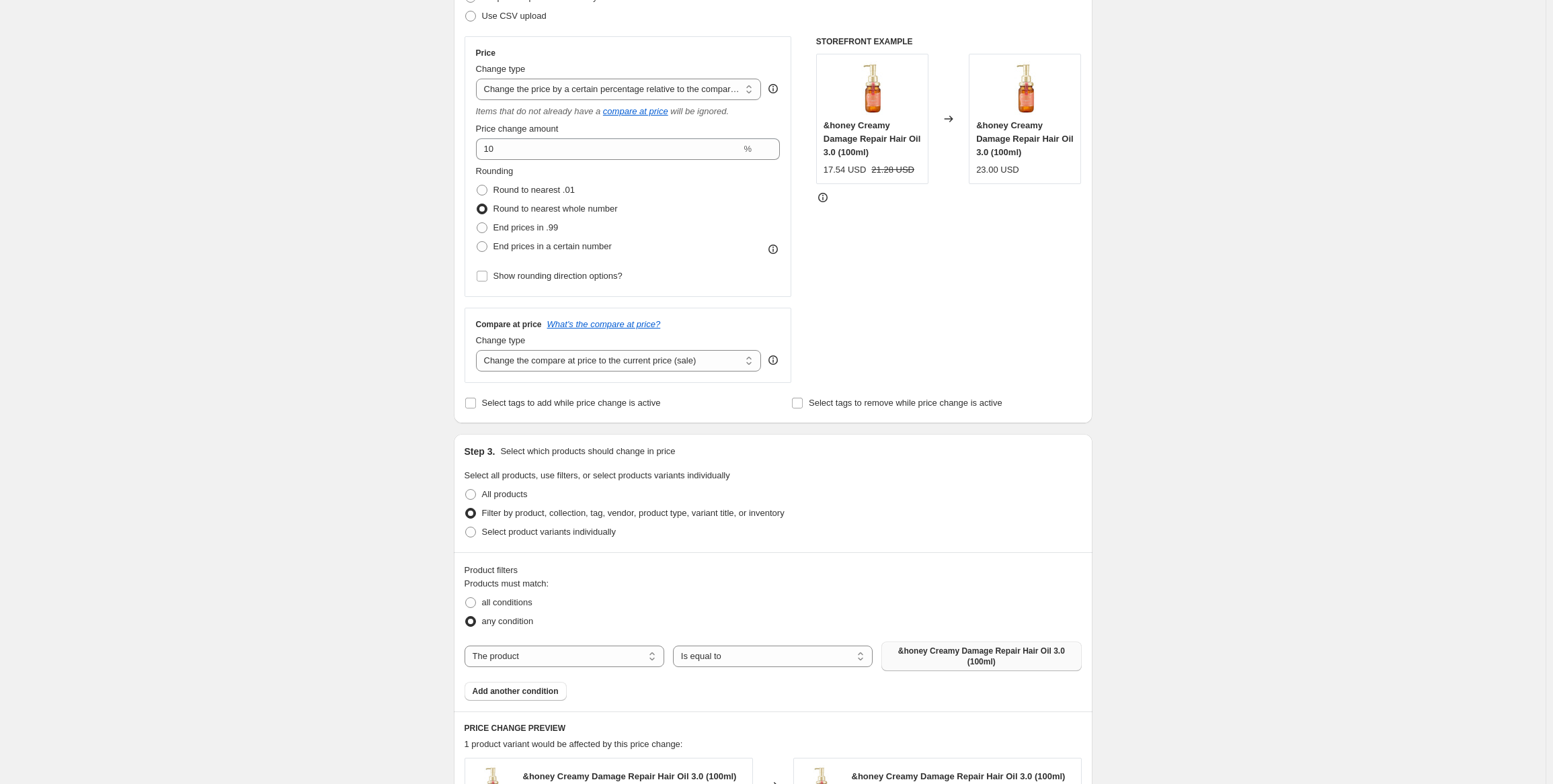
scroll to position [74, 0]
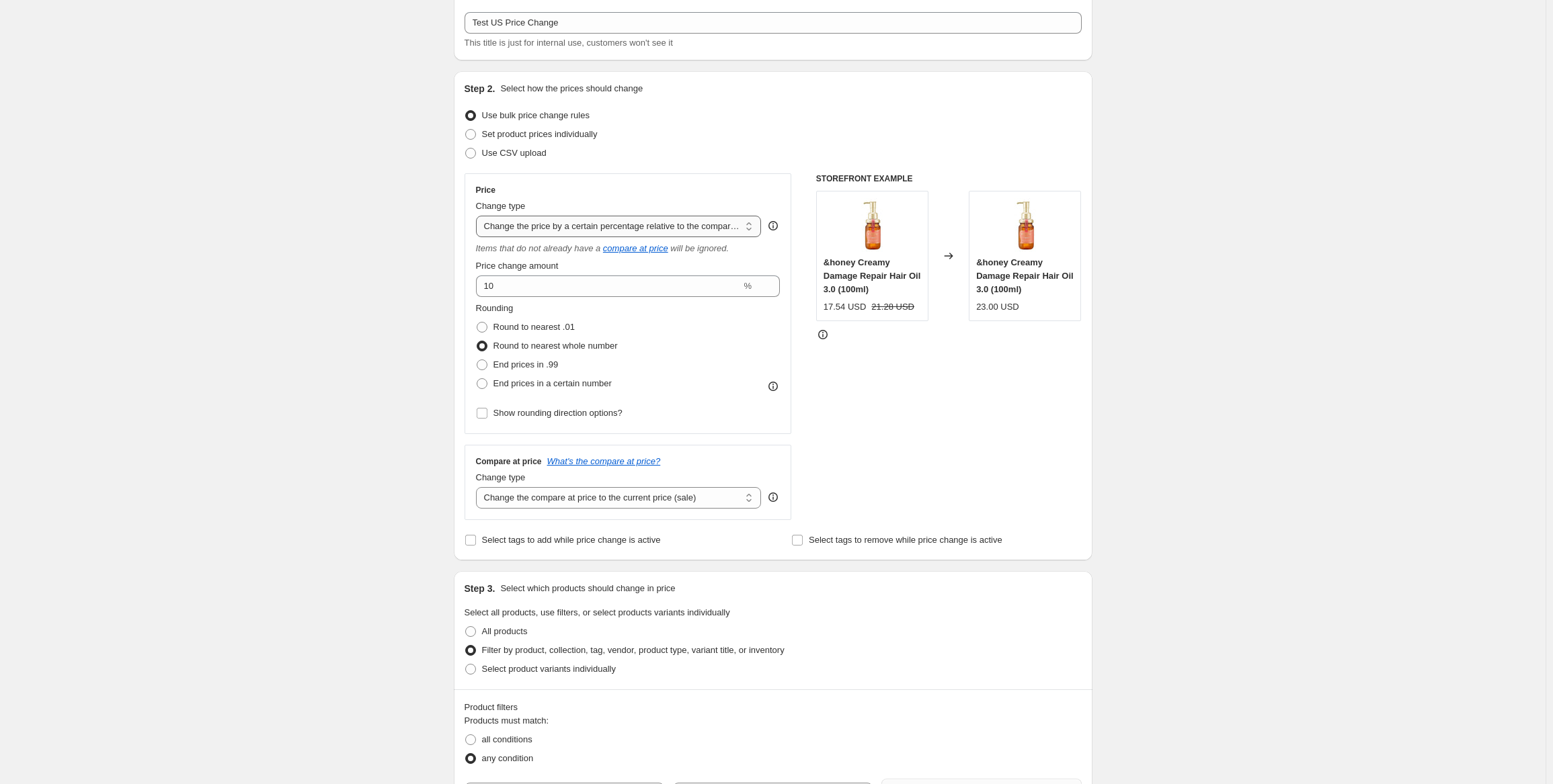
click at [513, 216] on select "Change the price to a certain amount Change the price by a certain amount Chang…" at bounding box center [619, 226] width 286 height 22
click at [415, 400] on div "Create new price [MEDICAL_DATA]. This page is ready Create new price [MEDICAL_D…" at bounding box center [772, 673] width 1545 height 1495
click at [516, 498] on select "Change the compare at price to the current price (sale) Change the compare at p…" at bounding box center [619, 498] width 286 height 22
select select "percentage"
click at [479, 488] on select "Change the compare at price to the current price (sale) Change the compare at p…" at bounding box center [619, 498] width 286 height 22
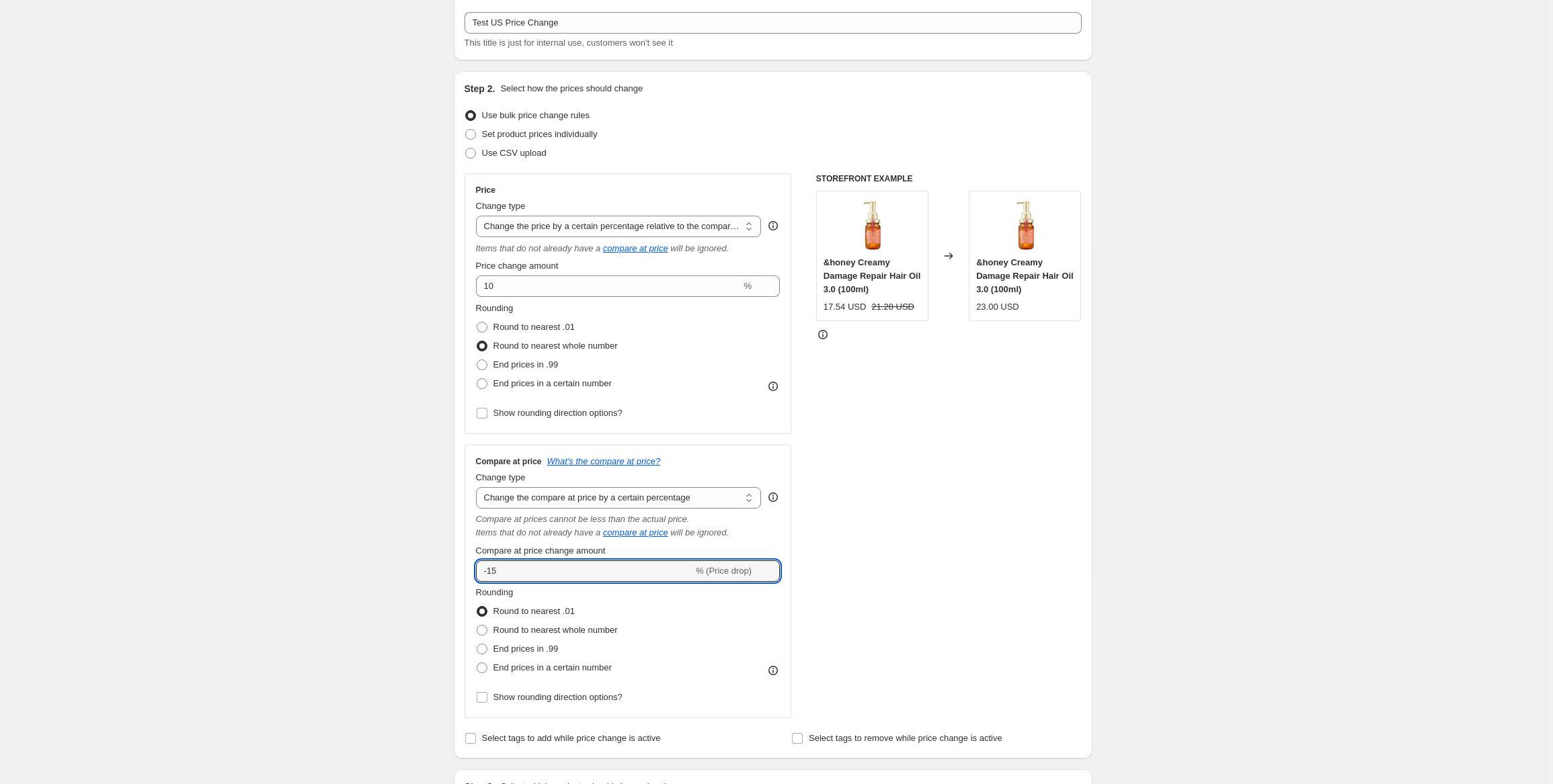
drag, startPoint x: 540, startPoint y: 570, endPoint x: 462, endPoint y: 542, distance: 82.9
click at [462, 542] on div "Step 2. Select how the prices should change Use bulk price change rules Set pro…" at bounding box center [773, 415] width 638 height 688
type input "10"
click at [541, 634] on span "Round to nearest whole number" at bounding box center [556, 630] width 124 height 10
click at [477, 625] on input "Round to nearest whole number" at bounding box center [477, 625] width 1 height 1
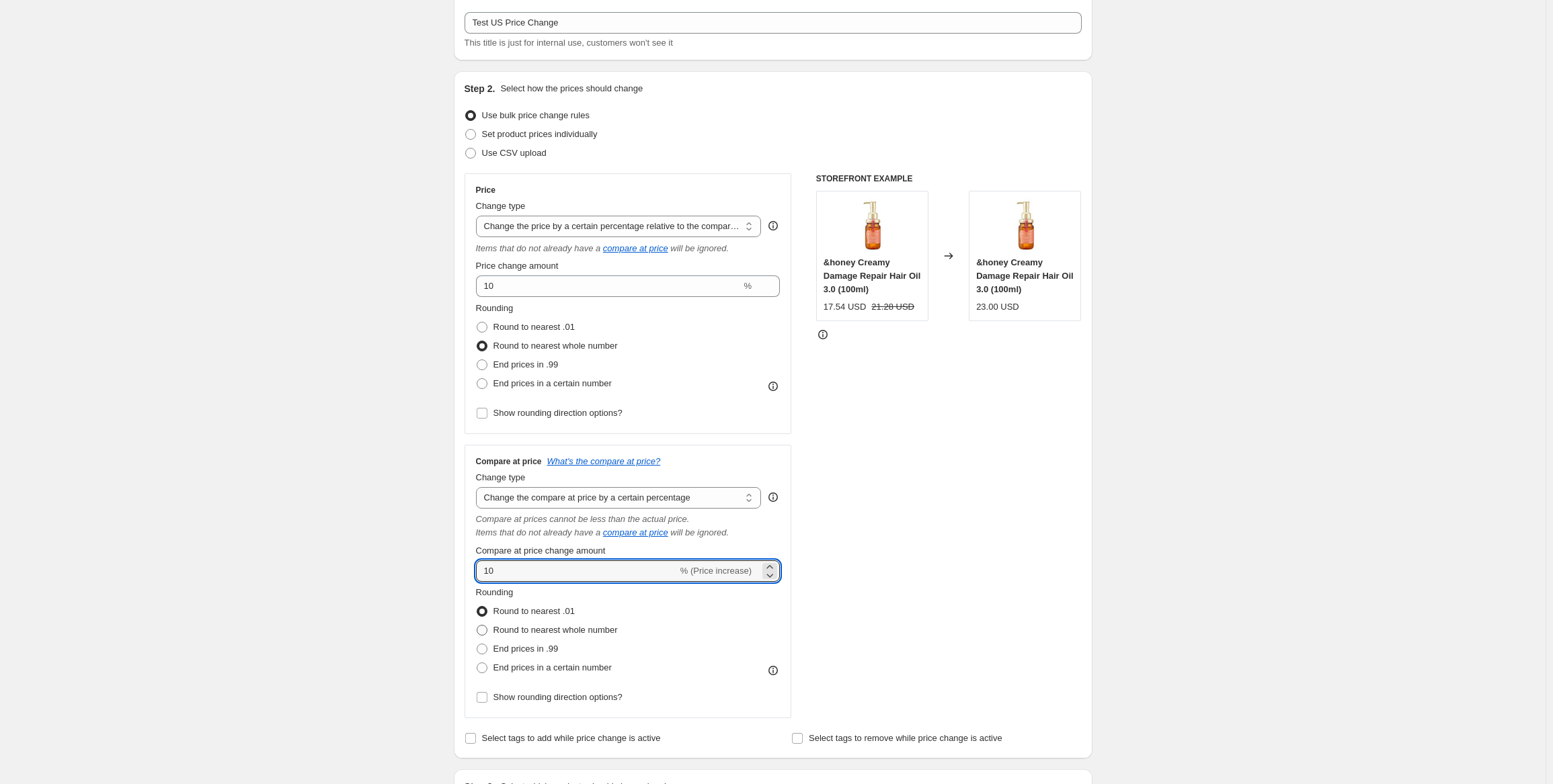
radio input "true"
click at [1082, 430] on div "STOREFRONT EXAMPLE &honey Creamy Damage Repair Hair Oil 3.0 (100ml) 17.54 USD 2…" at bounding box center [949, 445] width 266 height 545
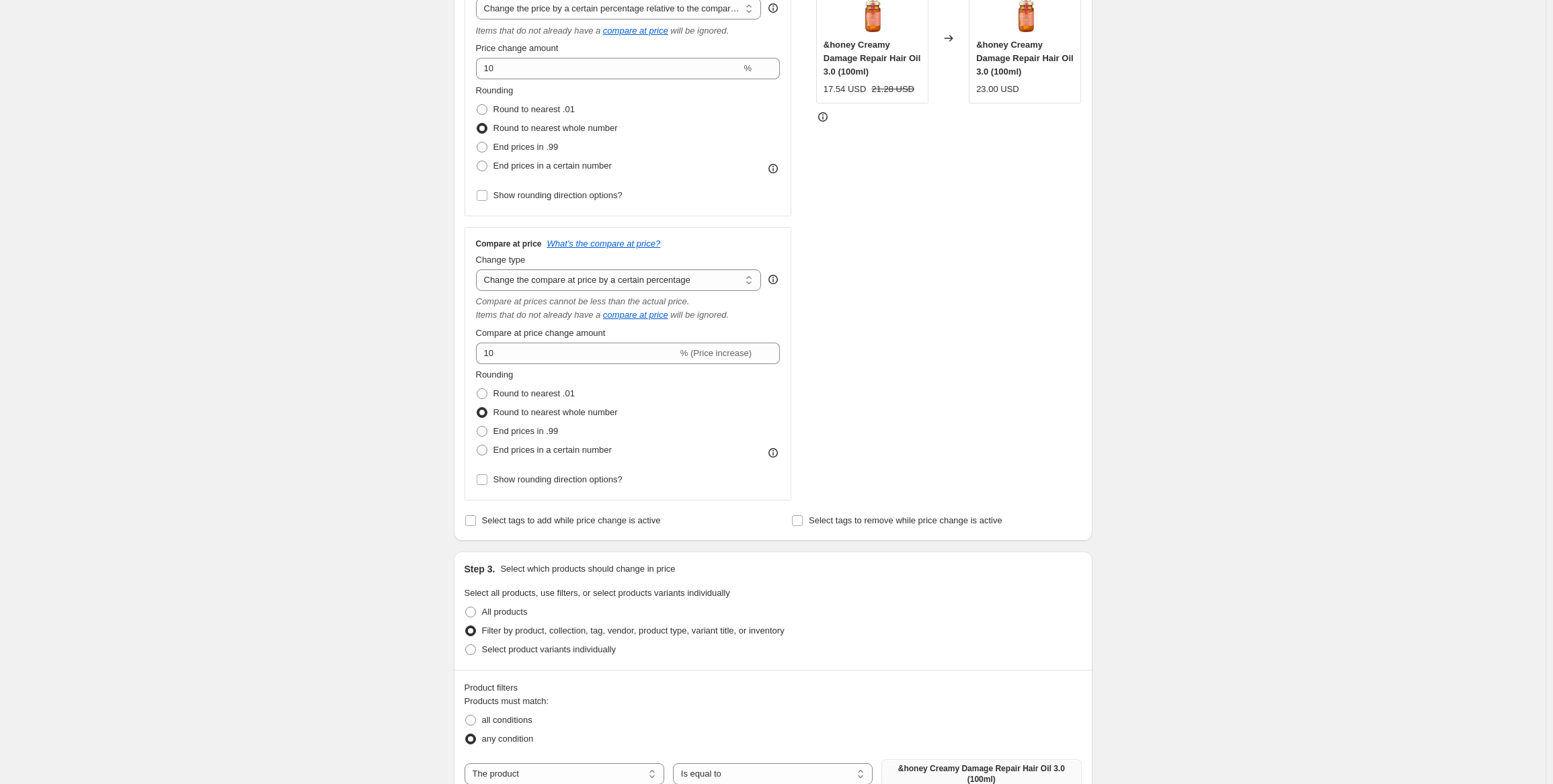
scroll to position [208, 0]
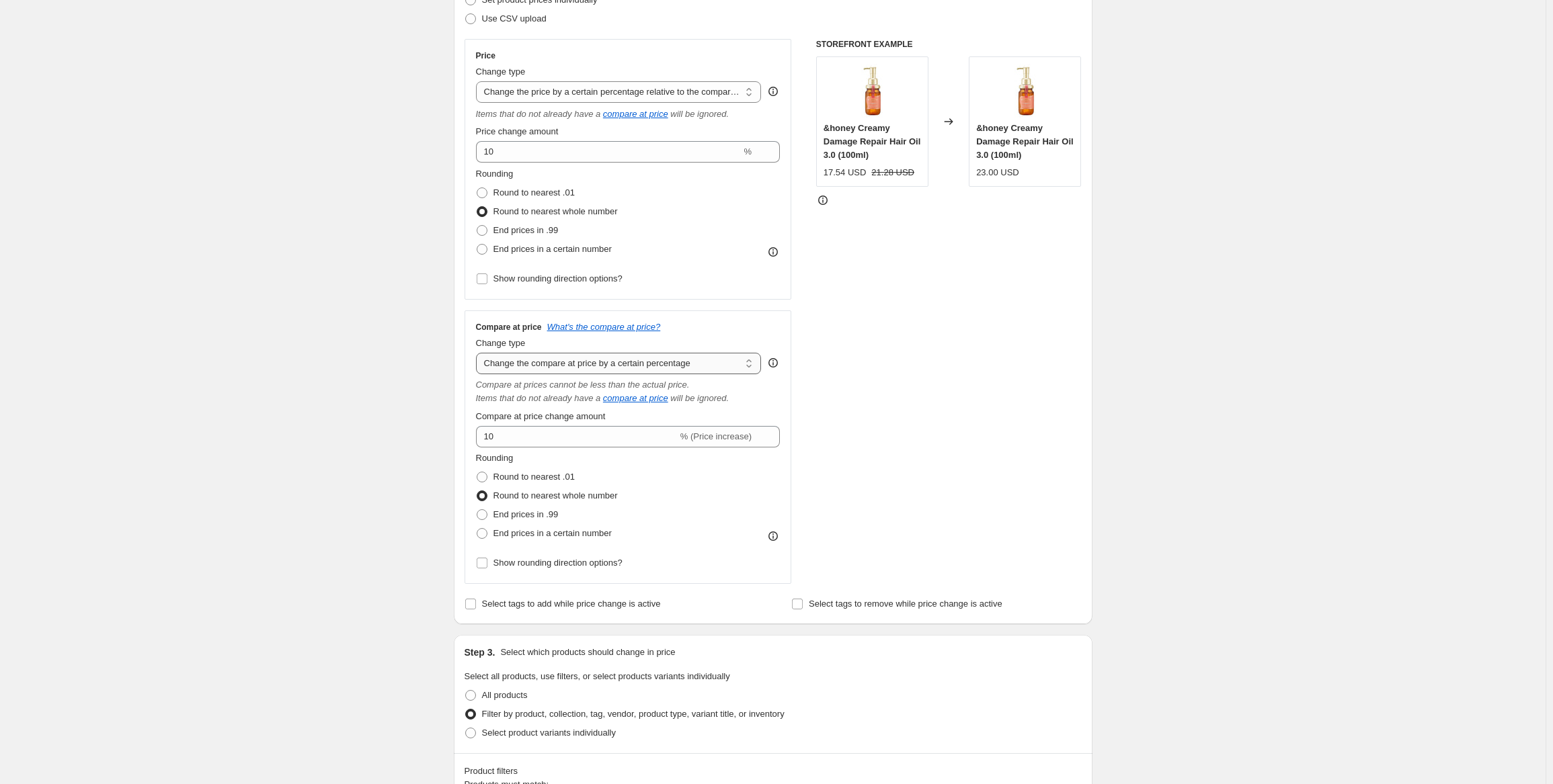
click at [620, 361] on select "Change the compare at price to the current price (sale) Change the compare at p…" at bounding box center [619, 363] width 286 height 22
click at [479, 353] on select "Change the compare at price to the current price (sale) Change the compare at p…" at bounding box center [619, 363] width 286 height 22
click at [762, 89] on select "Change the price to a certain amount Change the price by a certain amount Chang…" at bounding box center [619, 92] width 286 height 22
click at [479, 81] on select "Change the price to a certain amount Change the price by a certain amount Chang…" at bounding box center [619, 92] width 286 height 22
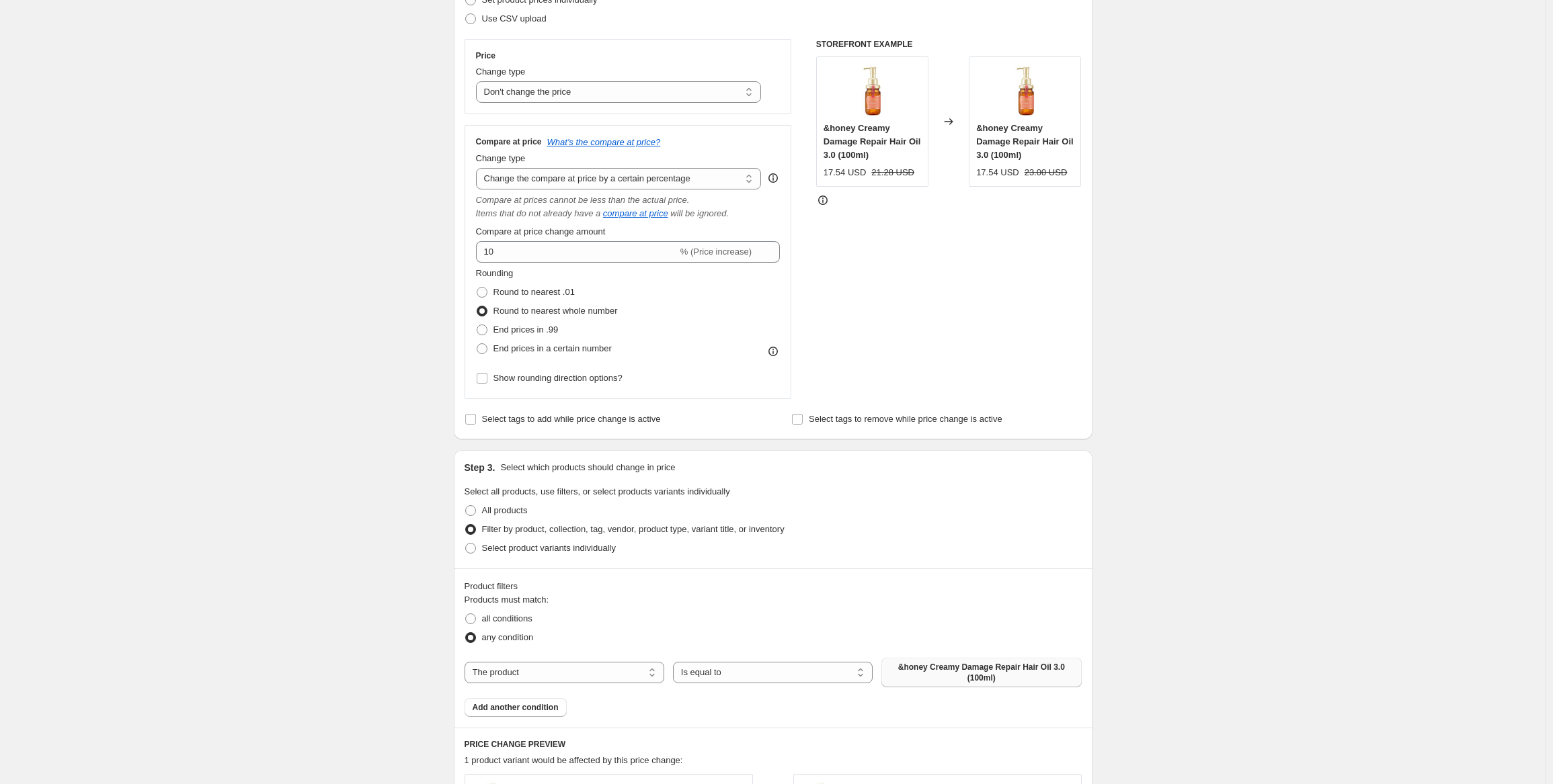
click at [371, 330] on div "Create new price [MEDICAL_DATA]. This page is ready Create new price [MEDICAL_D…" at bounding box center [772, 545] width 1545 height 1509
click at [1164, 331] on div "Create new price [MEDICAL_DATA]. This page is ready Create new price [MEDICAL_D…" at bounding box center [772, 545] width 1545 height 1509
click at [257, 269] on div "Create new price [MEDICAL_DATA]. This page is ready Create new price [MEDICAL_D…" at bounding box center [772, 545] width 1545 height 1509
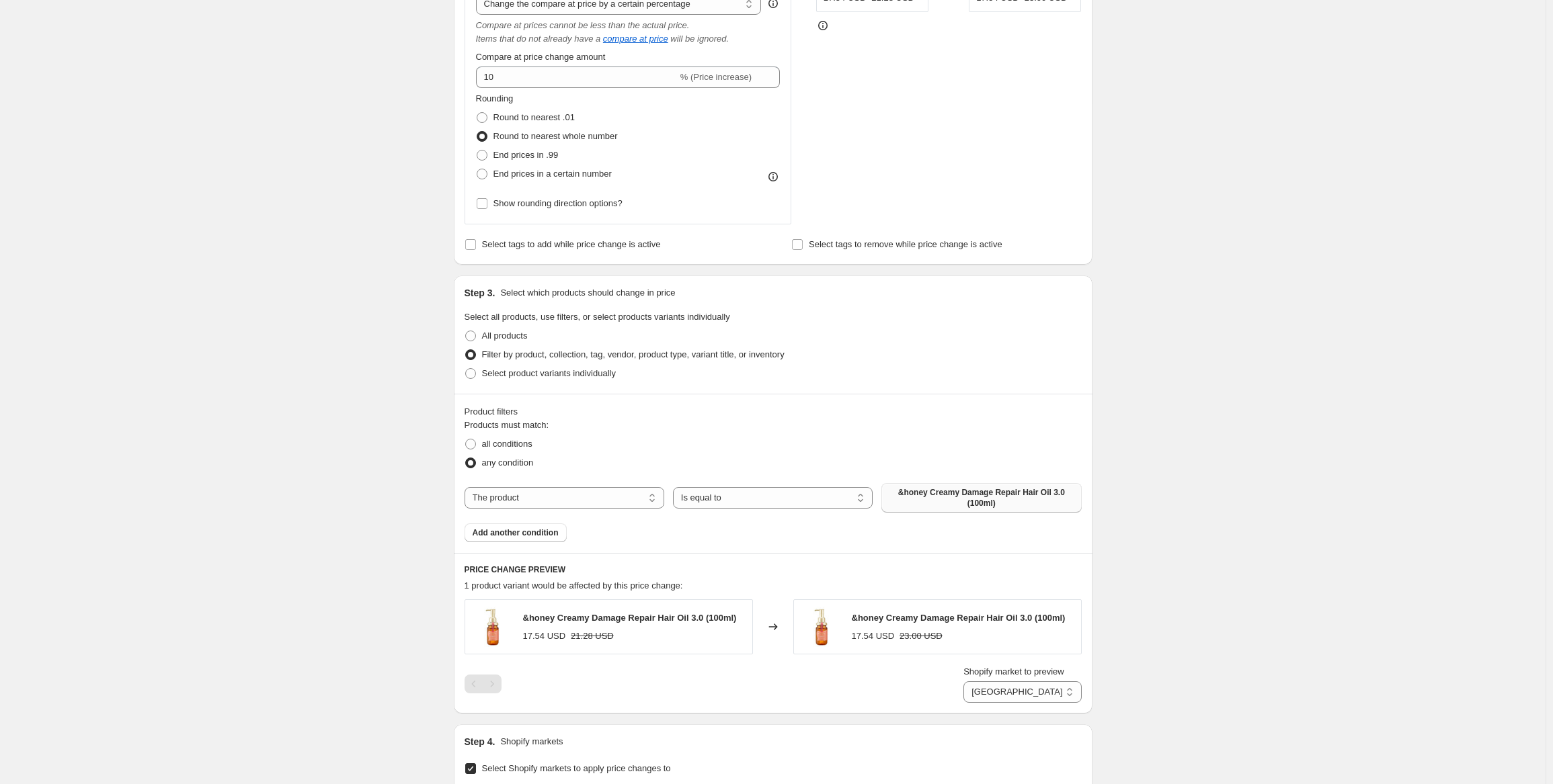
scroll to position [410, 0]
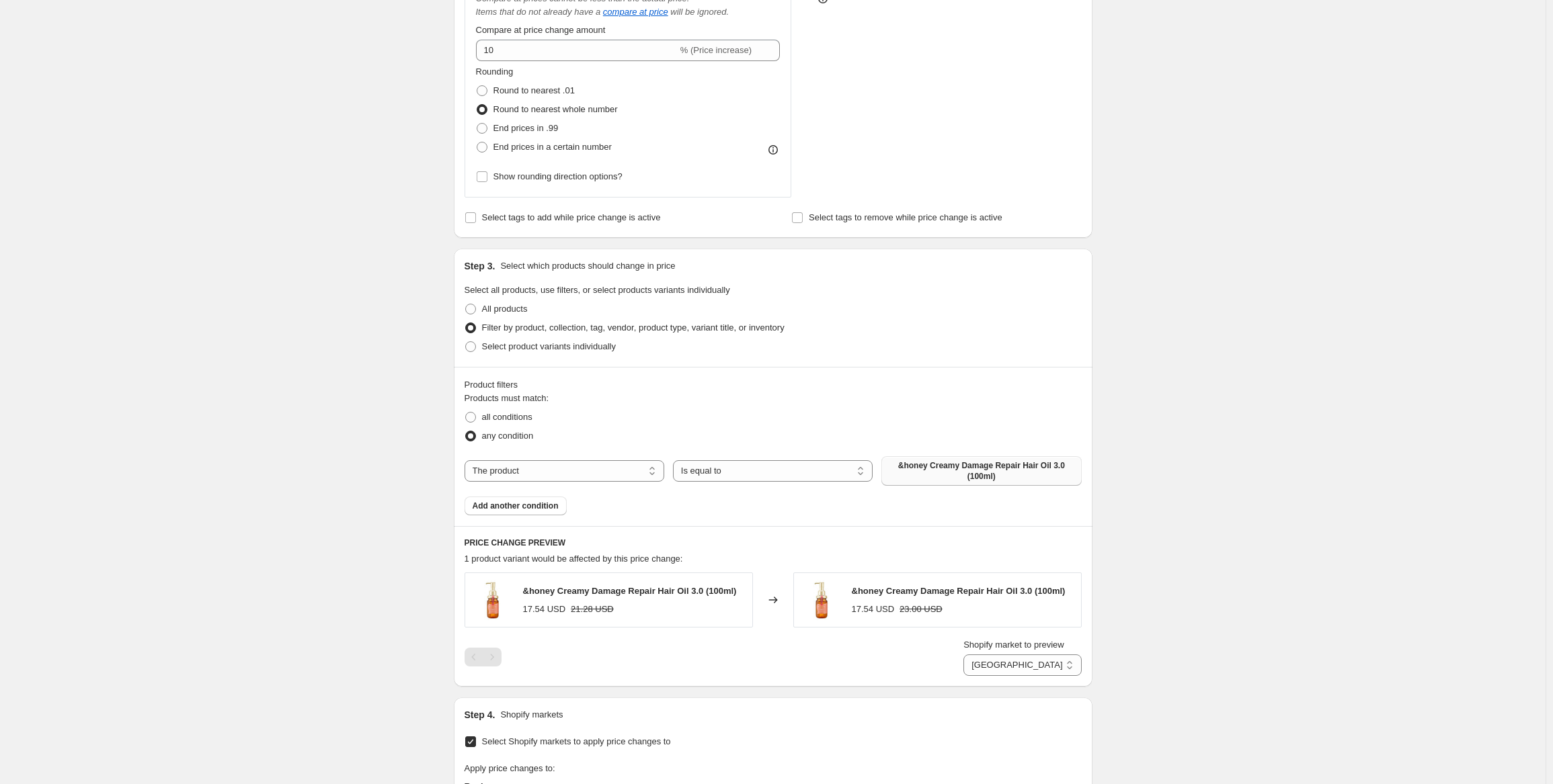
click at [257, 266] on div "Create new price [MEDICAL_DATA]. This page is ready Create new price [MEDICAL_D…" at bounding box center [772, 344] width 1545 height 1509
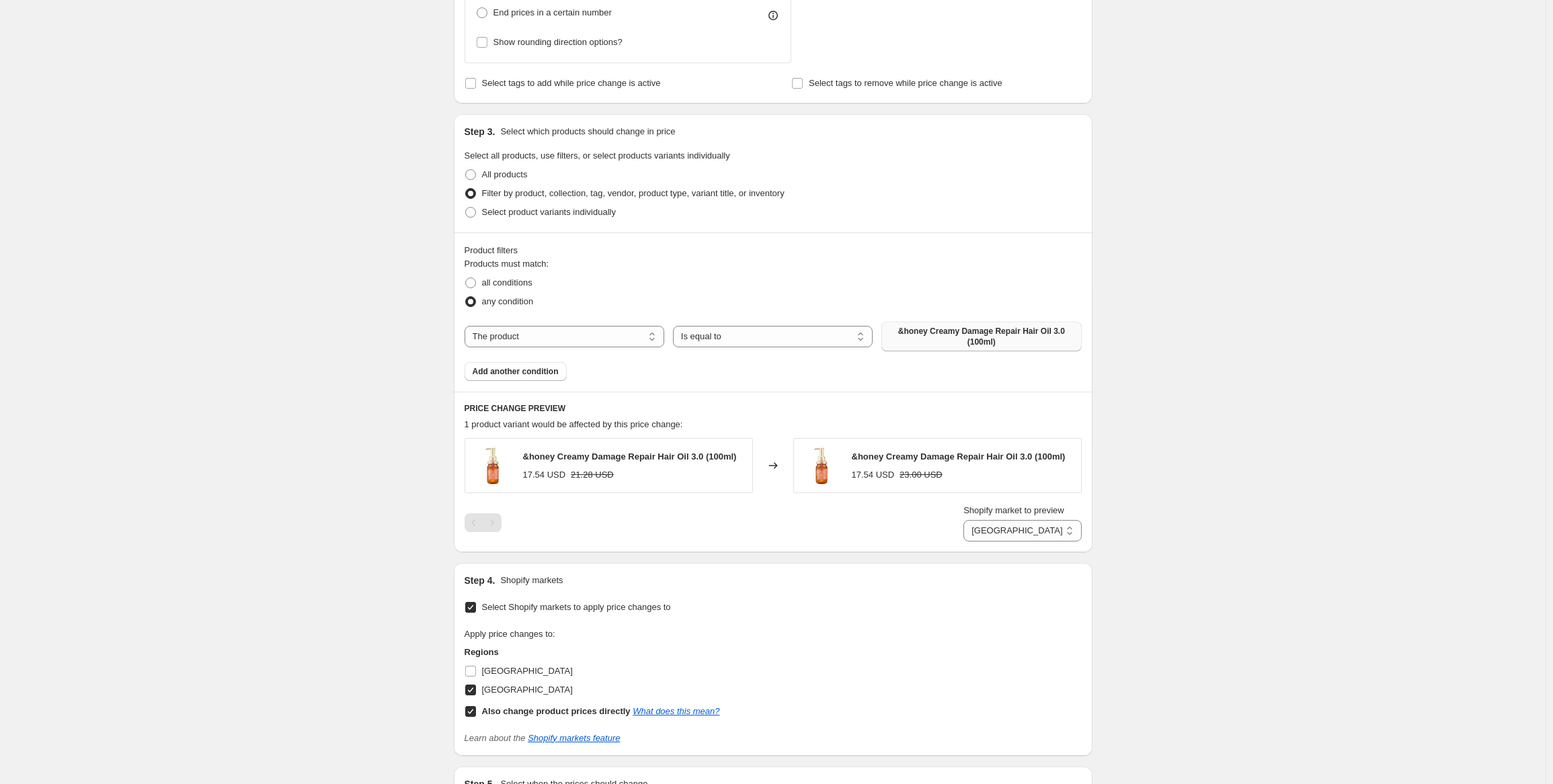
click at [233, 198] on div "Create new price [MEDICAL_DATA]. This page is ready Create new price [MEDICAL_D…" at bounding box center [772, 210] width 1545 height 1509
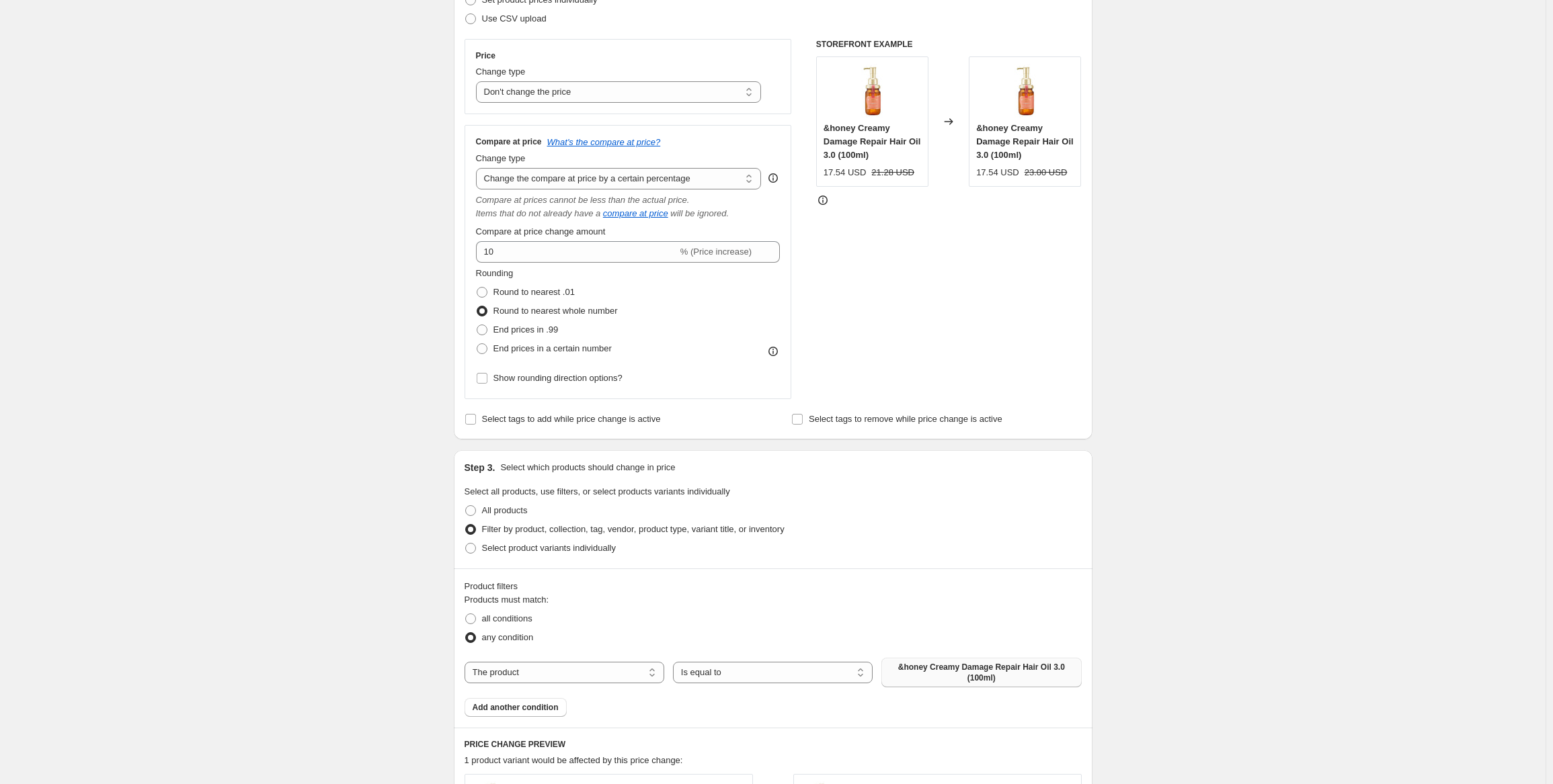
scroll to position [74, 0]
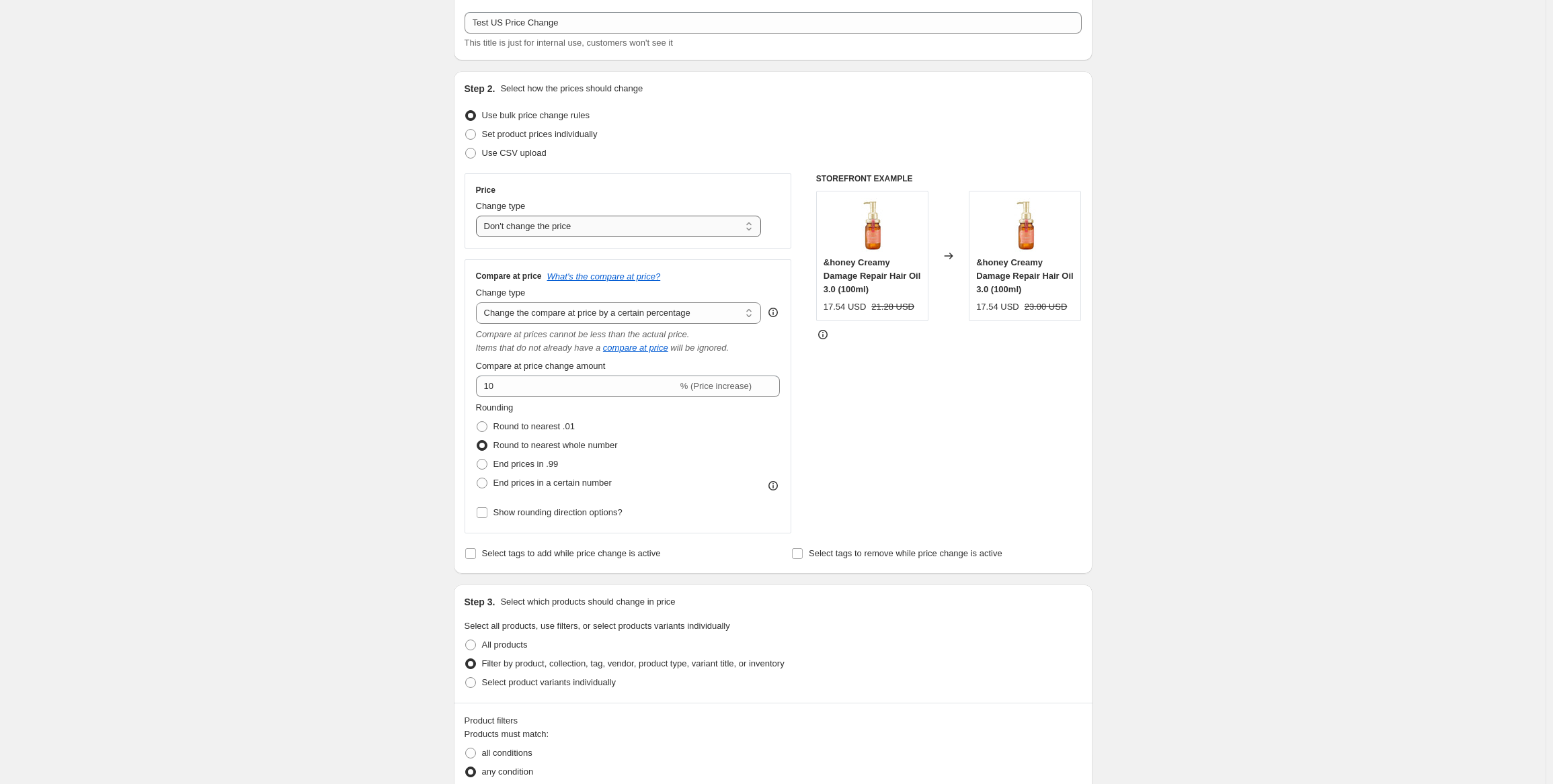
click at [516, 220] on select "Change the price to a certain amount Change the price by a certain amount Chang…" at bounding box center [619, 226] width 286 height 22
select select "percentage"
click at [479, 216] on select "Change the price to a certain amount Change the price by a certain amount Chang…" at bounding box center [619, 226] width 286 height 22
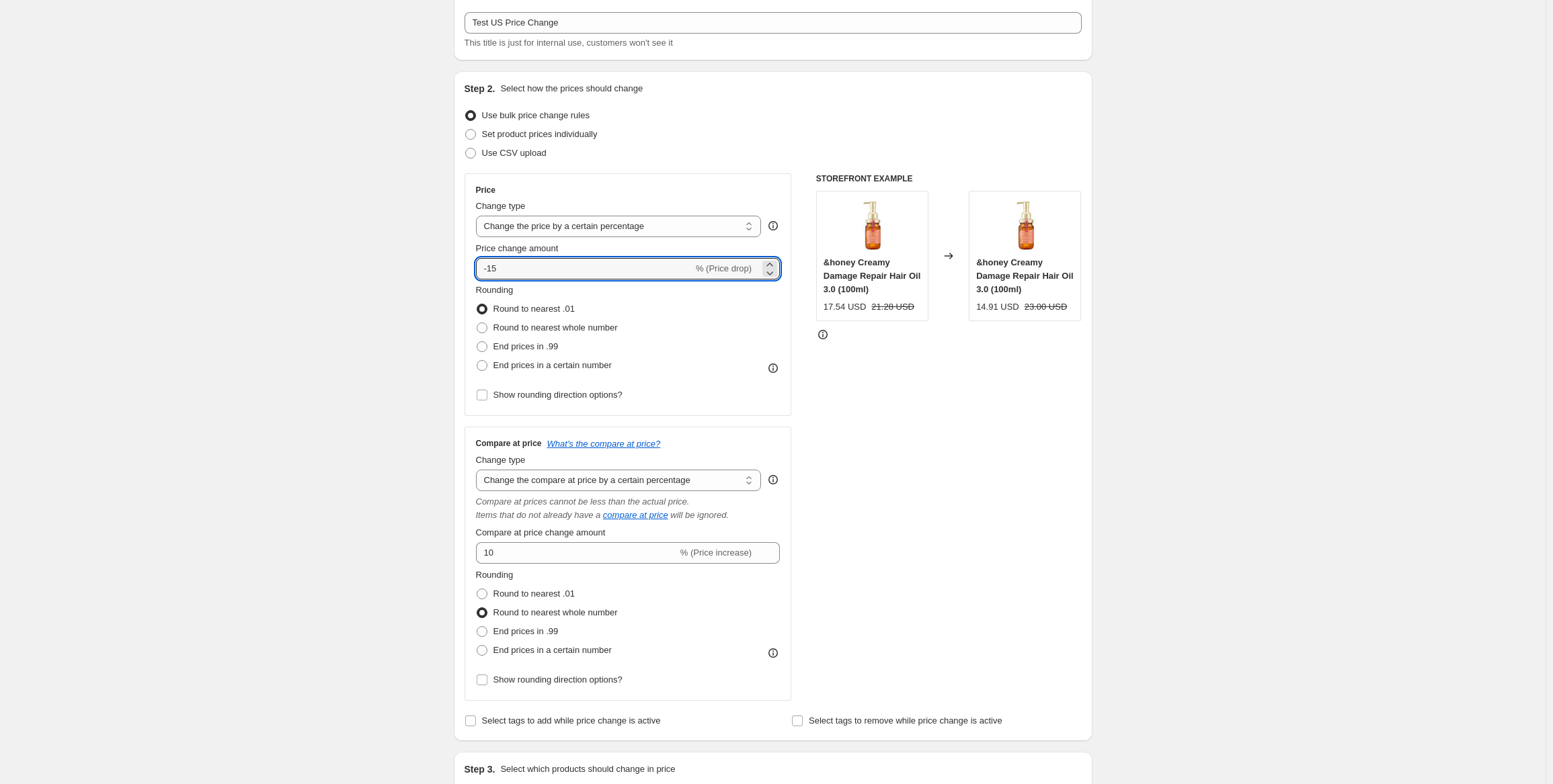
drag, startPoint x: 570, startPoint y: 276, endPoint x: 473, endPoint y: 265, distance: 97.6
click at [473, 265] on div "Price Change type Change the price to a certain amount Change the price by a ce…" at bounding box center [628, 294] width 327 height 242
type input "10"
click at [449, 300] on div "Step 1. Optionally give your price [MEDICAL_DATA] a title (eg "March 30% off sa…" at bounding box center [768, 743] width 650 height 1554
click at [1199, 421] on div "Create new price [MEDICAL_DATA]. This page is ready Create new price [MEDICAL_D…" at bounding box center [772, 764] width 1545 height 1676
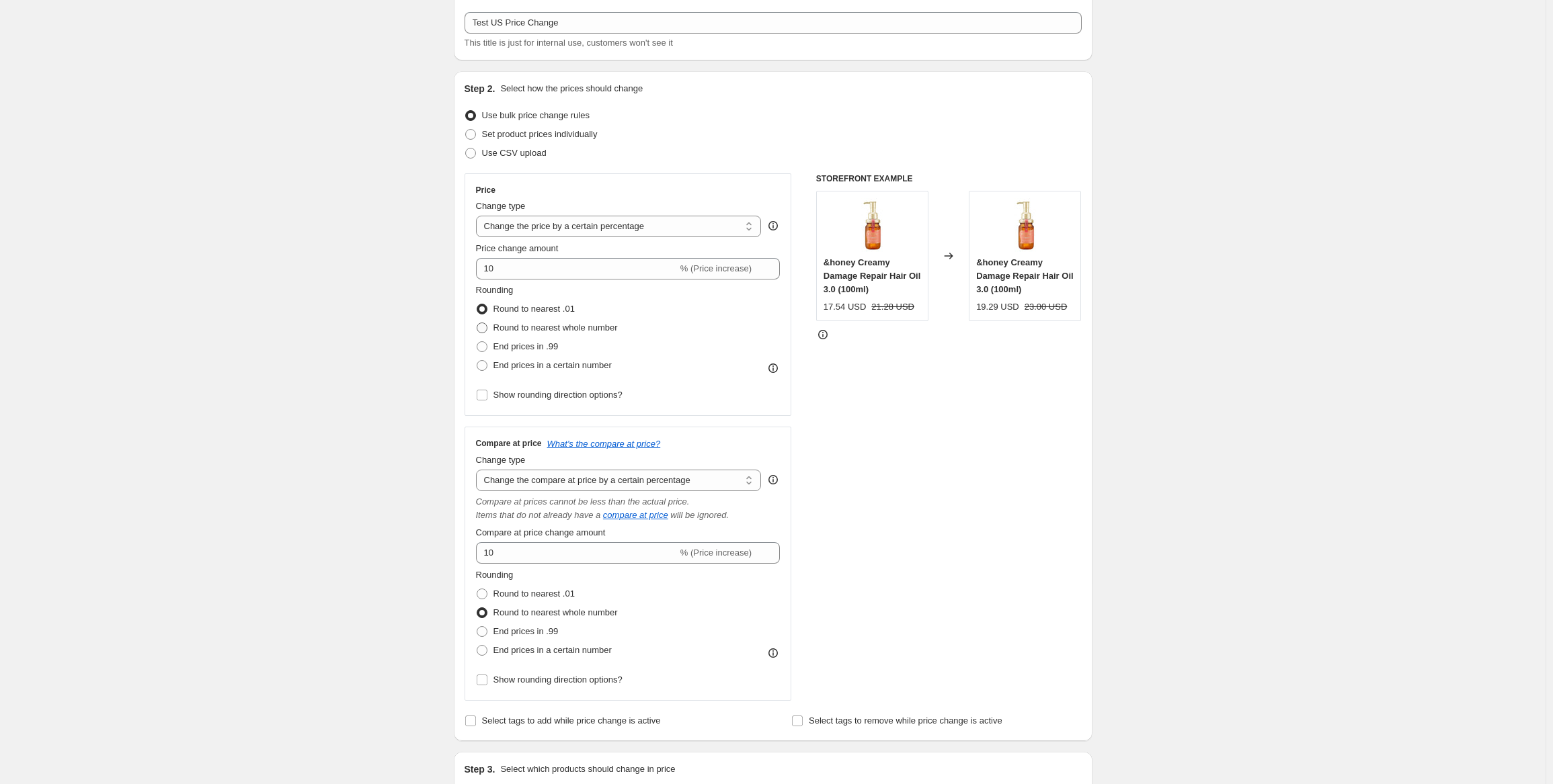
click at [569, 323] on span "Round to nearest whole number" at bounding box center [556, 327] width 124 height 10
click at [477, 323] on input "Round to nearest whole number" at bounding box center [477, 323] width 1 height 1
radio input "true"
drag, startPoint x: 1216, startPoint y: 400, endPoint x: 1201, endPoint y: 400, distance: 15.0
click at [1217, 400] on div "Create new price [MEDICAL_DATA]. This page is ready Create new price [MEDICAL_D…" at bounding box center [772, 764] width 1545 height 1676
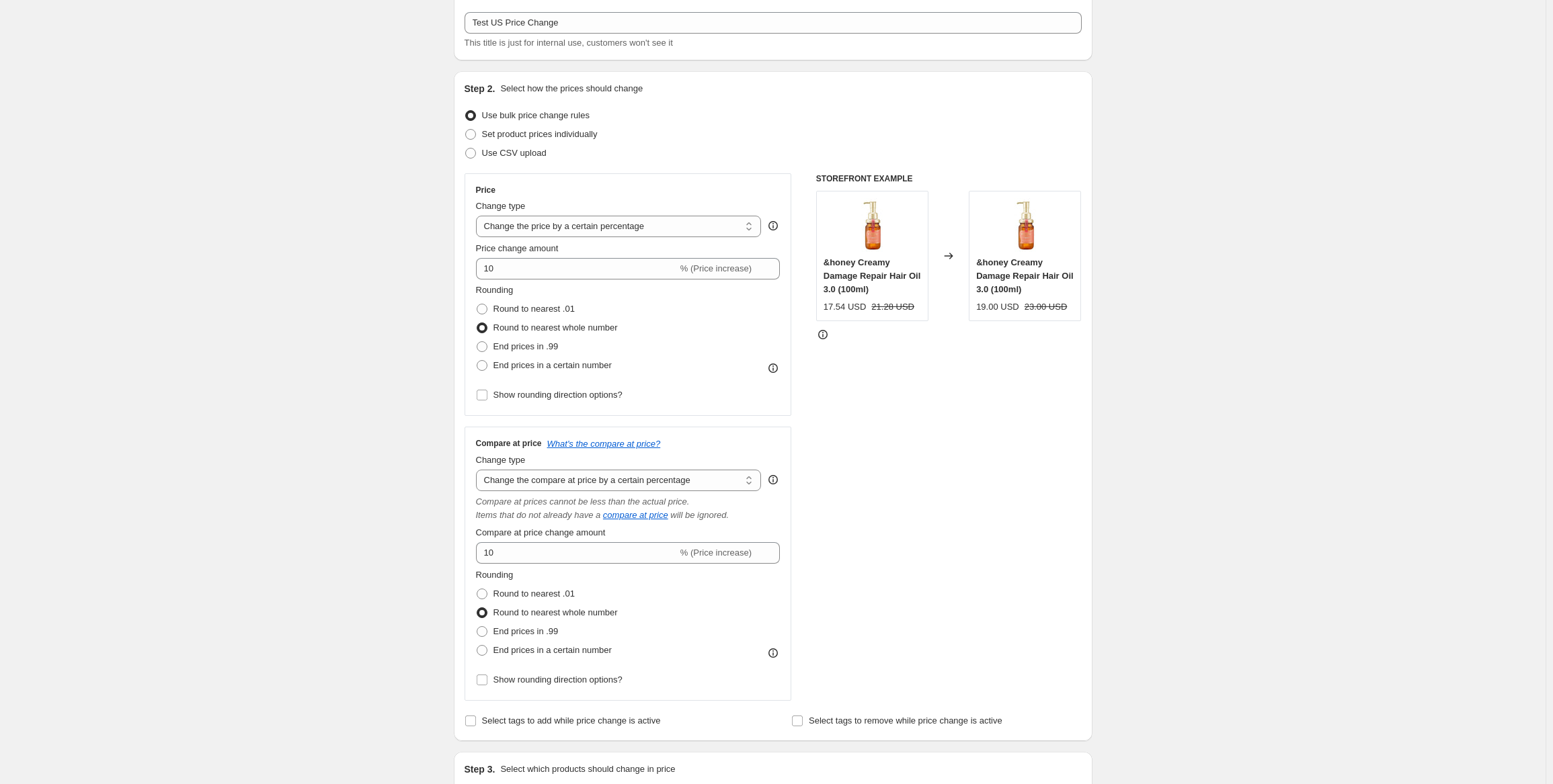
click at [1194, 395] on div "Create new price [MEDICAL_DATA]. This page is ready Create new price [MEDICAL_D…" at bounding box center [772, 764] width 1545 height 1676
click at [1192, 392] on div "Create new price [MEDICAL_DATA]. This page is ready Create new price [MEDICAL_D…" at bounding box center [772, 764] width 1545 height 1676
click at [407, 348] on div "Create new price [MEDICAL_DATA]. This page is ready Create new price [MEDICAL_D…" at bounding box center [772, 764] width 1545 height 1676
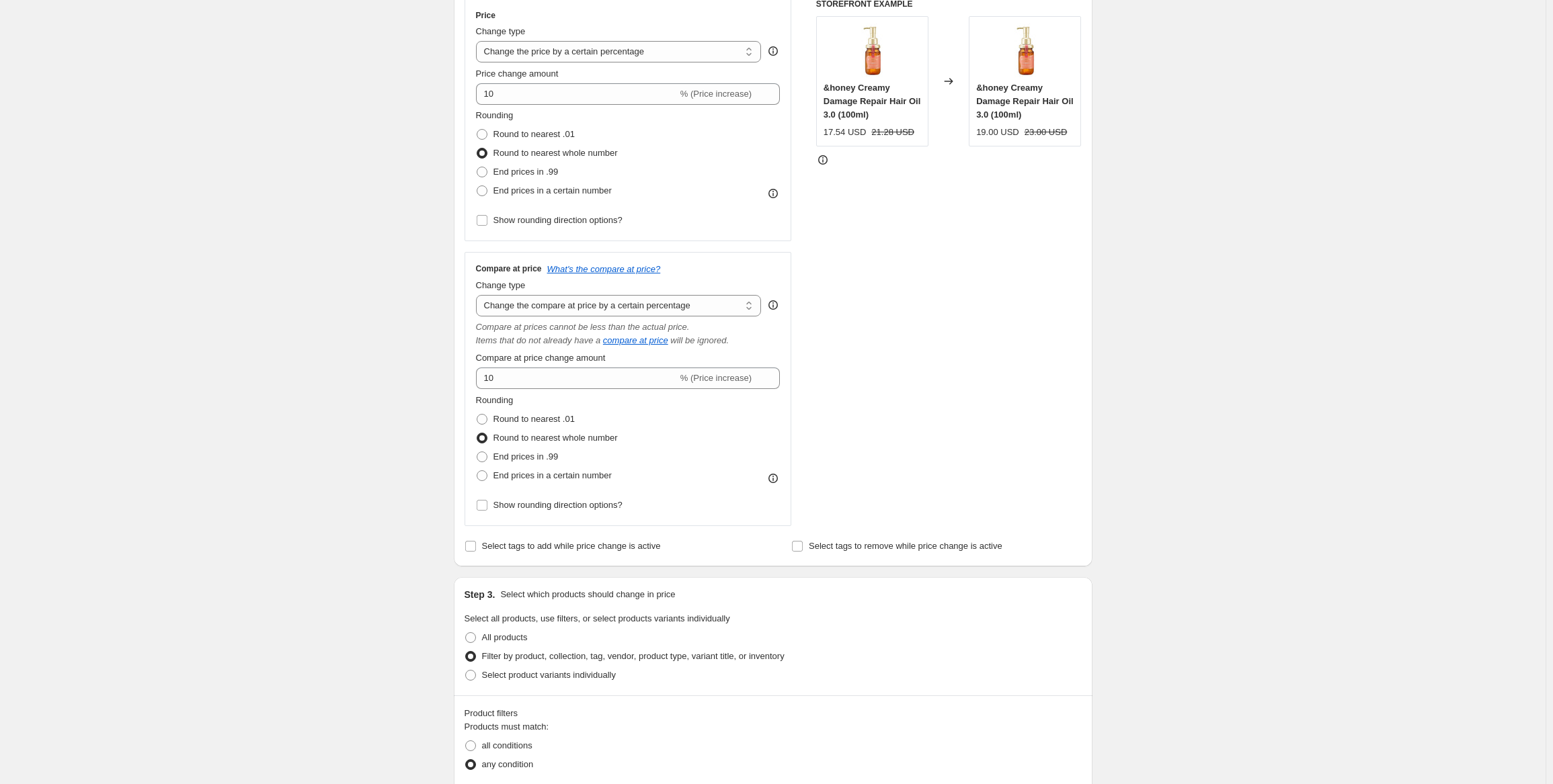
scroll to position [208, 0]
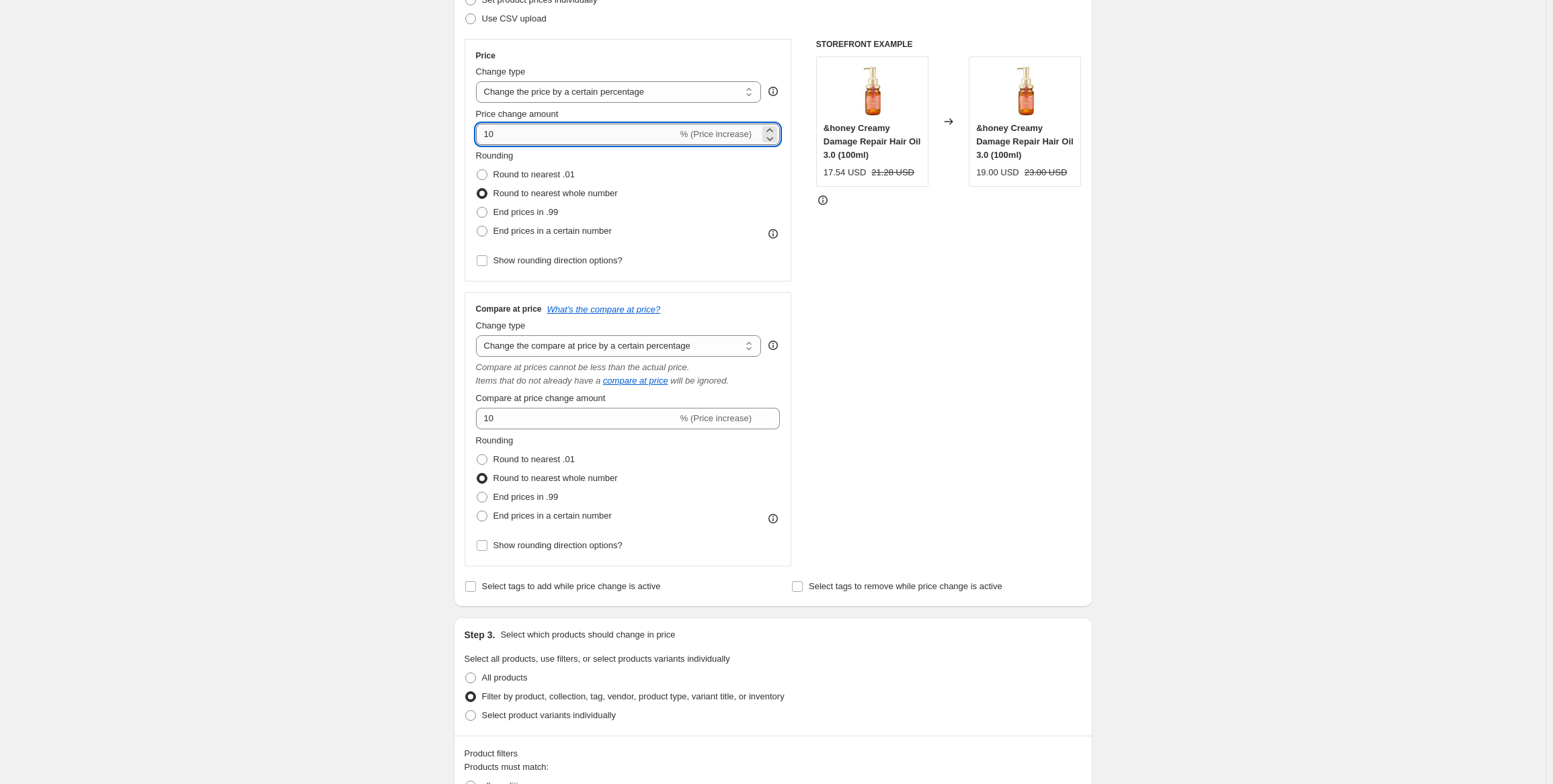
click at [525, 131] on input "10" at bounding box center [577, 134] width 202 height 22
type input "15"
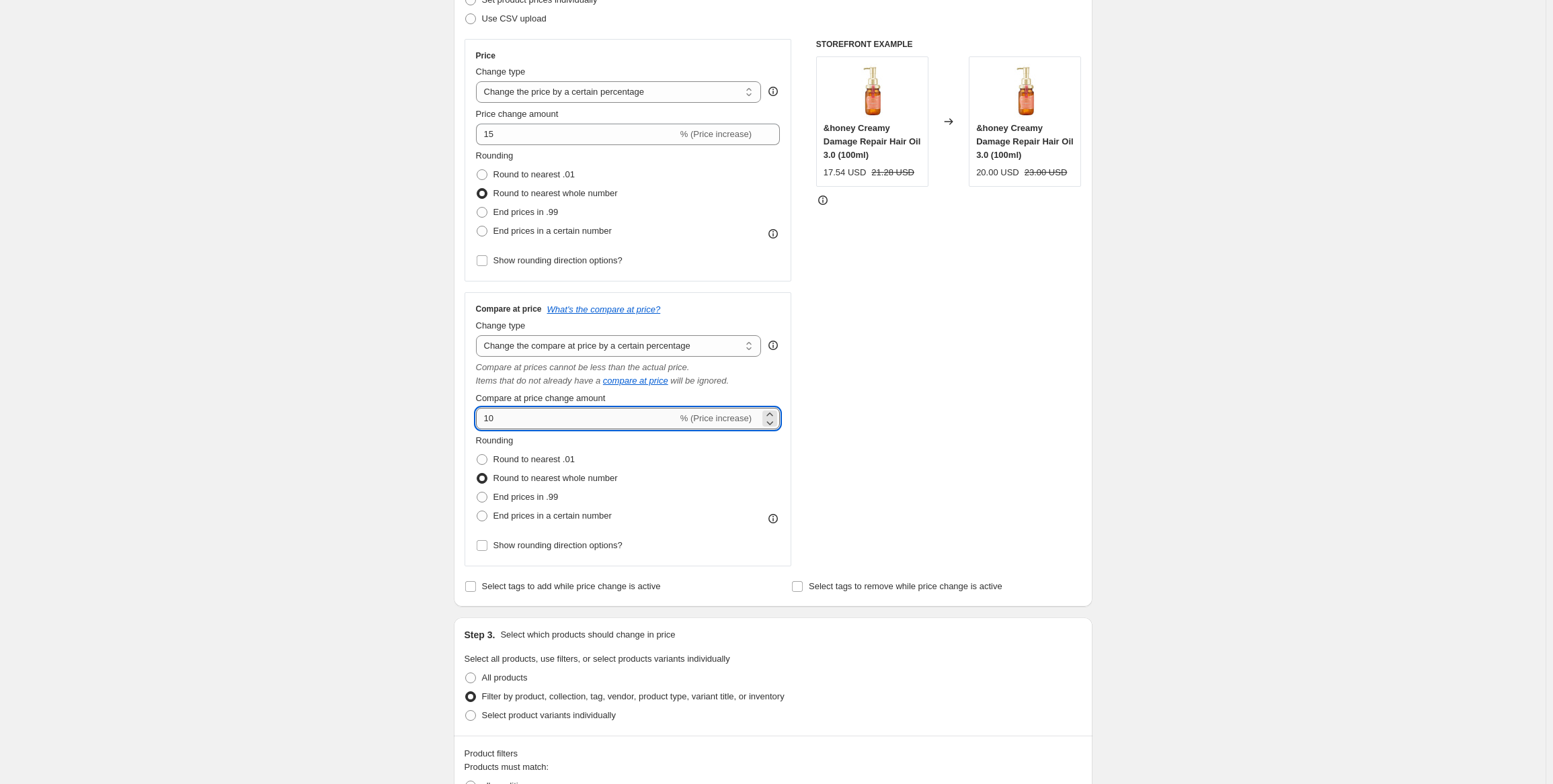
click at [520, 420] on input "10" at bounding box center [577, 418] width 202 height 22
type input "15"
click at [340, 349] on div "Create new price [MEDICAL_DATA]. This page is ready Create new price [MEDICAL_D…" at bounding box center [772, 629] width 1545 height 1676
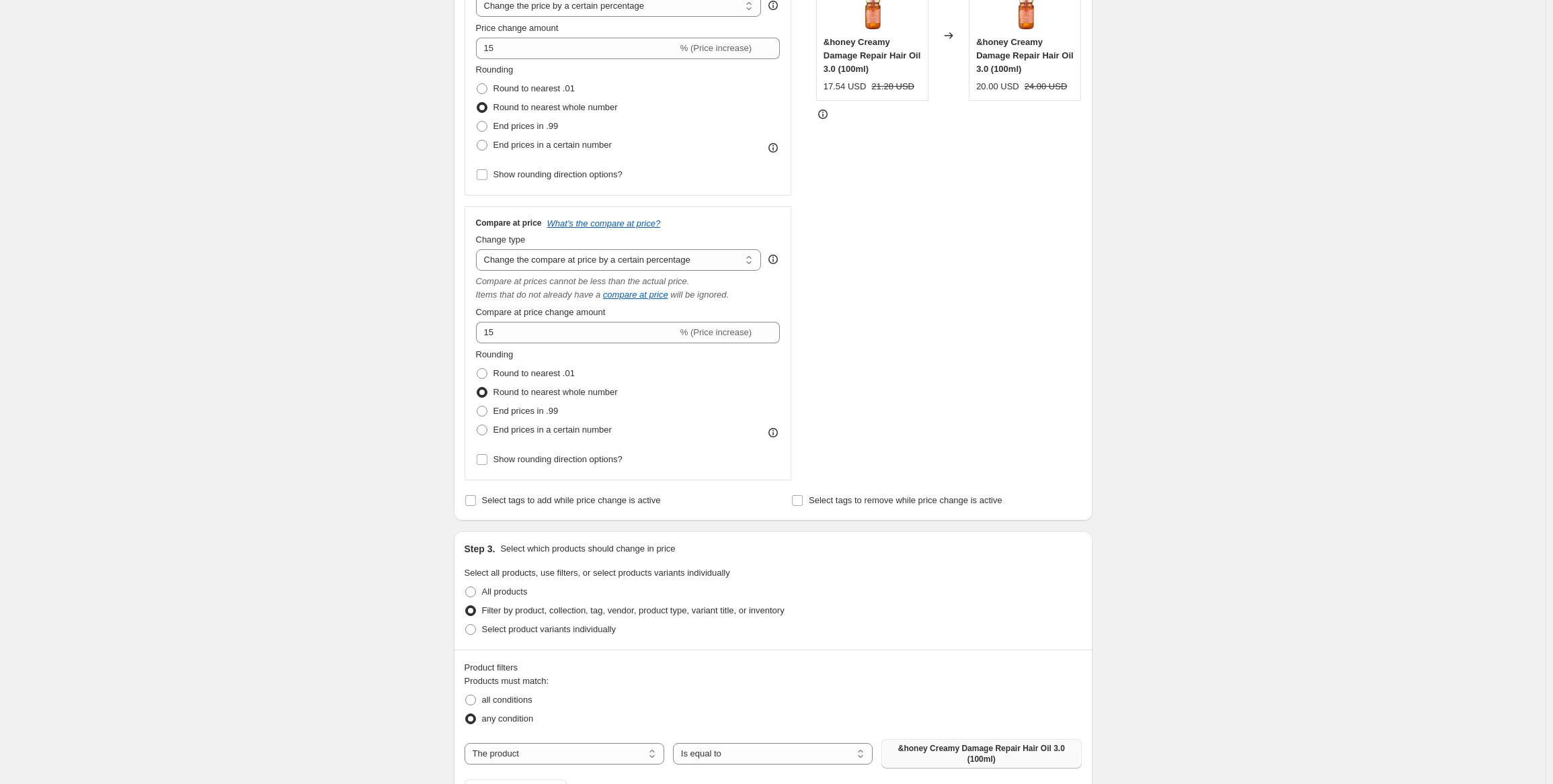
click at [1216, 318] on div "Create new price [MEDICAL_DATA]. This page is ready Create new price [MEDICAL_D…" at bounding box center [772, 543] width 1545 height 1676
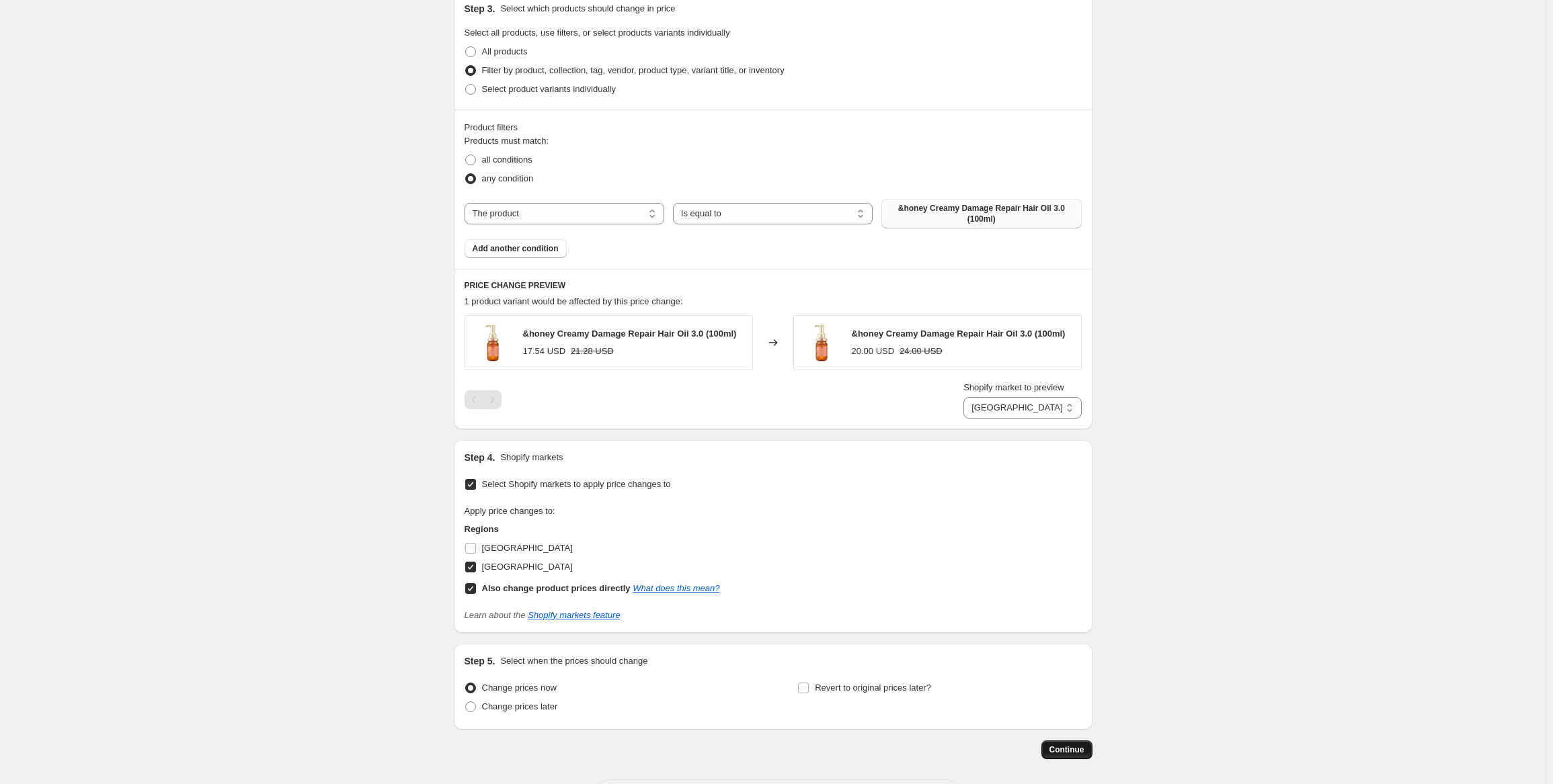
scroll to position [813, 0]
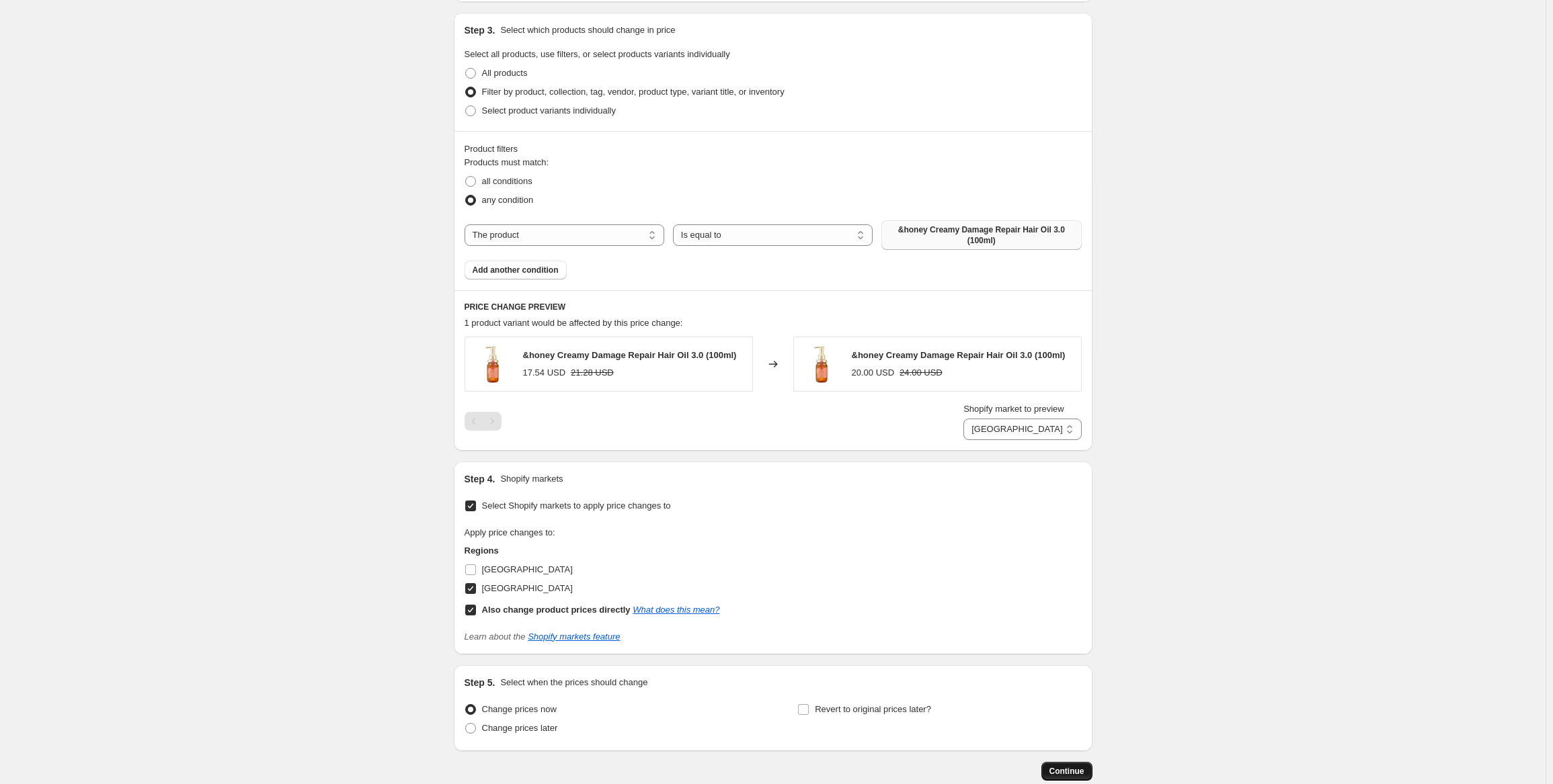
click at [1076, 769] on span "Continue" at bounding box center [1067, 771] width 35 height 11
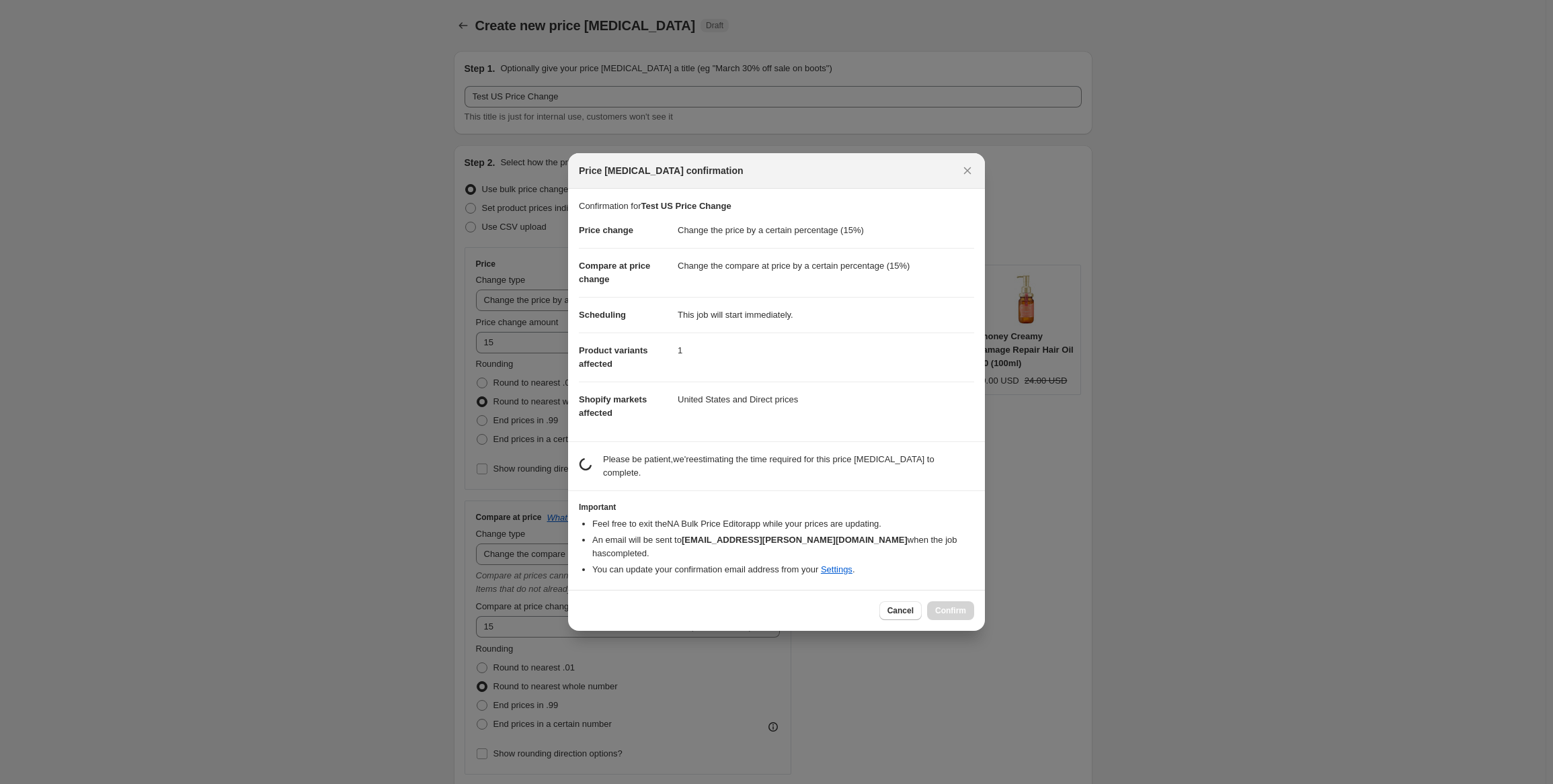
scroll to position [0, 0]
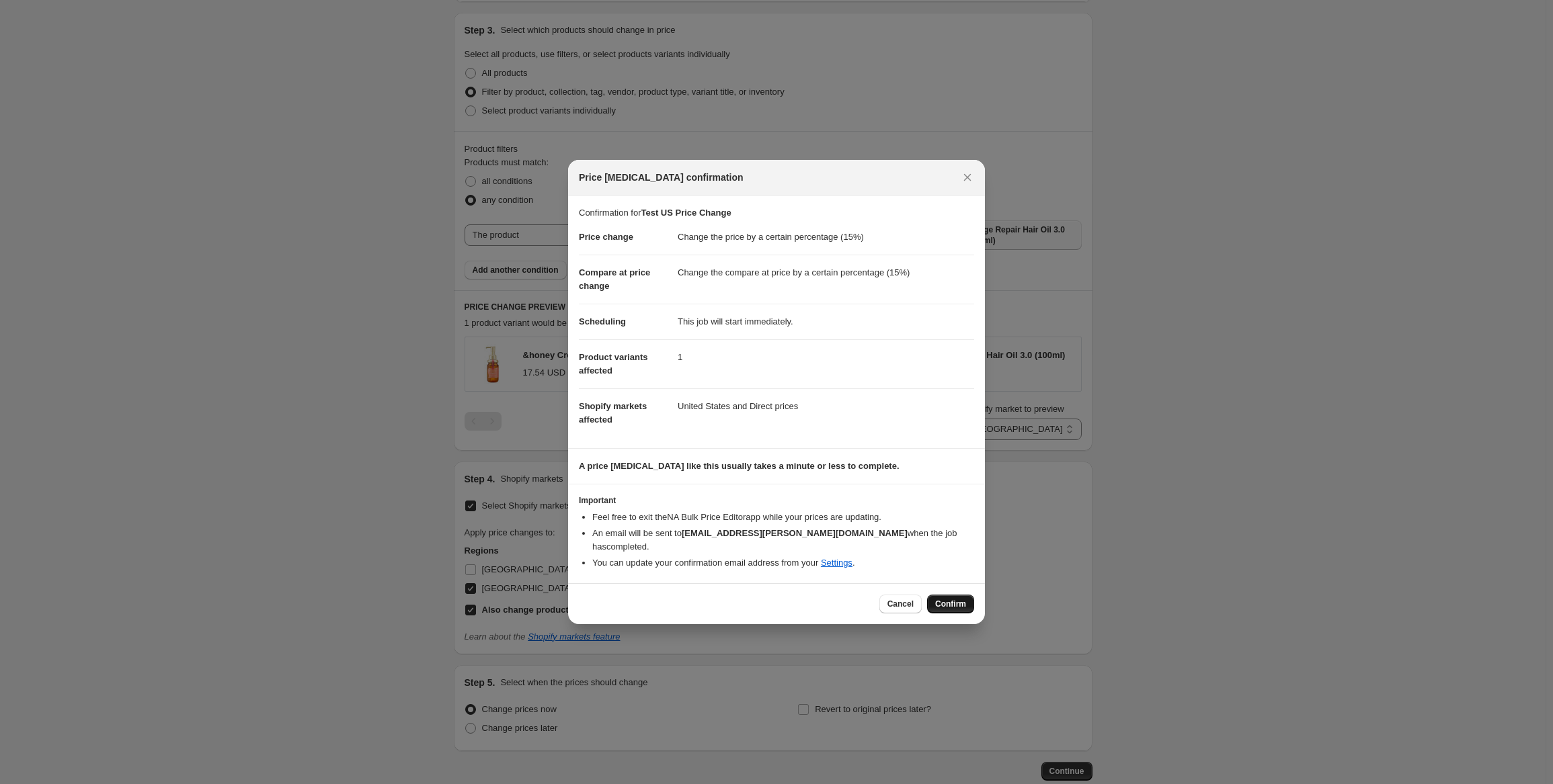
click at [957, 599] on span "Confirm" at bounding box center [950, 604] width 31 height 11
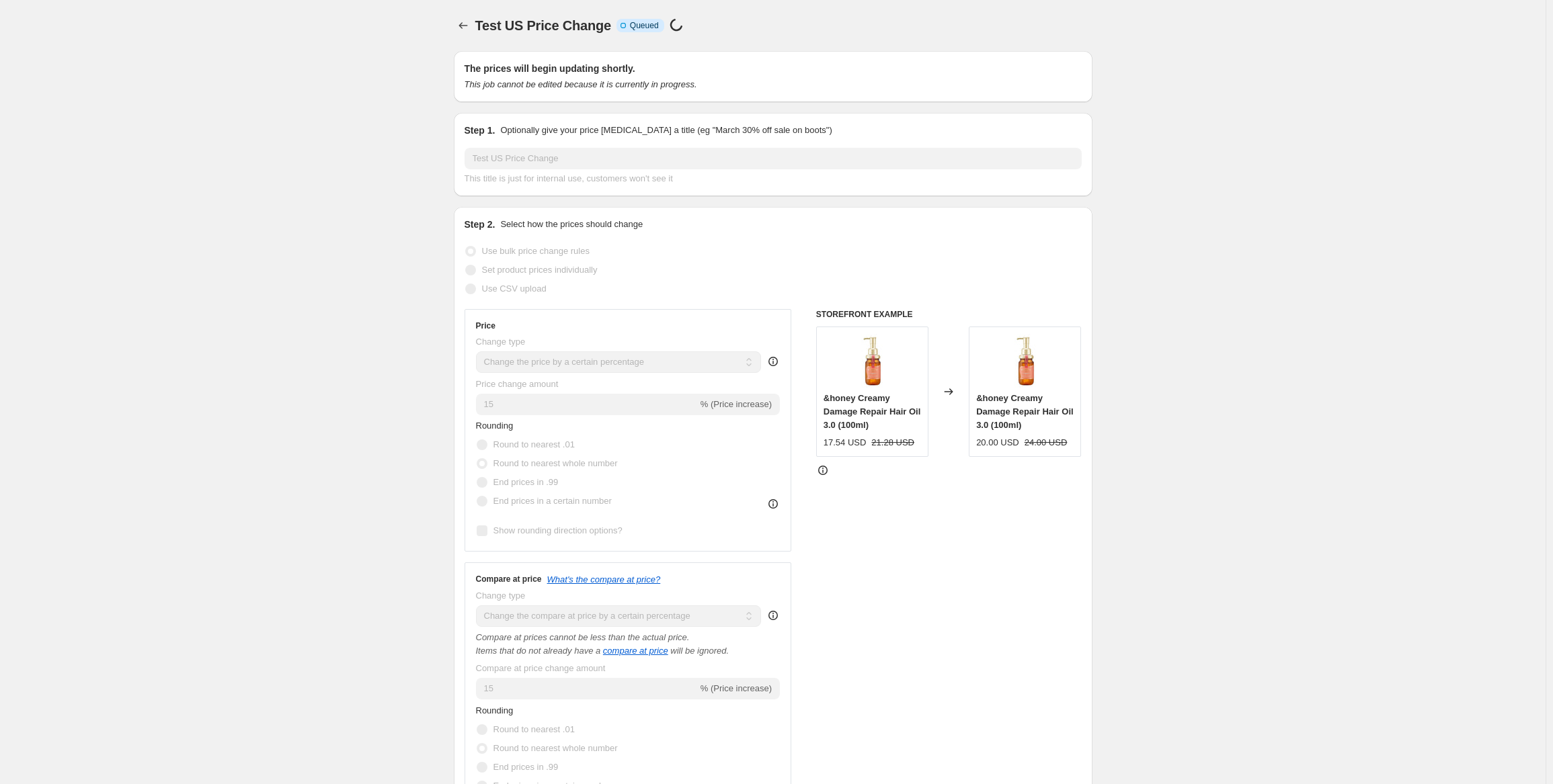
scroll to position [813, 0]
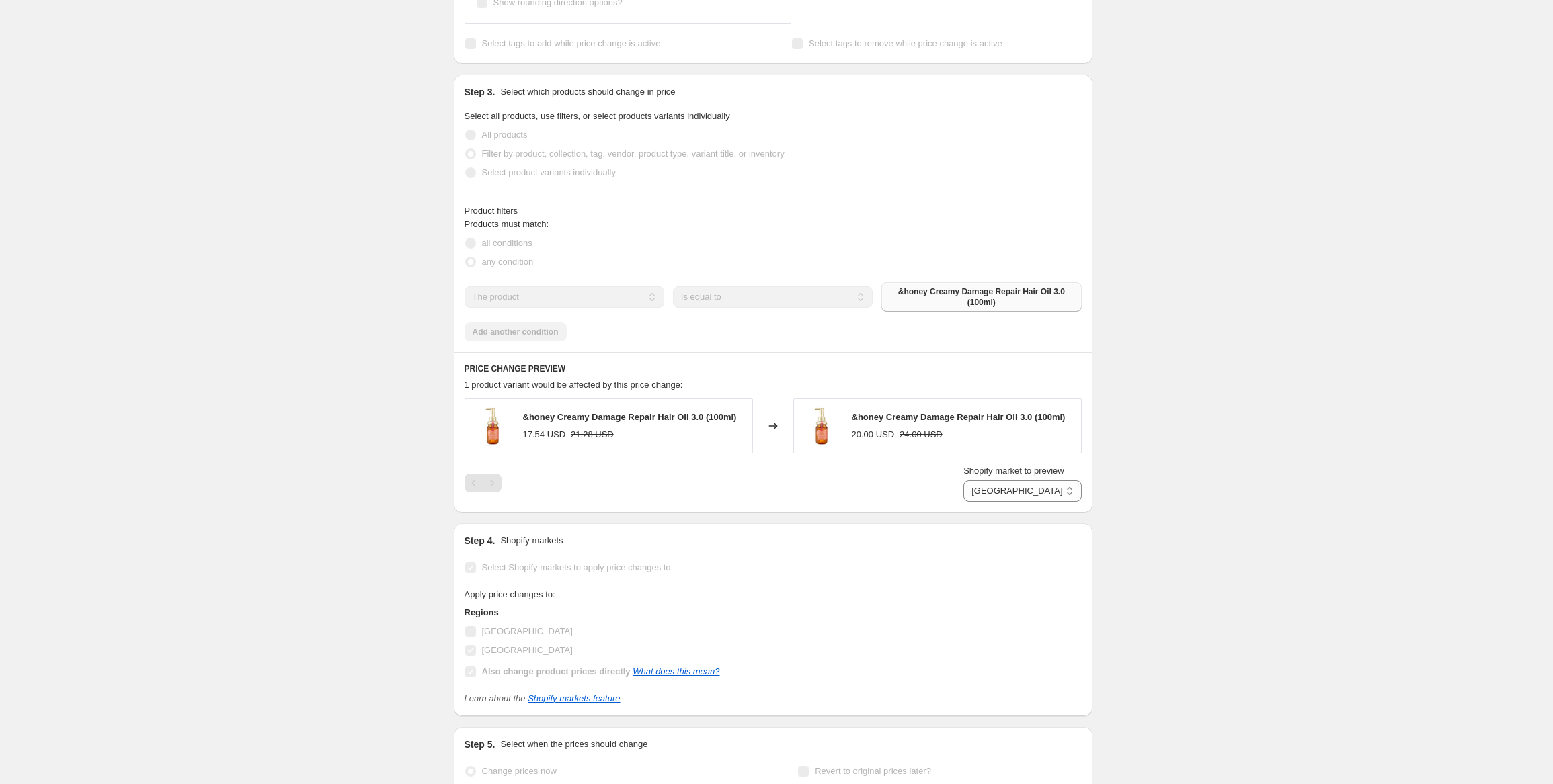
select select "percentage"
select select "594739436"
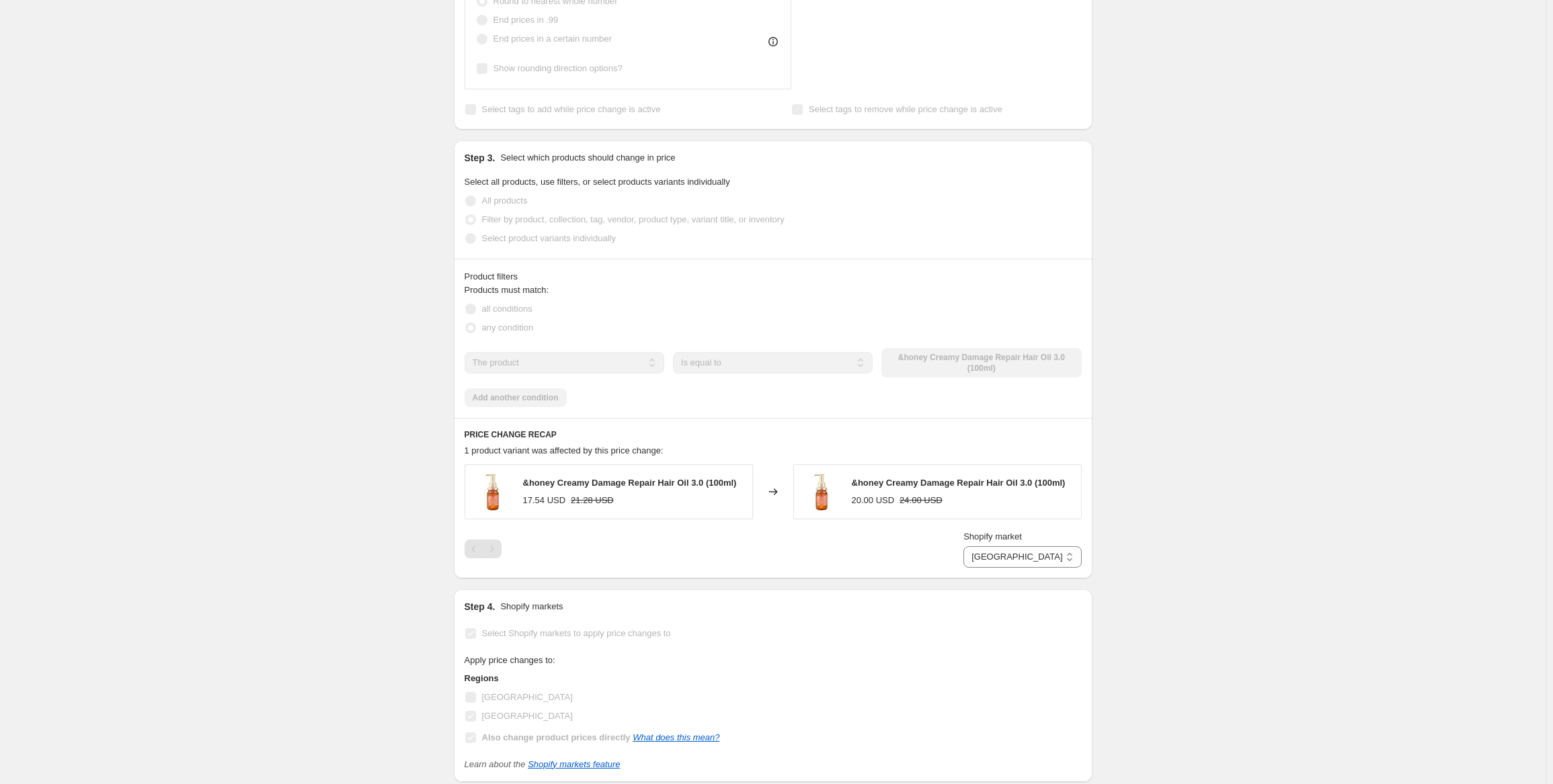
scroll to position [0, 0]
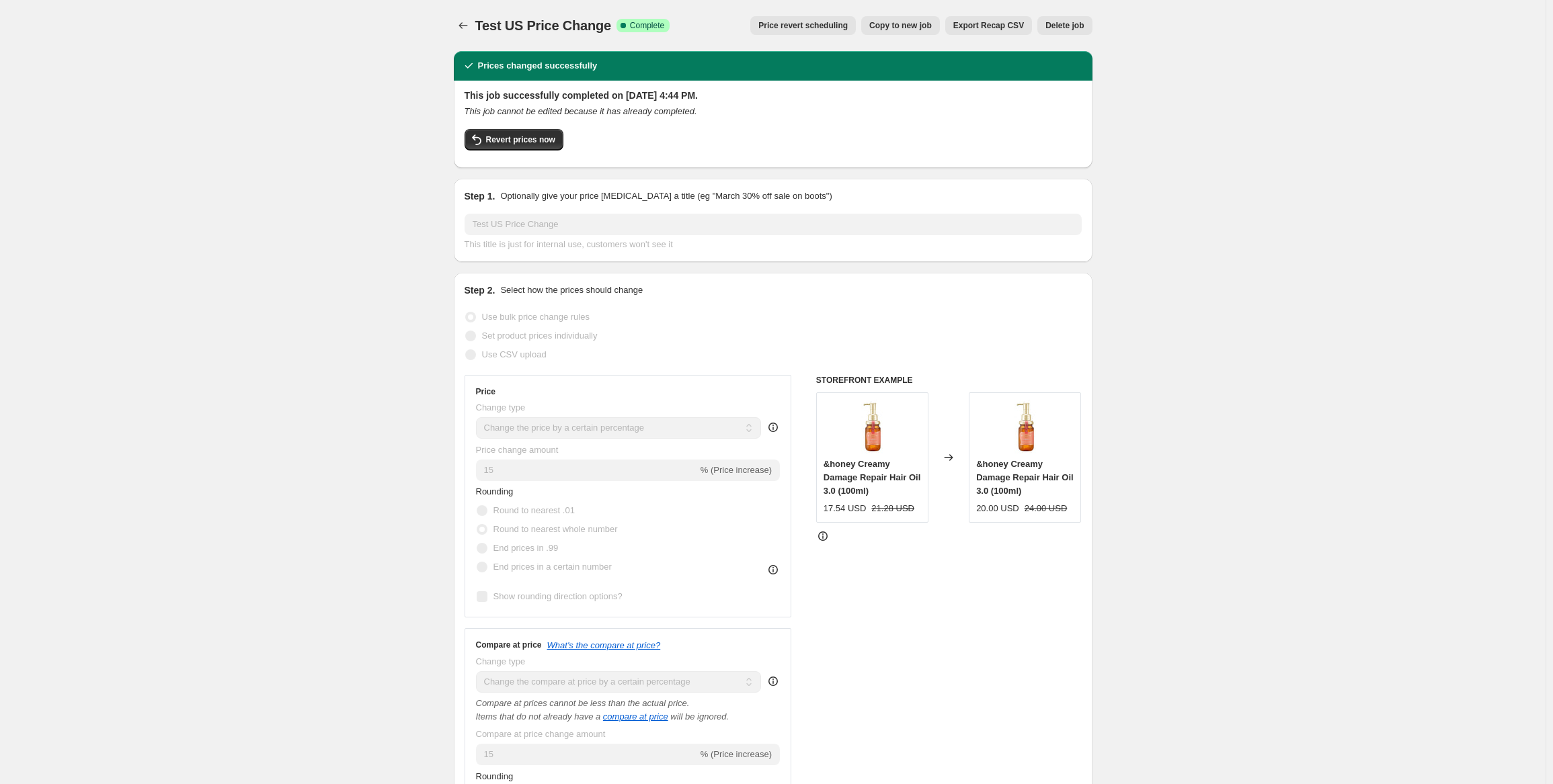
click at [833, 147] on div "Revert prices now" at bounding box center [773, 143] width 617 height 29
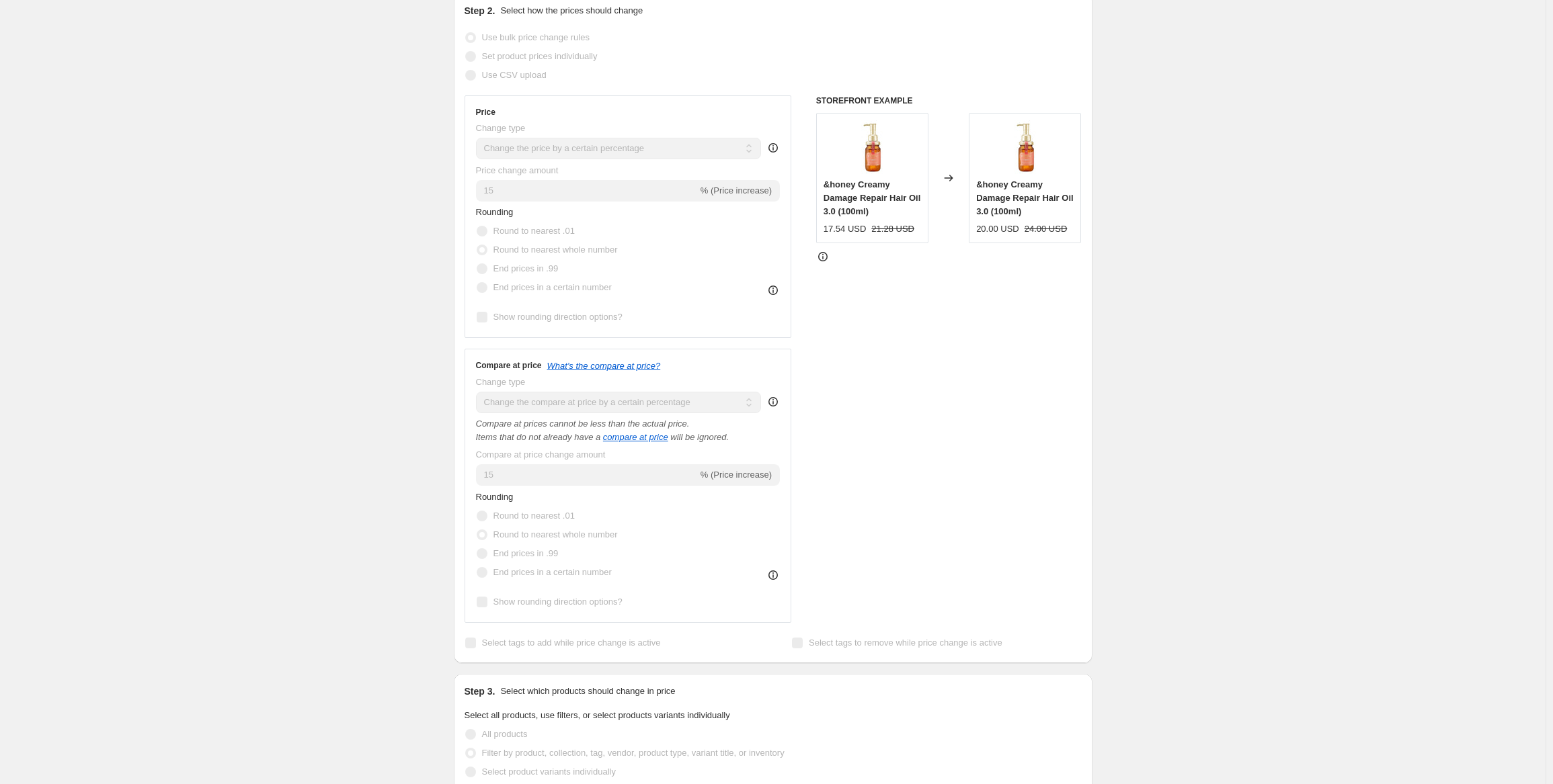
scroll to position [269, 0]
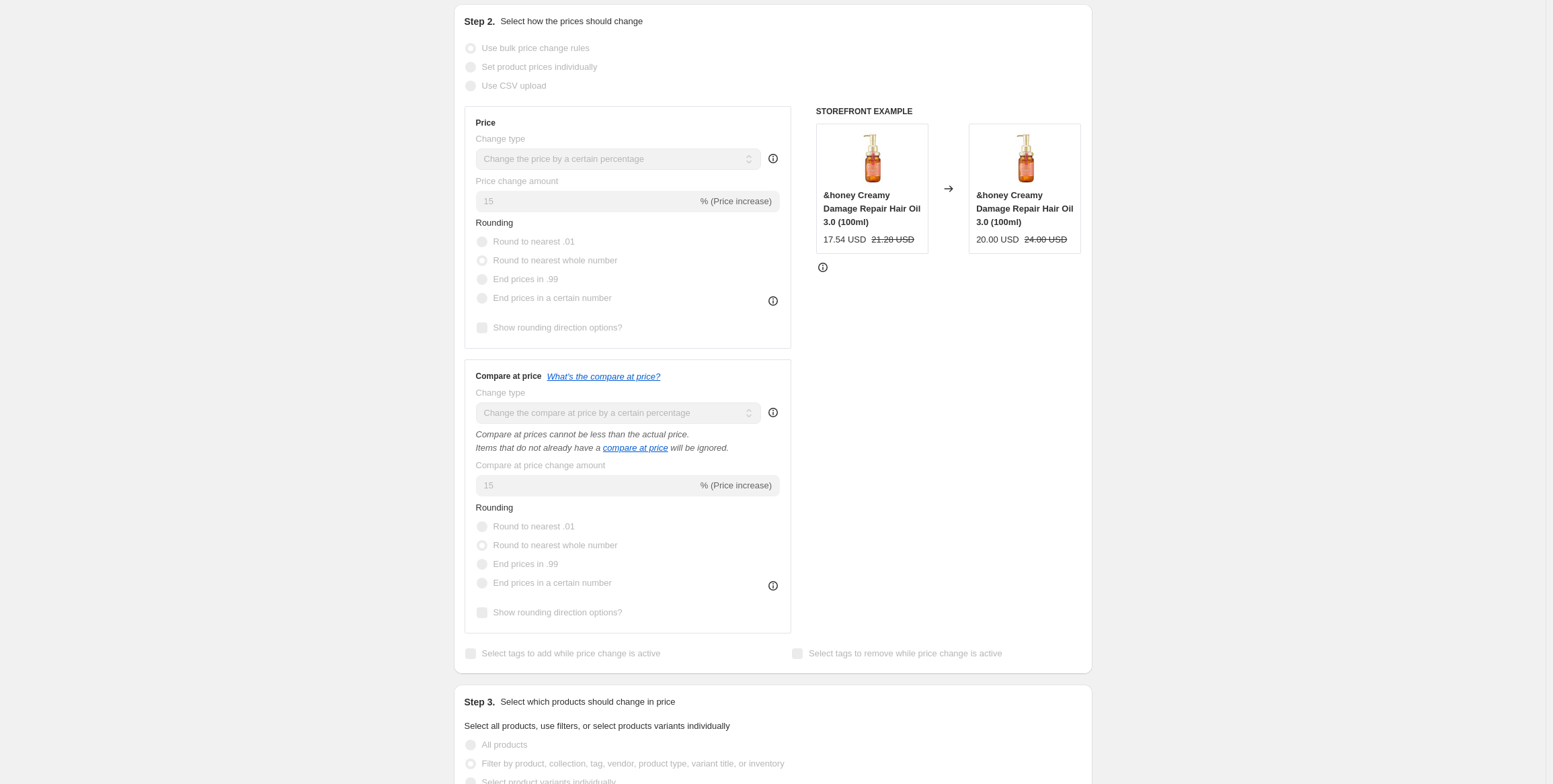
click at [1003, 337] on div "STOREFRONT EXAMPLE &honey Creamy Damage Repair Hair Oil 3.0 (100ml) 17.54 USD 2…" at bounding box center [949, 369] width 266 height 527
